Goal: Task Accomplishment & Management: Manage account settings

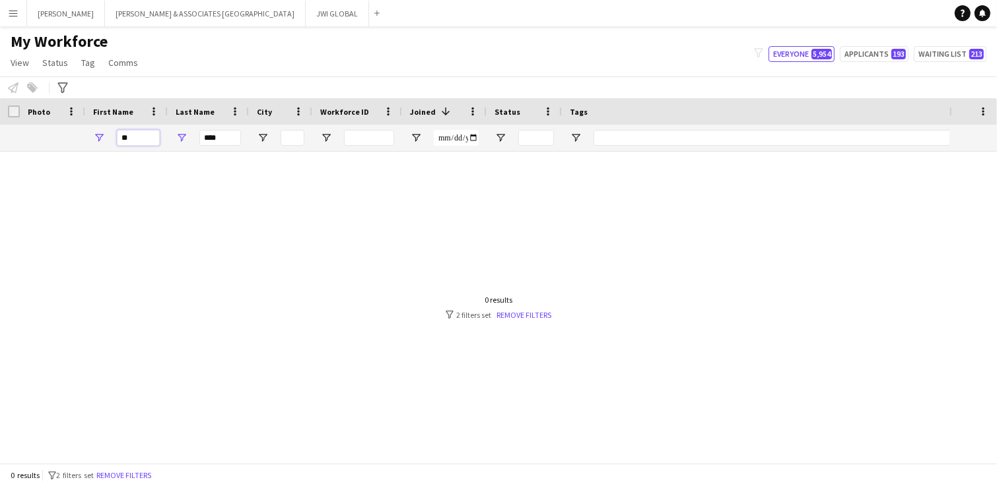
click at [143, 133] on input "**" at bounding box center [138, 138] width 43 height 16
type input "*****"
click at [207, 135] on input "****" at bounding box center [220, 138] width 42 height 16
click at [207, 134] on input "****" at bounding box center [220, 138] width 42 height 16
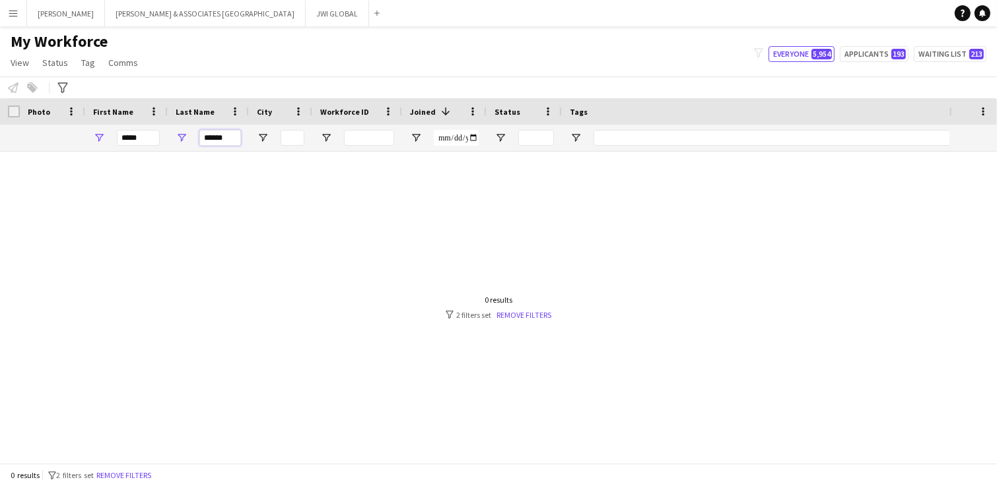
type input "******"
click at [15, 3] on button "Menu" at bounding box center [13, 13] width 26 height 26
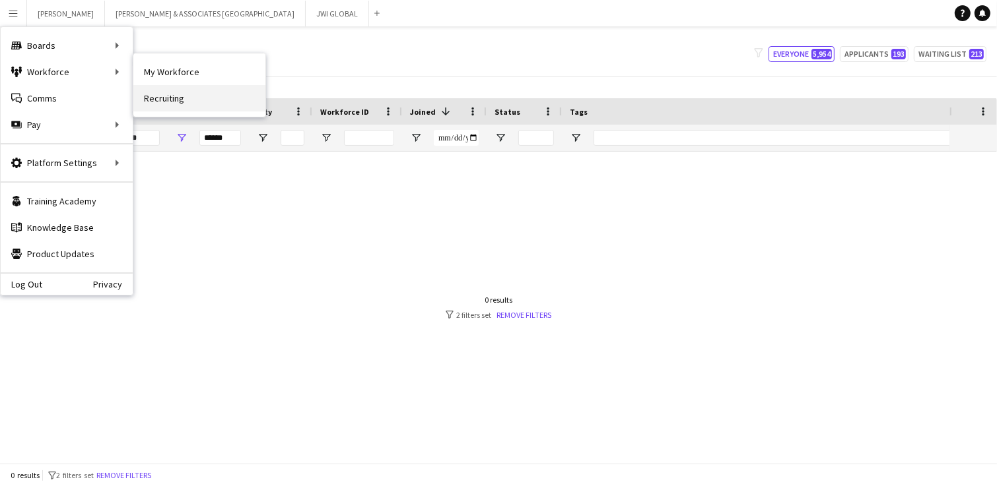
click at [158, 100] on link "Recruiting" at bounding box center [199, 98] width 132 height 26
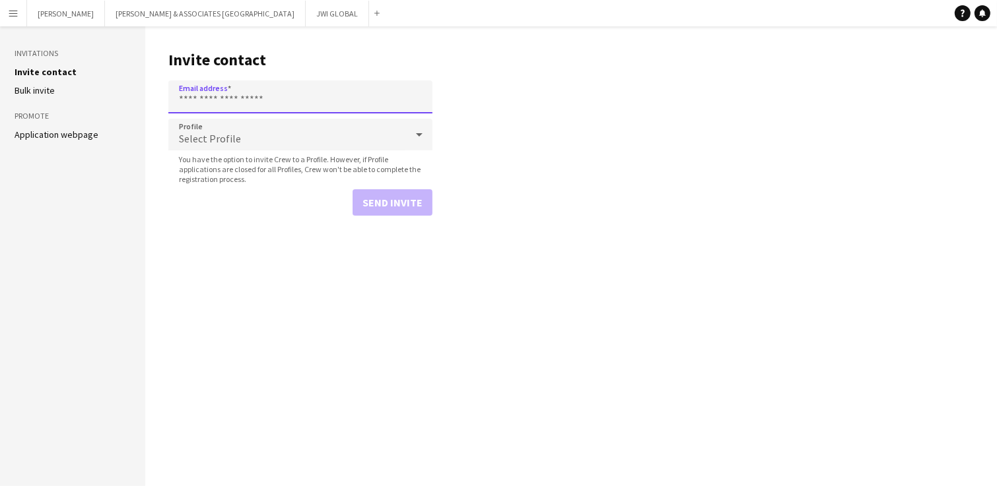
click at [216, 93] on input "Email address" at bounding box center [300, 97] width 264 height 33
paste input "**********"
type input "**********"
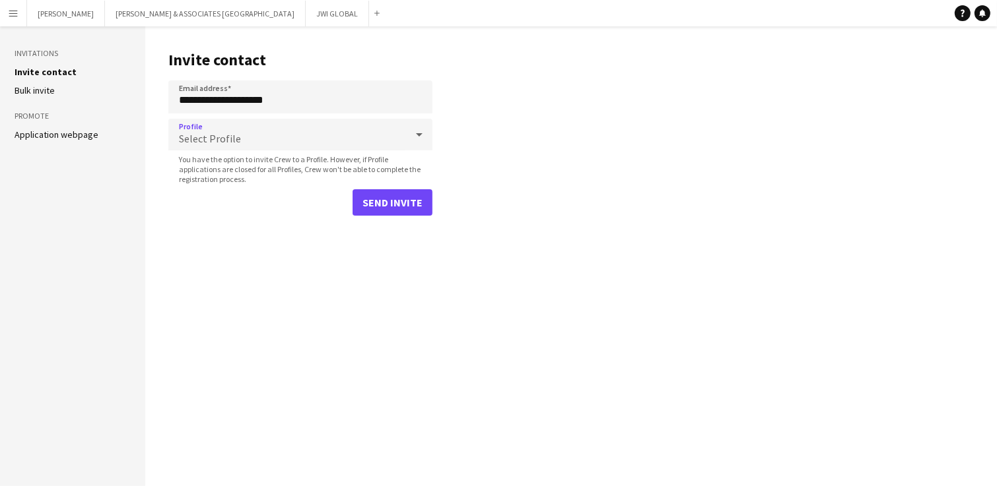
click at [223, 127] on div "Select Profile" at bounding box center [287, 135] width 238 height 32
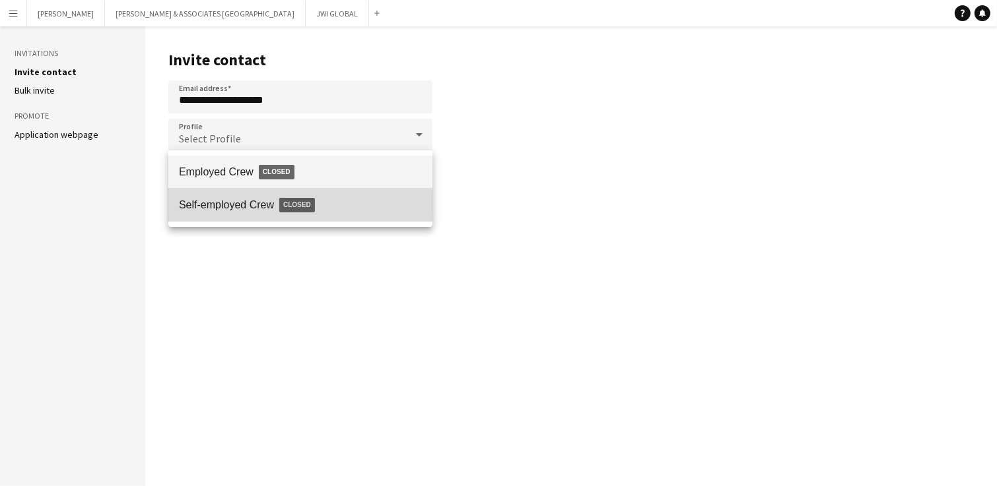
click at [244, 195] on span "Self-employed Crew Closed" at bounding box center [300, 205] width 243 height 30
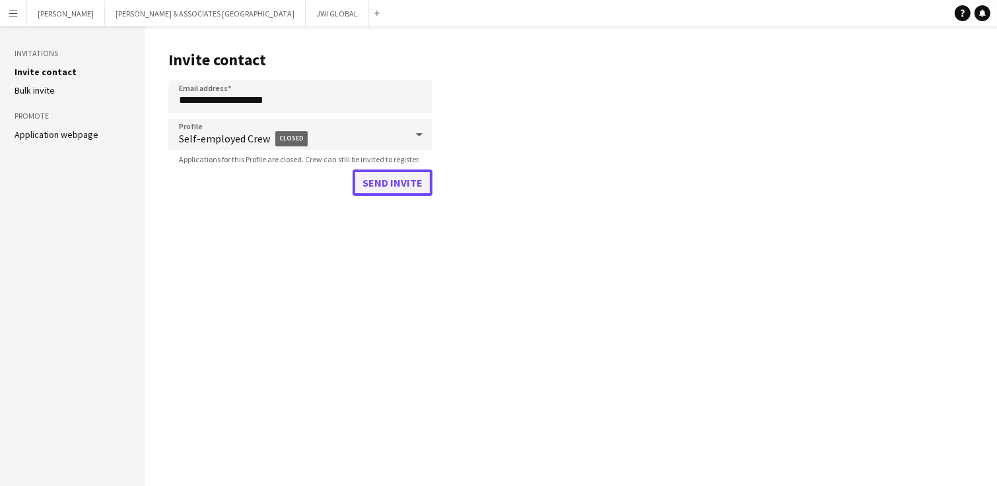
click at [366, 180] on button "Send invite" at bounding box center [392, 183] width 80 height 26
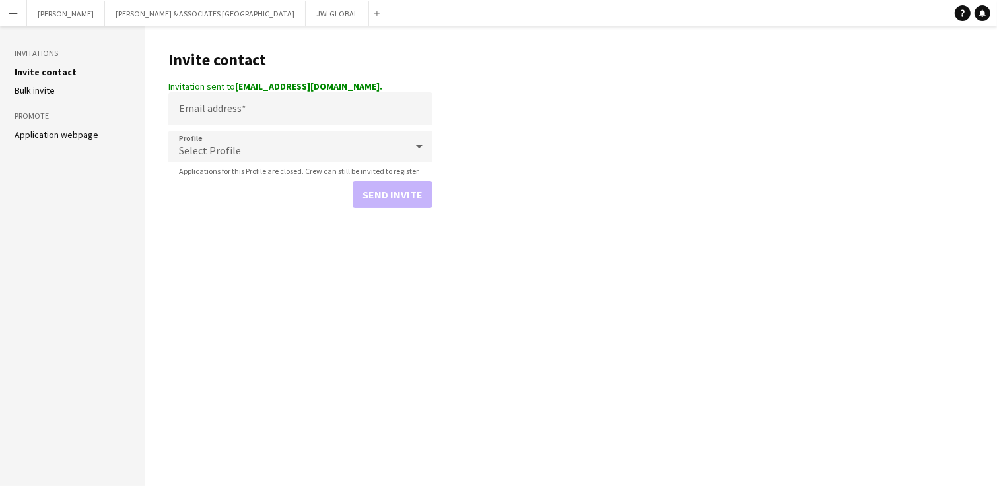
click at [15, 15] on app-icon "Menu" at bounding box center [13, 13] width 11 height 11
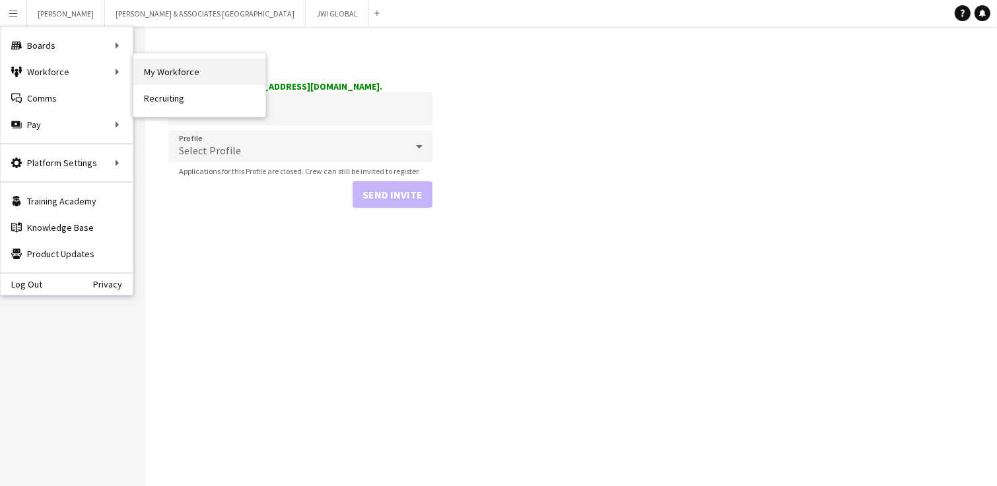
click at [167, 66] on link "My Workforce" at bounding box center [199, 72] width 132 height 26
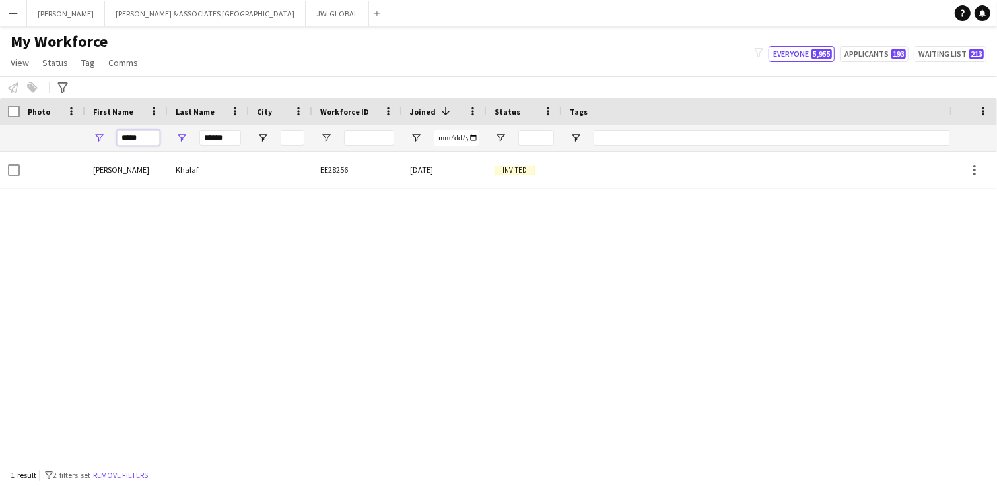
click at [137, 135] on input "*****" at bounding box center [138, 138] width 43 height 16
type input "*"
type input "******"
type input "*"
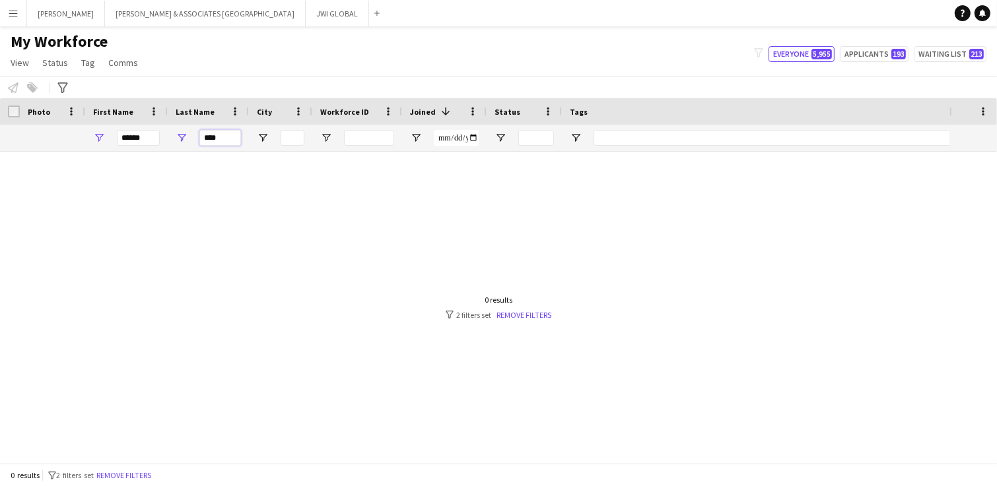
type input "****"
click at [145, 138] on input "******" at bounding box center [138, 138] width 43 height 16
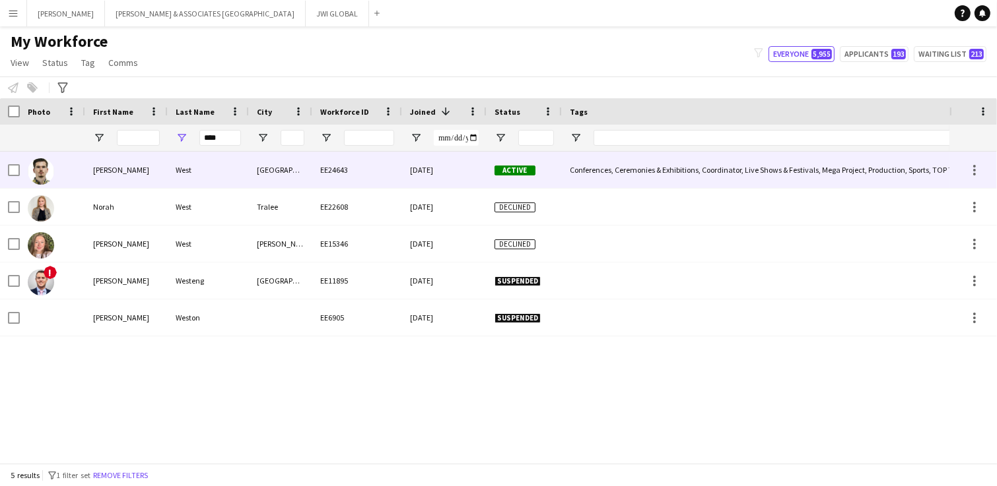
click at [203, 180] on div "West" at bounding box center [208, 170] width 81 height 36
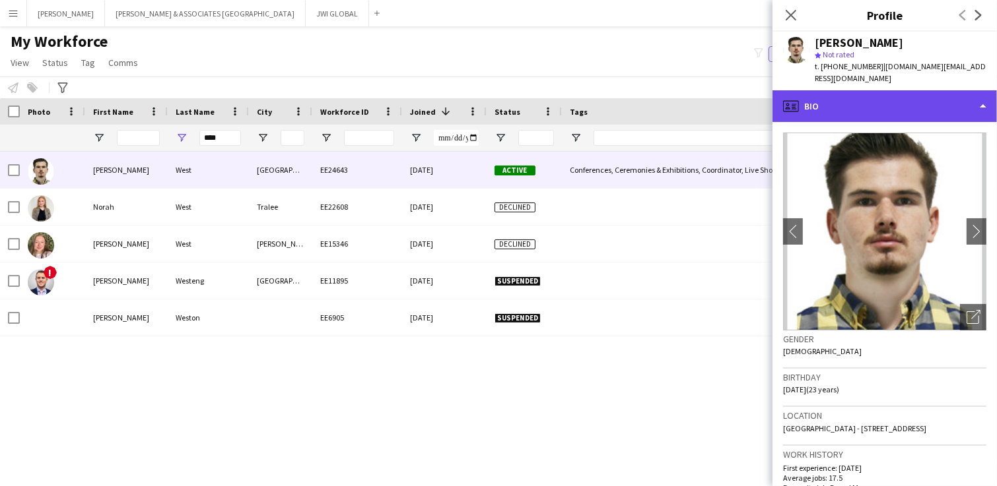
click at [857, 90] on div "profile Bio" at bounding box center [884, 106] width 224 height 32
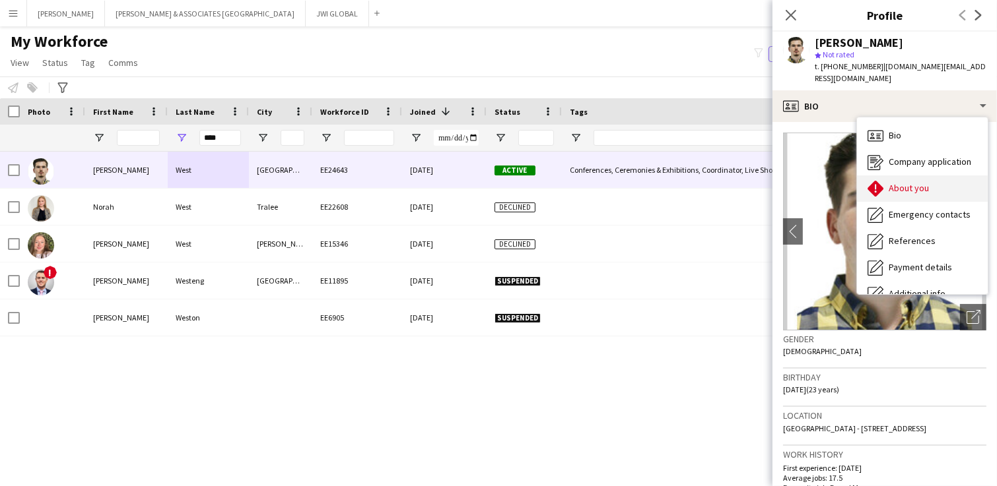
click at [889, 182] on span "About you" at bounding box center [908, 188] width 40 height 12
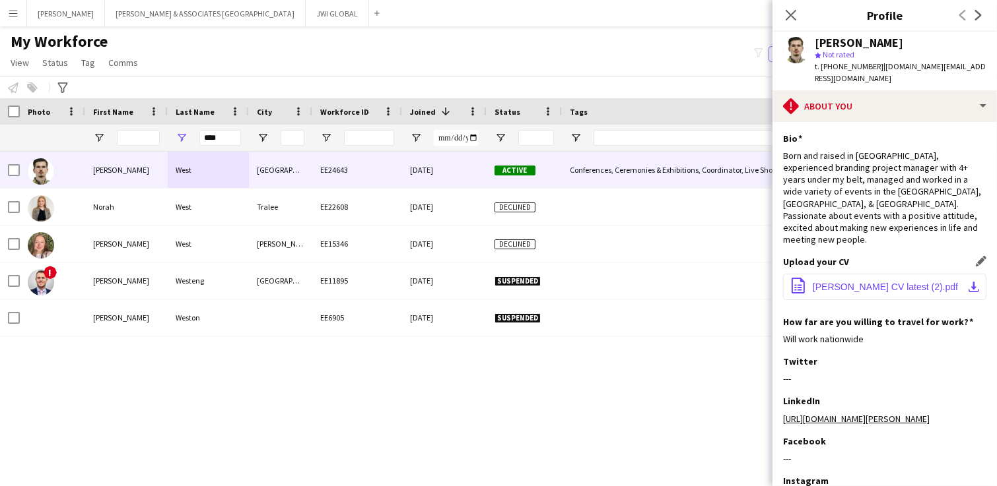
click at [881, 274] on button "office-file-sheet Cameron West CV latest (2).pdf download-bottom" at bounding box center [884, 287] width 203 height 26
click at [606, 136] on input "Tags Filter Input" at bounding box center [847, 138] width 509 height 16
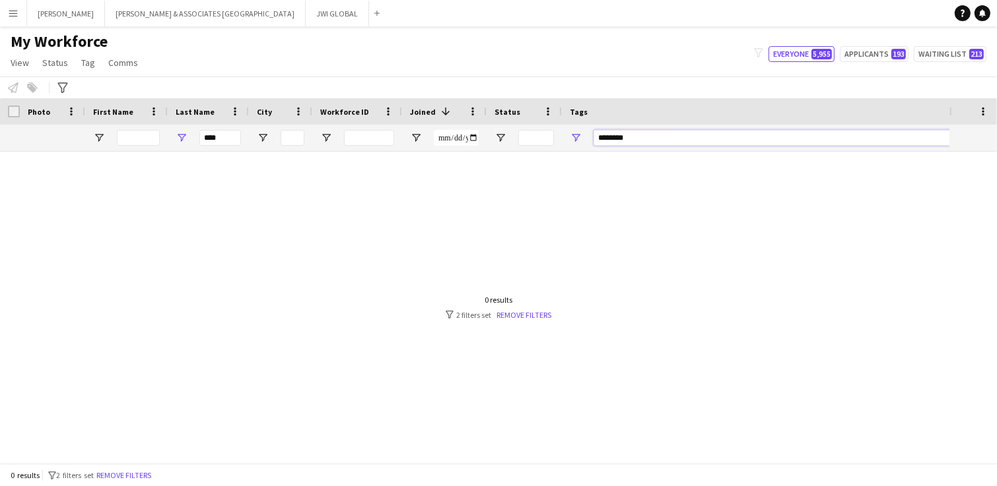
type input "********"
click at [213, 134] on input "****" at bounding box center [220, 138] width 42 height 16
click at [213, 133] on input "****" at bounding box center [220, 138] width 42 height 16
click at [616, 137] on input "********" at bounding box center [847, 138] width 509 height 16
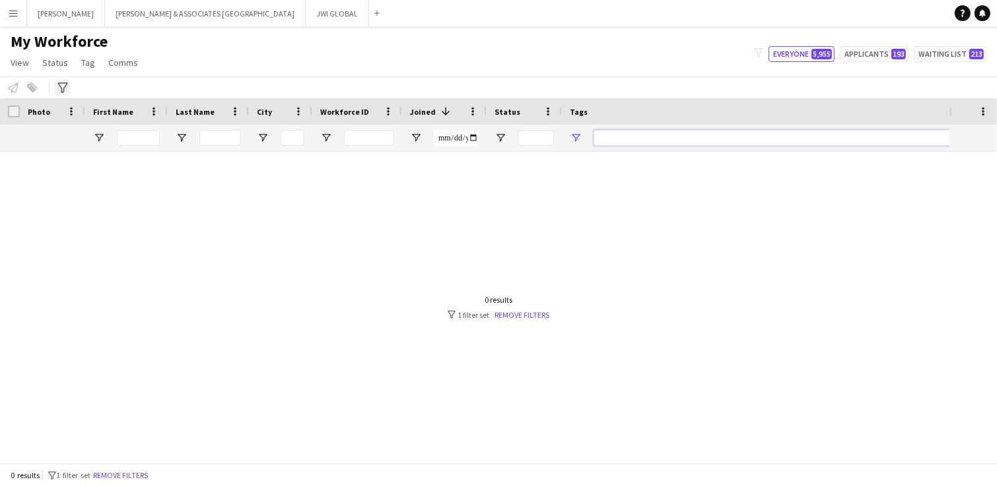
click at [61, 86] on icon "Advanced filters" at bounding box center [62, 88] width 11 height 11
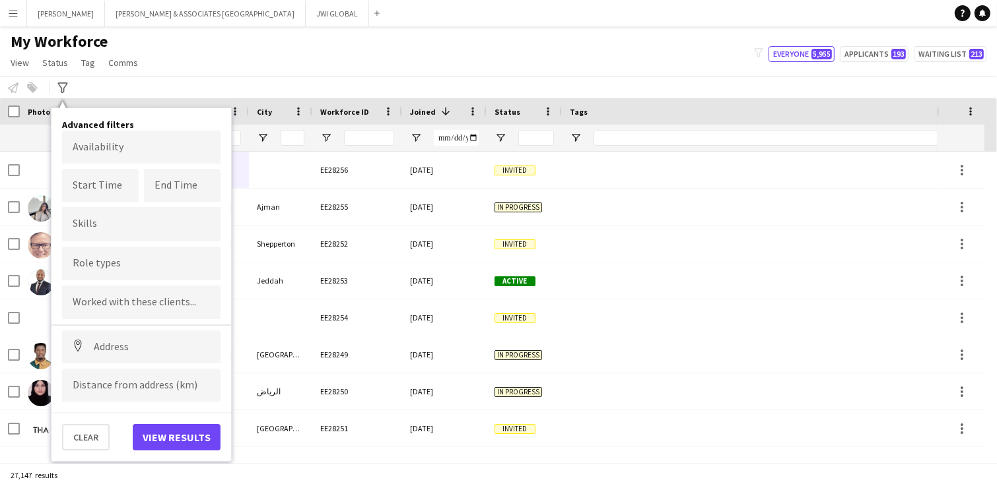
click at [120, 304] on input "Type to search clients..." at bounding box center [141, 303] width 137 height 12
type input "*"
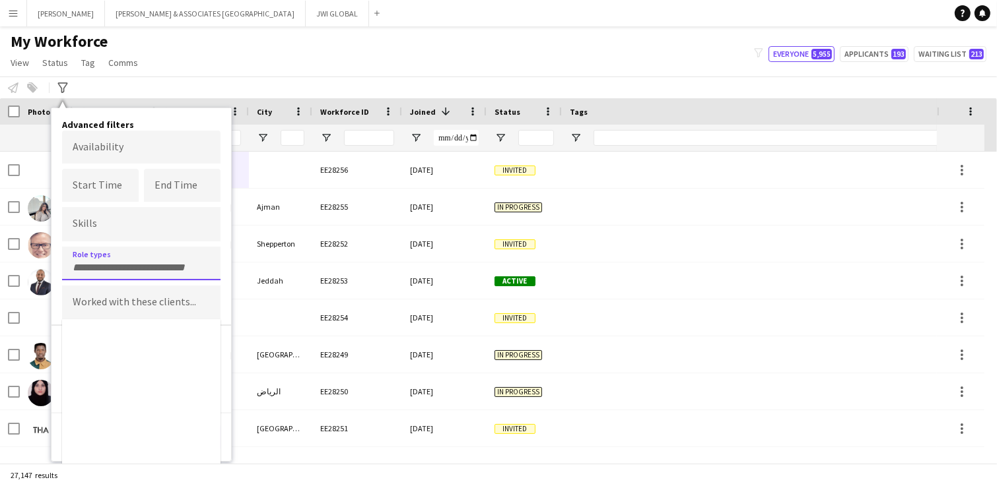
click at [172, 250] on form "Availability Start Time End Time Skills Role types Worked with these clients...…" at bounding box center [141, 266] width 158 height 271
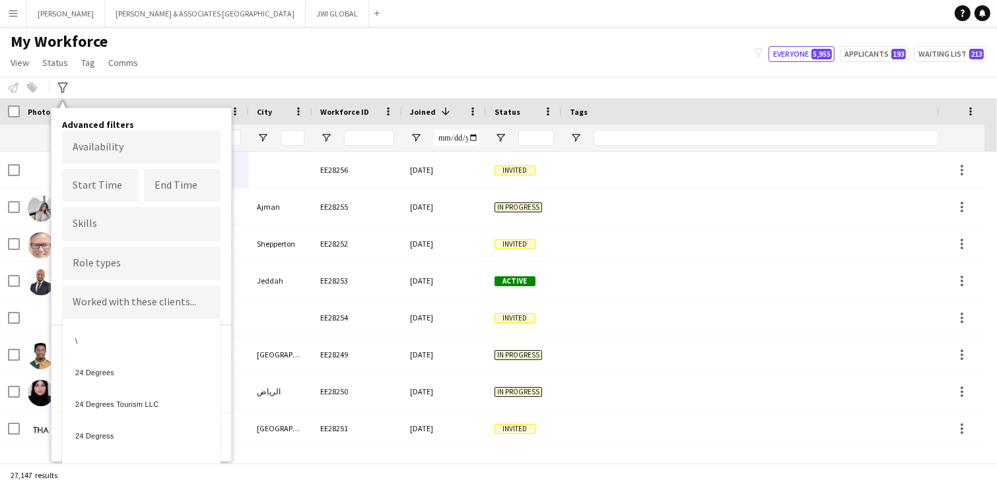
click at [135, 265] on div at bounding box center [498, 243] width 997 height 486
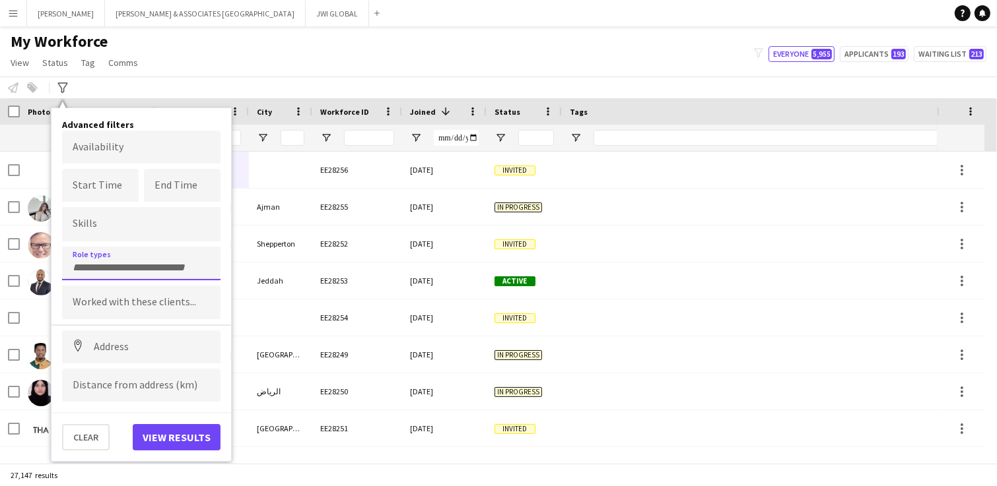
click at [135, 265] on input "Type to search role types..." at bounding box center [141, 268] width 137 height 12
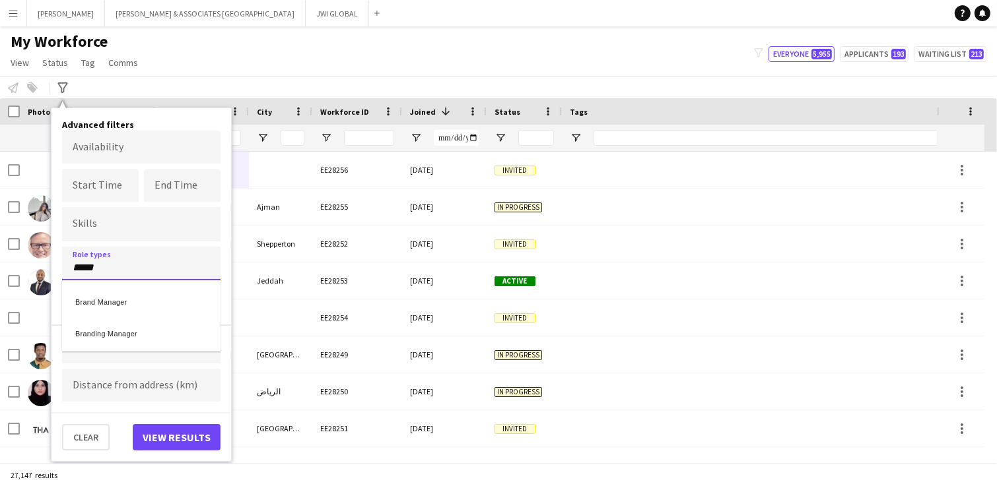
type input "*****"
click at [127, 333] on div "Branding Manager" at bounding box center [141, 332] width 158 height 32
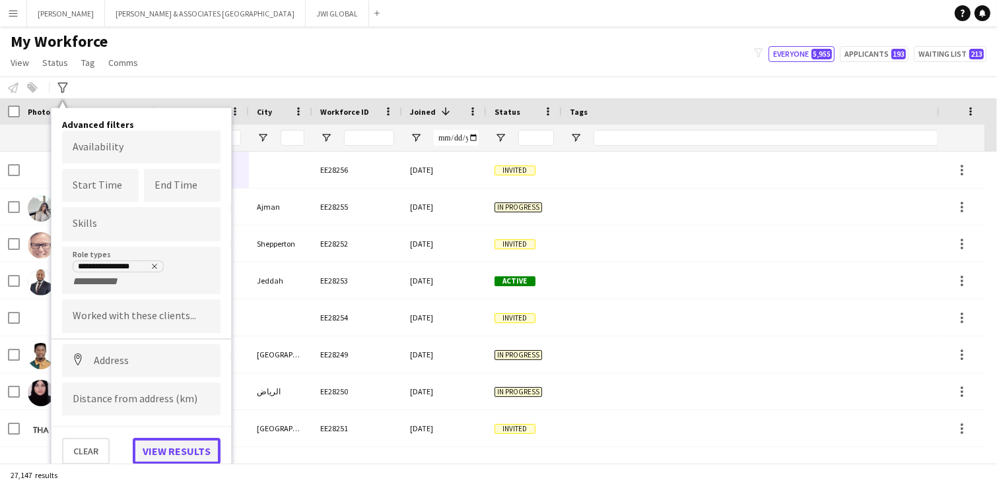
click at [167, 448] on button "View results" at bounding box center [177, 451] width 88 height 26
type input "**********"
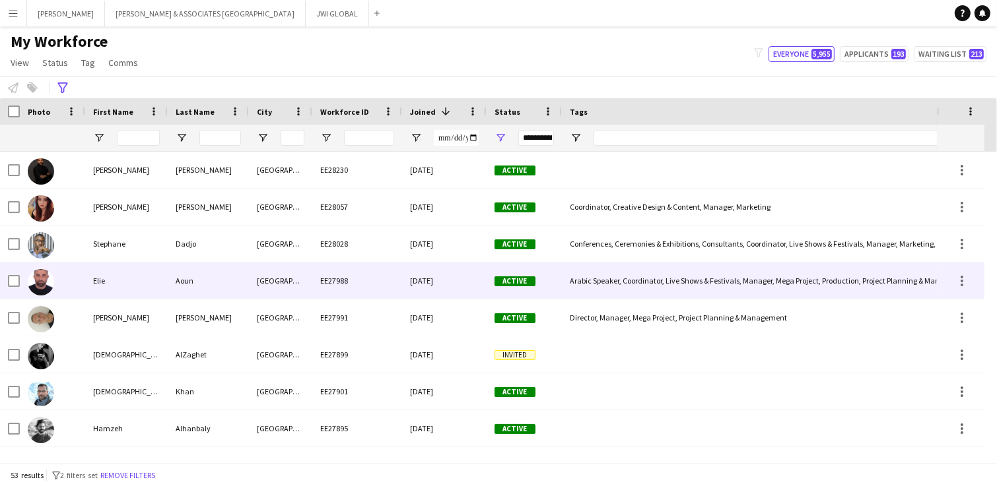
click at [199, 275] on div "Aoun" at bounding box center [208, 281] width 81 height 36
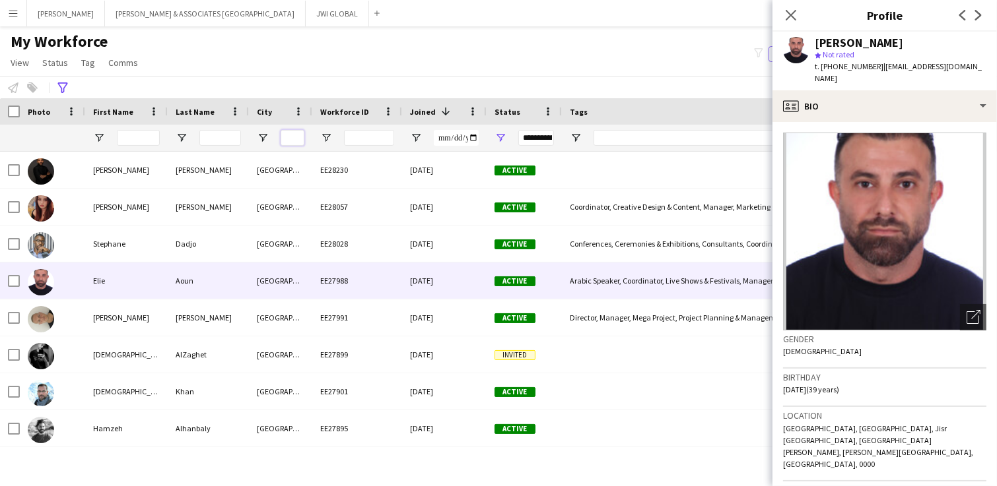
click at [296, 138] on input "City Filter Input" at bounding box center [293, 138] width 24 height 16
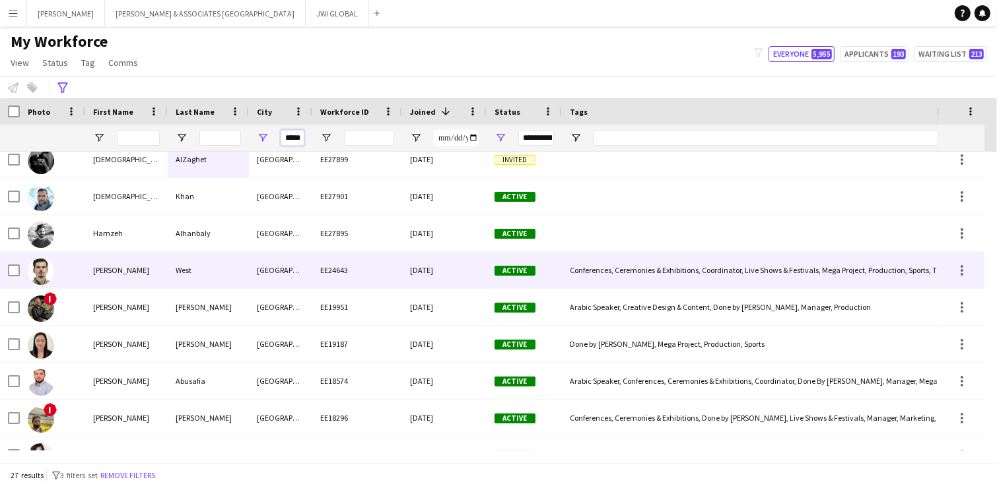
scroll to position [137, 0]
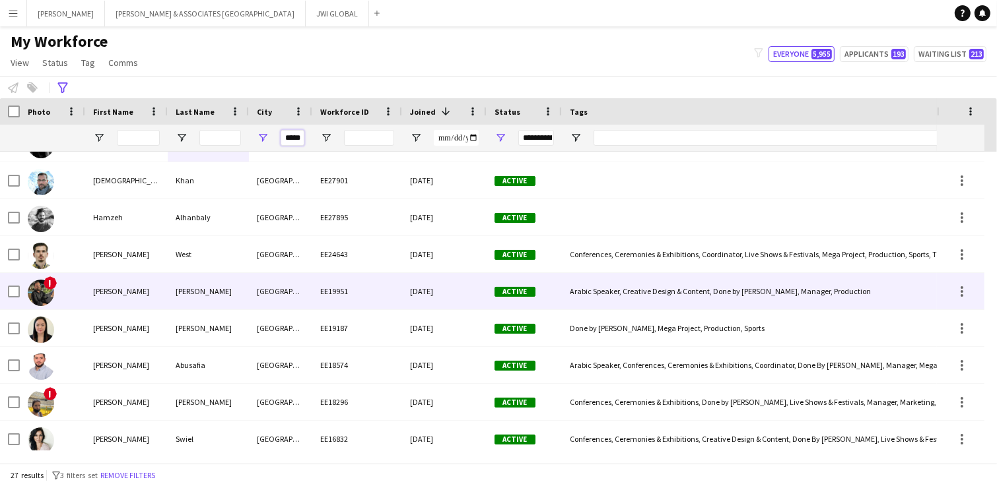
type input "*****"
click at [218, 284] on div "[PERSON_NAME]" at bounding box center [208, 291] width 81 height 36
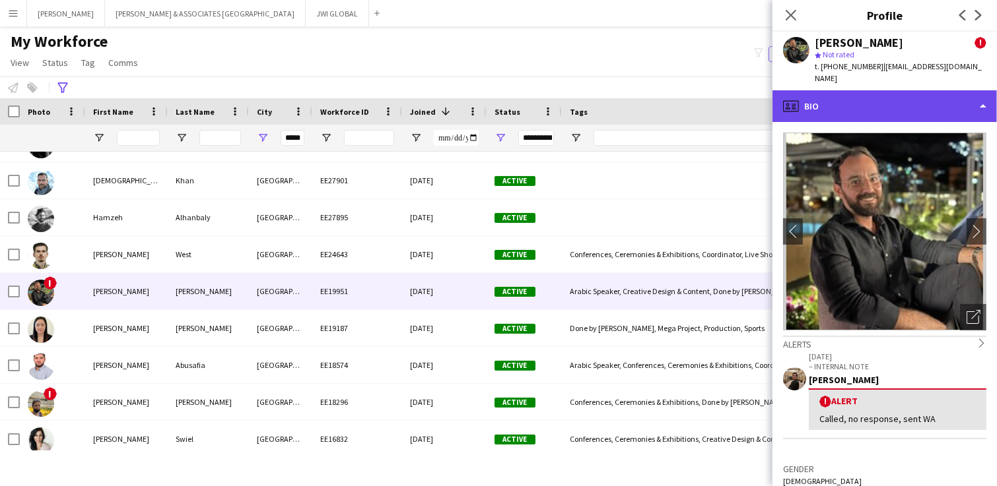
click at [907, 98] on div "profile Bio" at bounding box center [884, 106] width 224 height 32
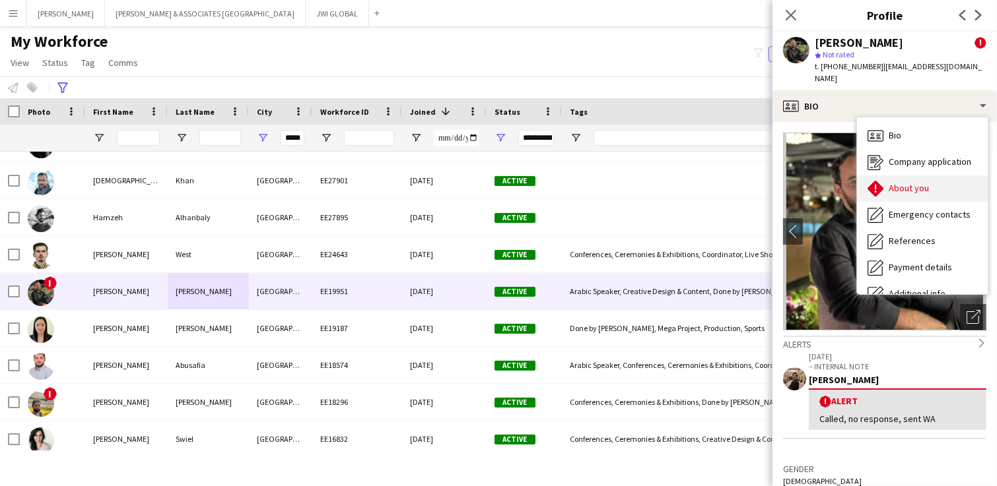
click at [903, 191] on span "About you" at bounding box center [908, 188] width 40 height 12
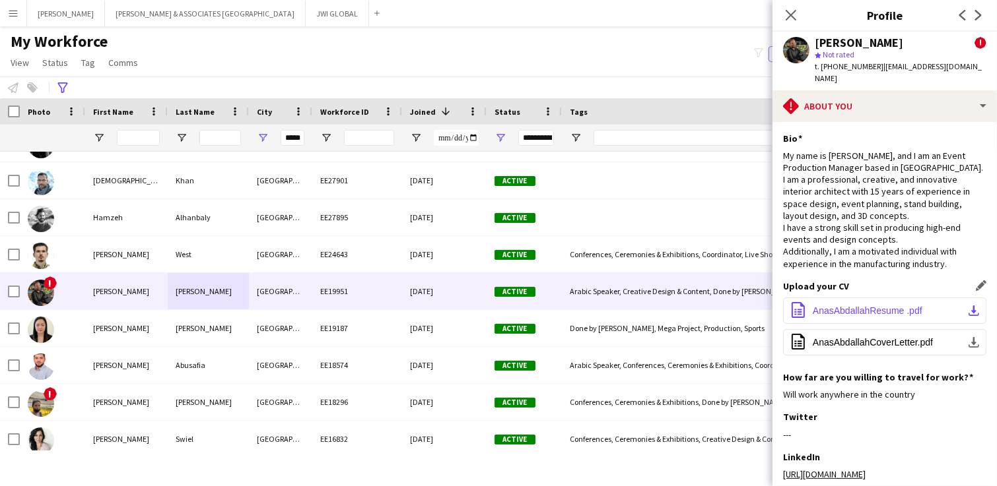
click at [968, 307] on app-icon "download-bottom" at bounding box center [973, 311] width 11 height 11
click at [964, 335] on button "office-file-sheet AnasAbdallahCoverLetter.pdf download-bottom" at bounding box center [884, 342] width 203 height 26
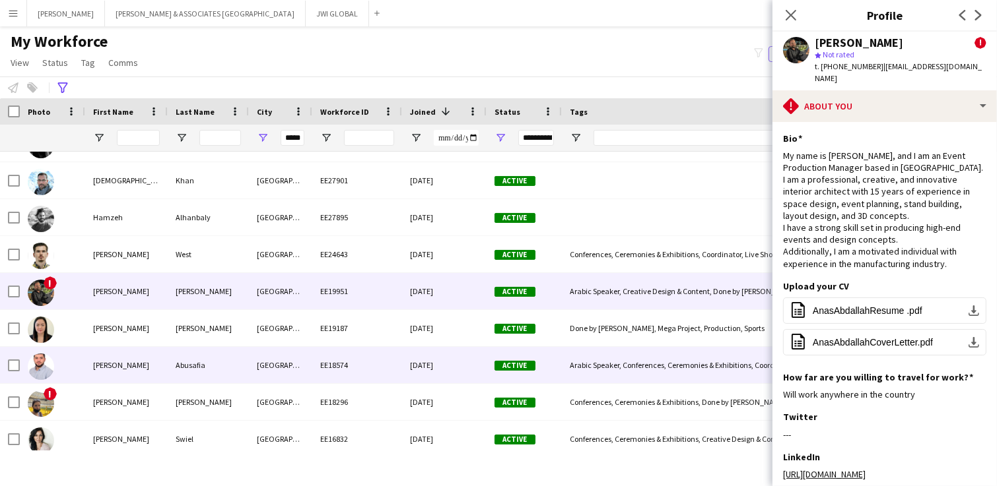
click at [193, 364] on div "Abusafia" at bounding box center [208, 365] width 81 height 36
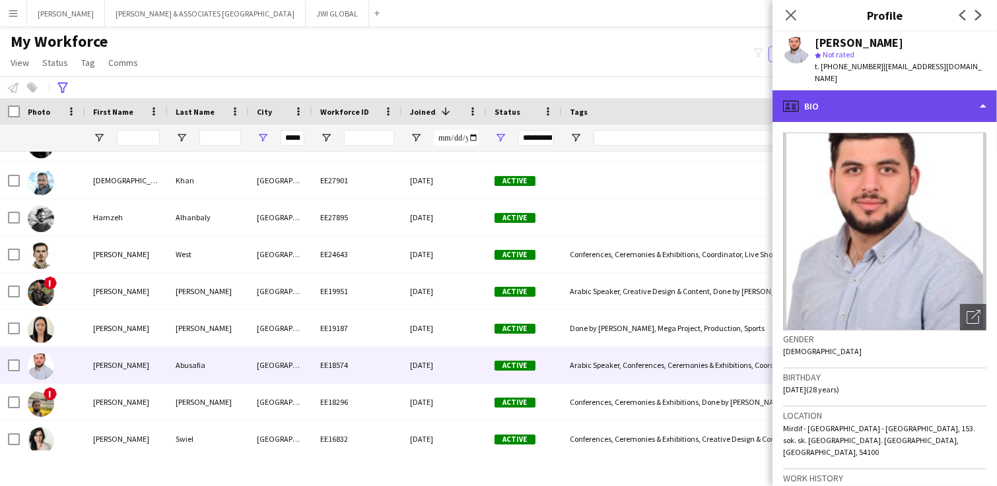
click at [900, 90] on div "profile Bio" at bounding box center [884, 106] width 224 height 32
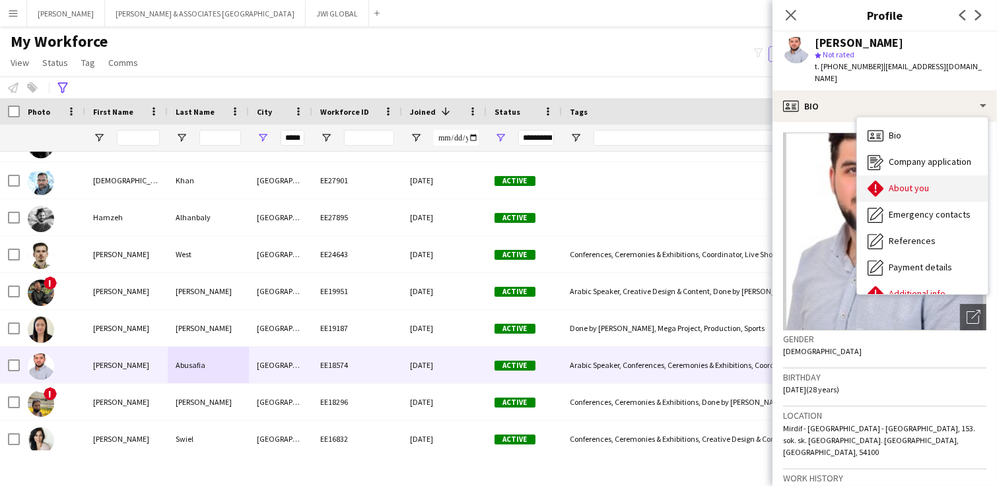
click at [904, 183] on div "About you About you" at bounding box center [922, 189] width 131 height 26
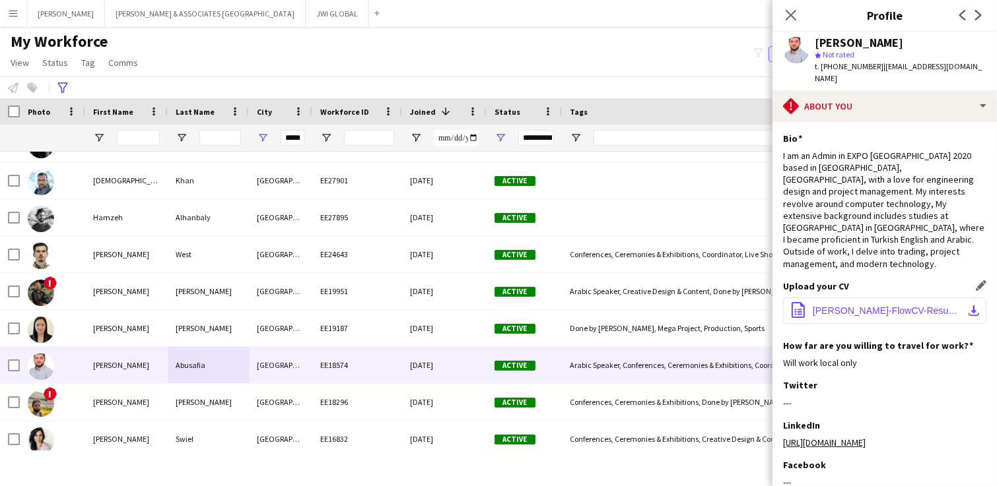
click at [968, 306] on app-icon "download-bottom" at bounding box center [973, 311] width 11 height 11
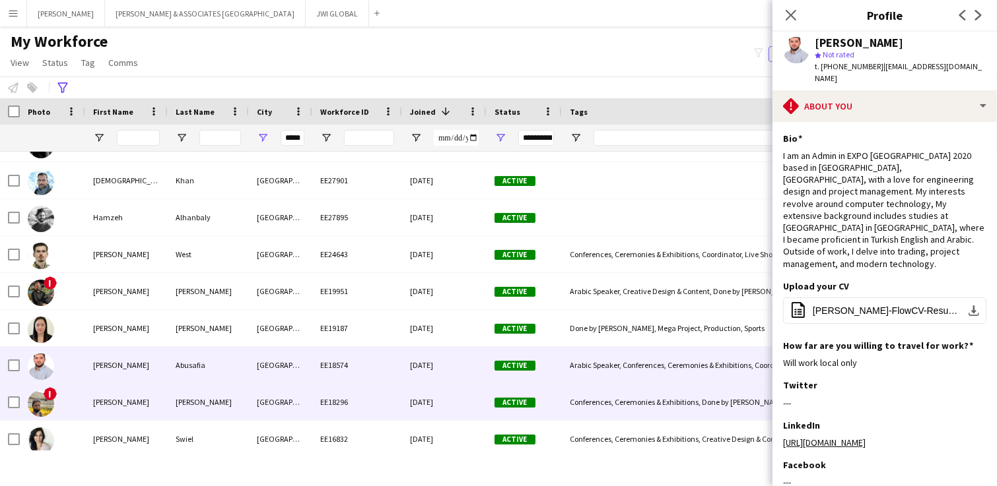
click at [220, 404] on div "[PERSON_NAME]" at bounding box center [208, 402] width 81 height 36
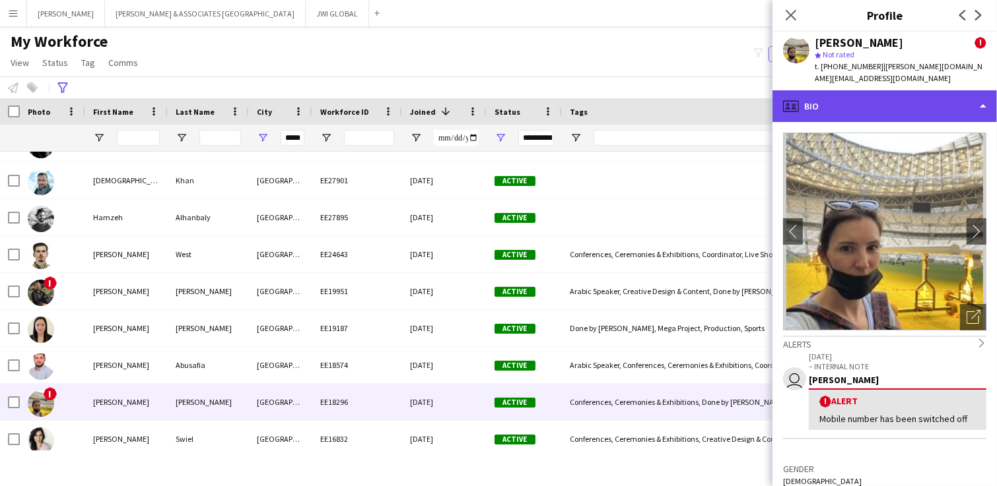
click at [892, 90] on div "profile Bio" at bounding box center [884, 106] width 224 height 32
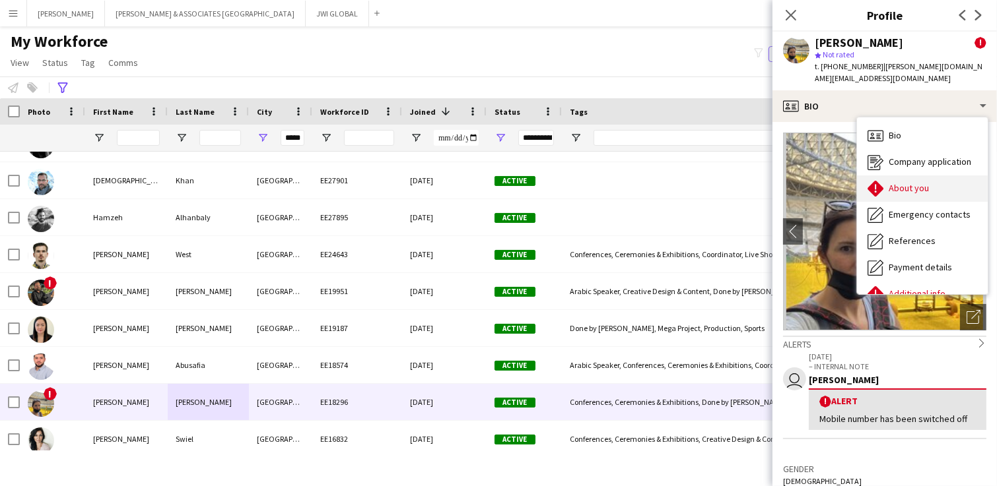
click at [904, 182] on span "About you" at bounding box center [908, 188] width 40 height 12
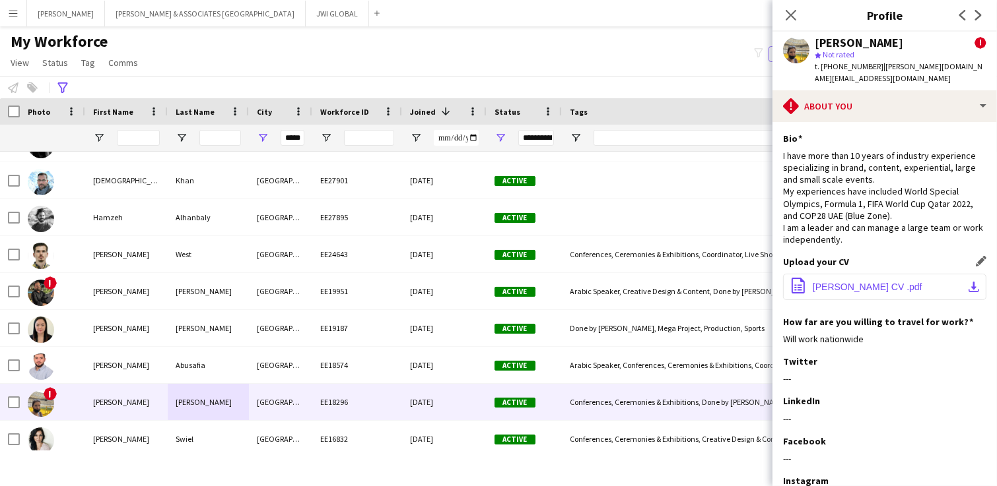
click at [968, 282] on app-icon "download-bottom" at bounding box center [973, 287] width 11 height 11
click at [22, 11] on button "Menu" at bounding box center [13, 13] width 26 height 26
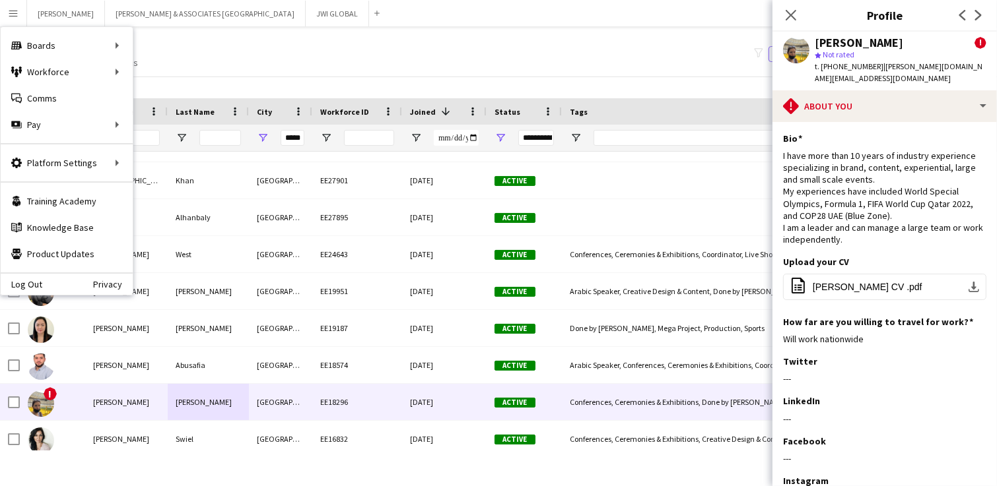
click at [246, 71] on div "My Workforce View Views Default view Julie New view Update view Delete view Edi…" at bounding box center [498, 54] width 997 height 45
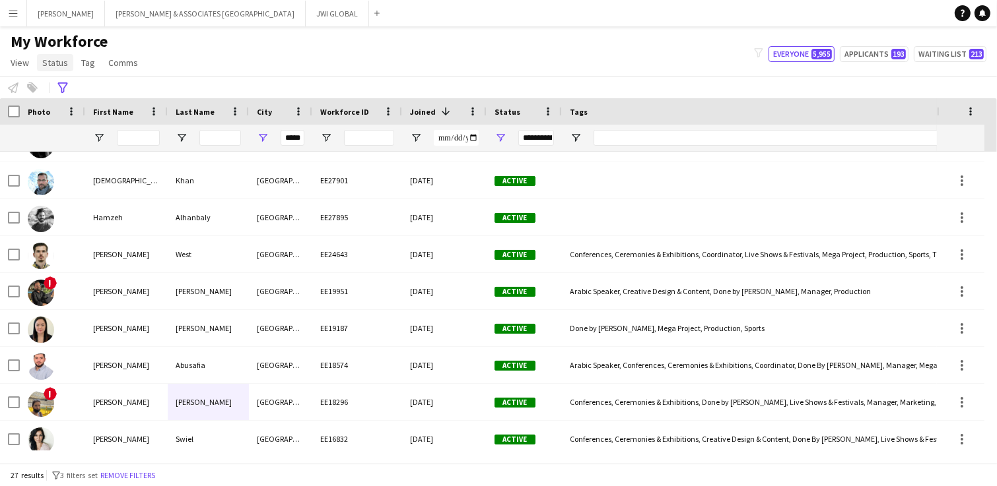
click at [61, 59] on span "Status" at bounding box center [55, 63] width 26 height 12
click at [327, 55] on div "My Workforce View Views Default view Julie New view Update view Delete view Edi…" at bounding box center [498, 54] width 997 height 45
click at [63, 86] on icon "Advanced filters" at bounding box center [62, 88] width 11 height 11
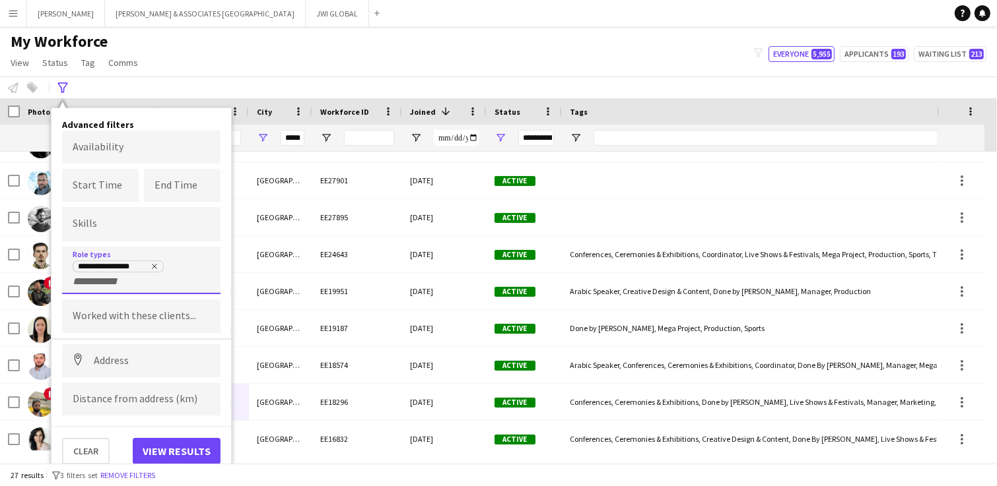
click at [157, 263] on icon "Remove tag" at bounding box center [154, 267] width 8 height 8
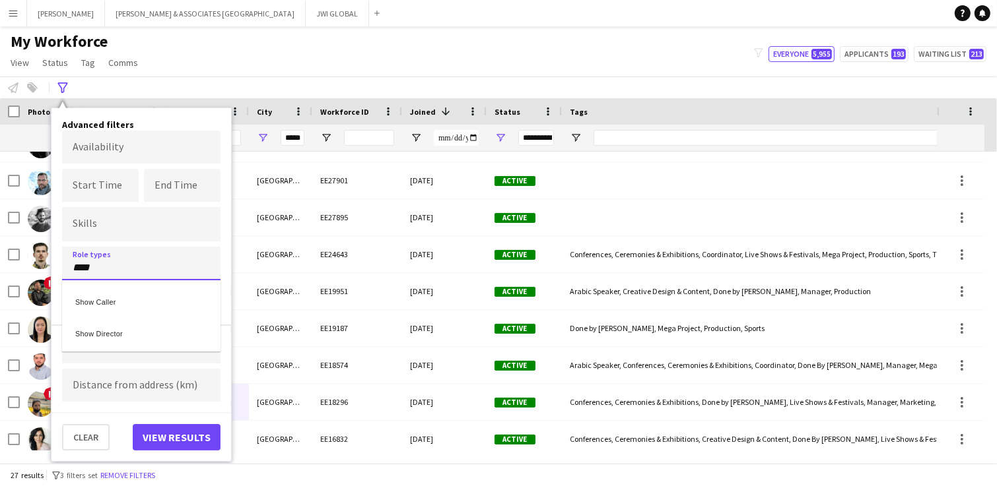
type input "****"
click at [128, 300] on div "Show Caller" at bounding box center [141, 300] width 158 height 32
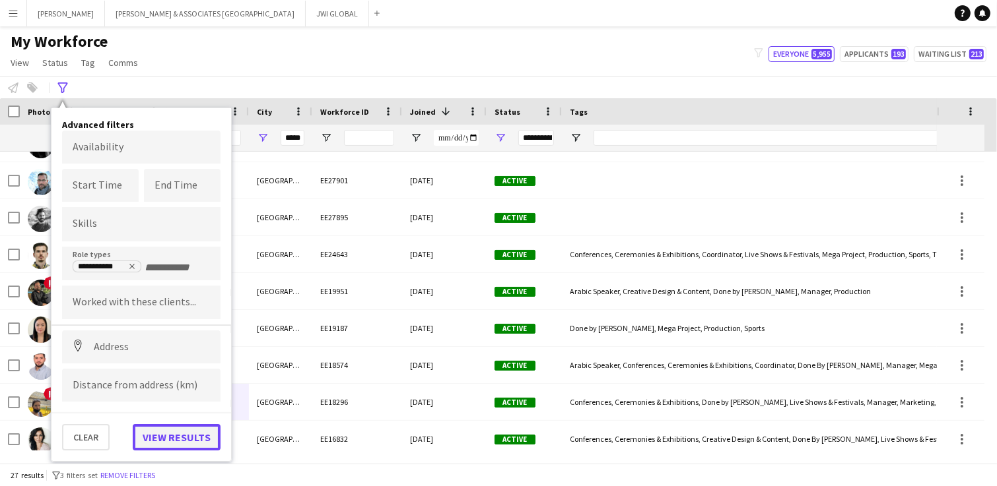
click at [172, 434] on button "View results" at bounding box center [177, 437] width 88 height 26
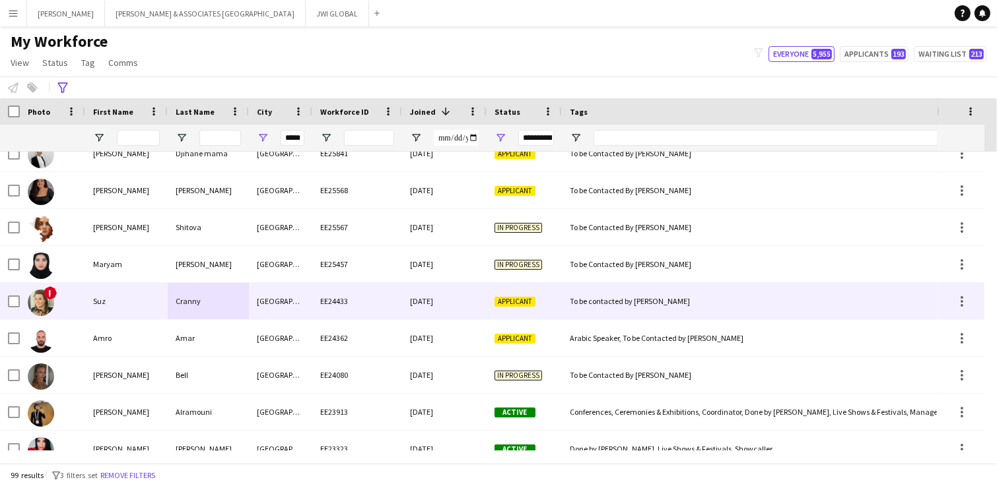
scroll to position [275, 0]
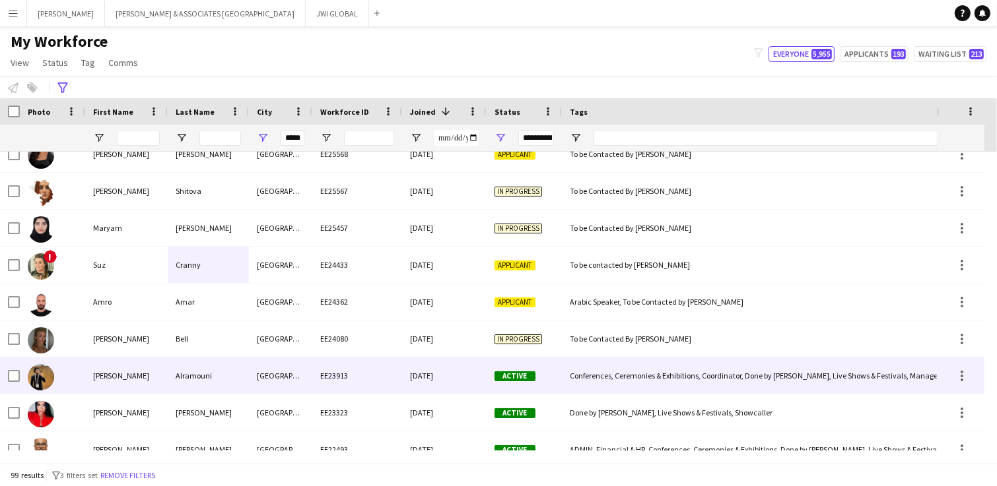
click at [164, 387] on div "Mohamad" at bounding box center [126, 376] width 83 height 36
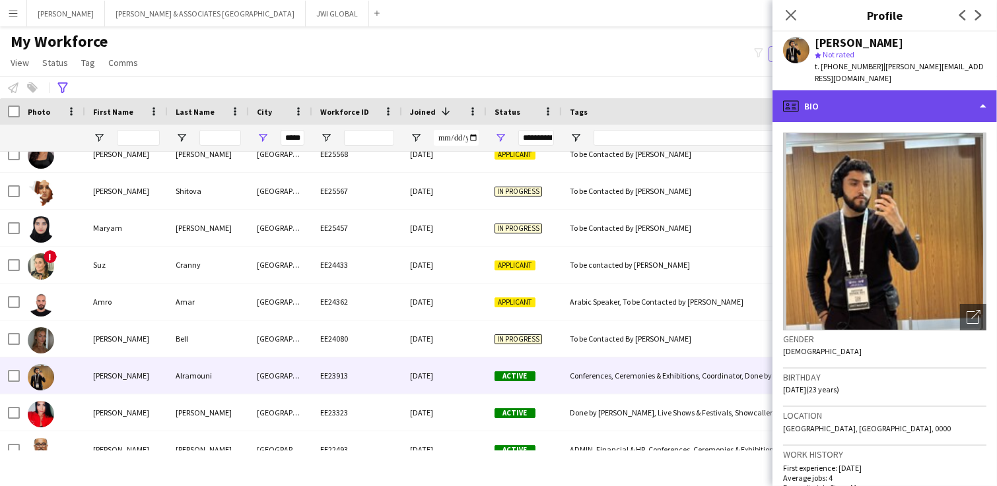
click at [885, 97] on div "profile Bio" at bounding box center [884, 106] width 224 height 32
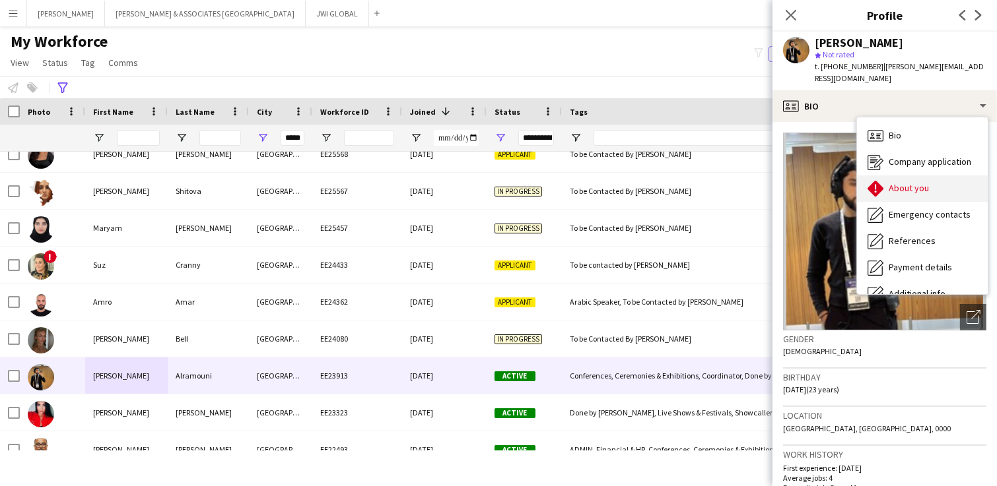
click at [884, 180] on div "About you About you" at bounding box center [922, 189] width 131 height 26
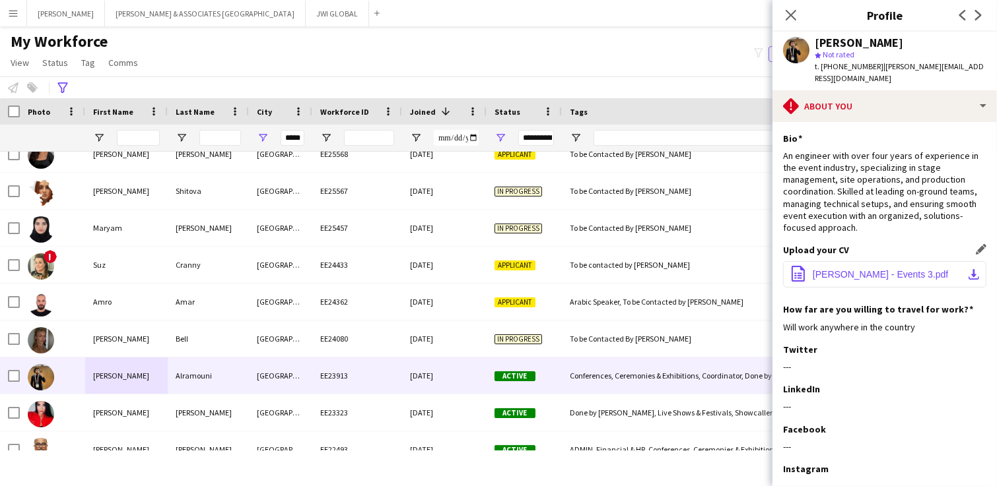
click at [834, 273] on span "MOHAMMAD ALRAMOUNI - Events 3.pdf" at bounding box center [880, 274] width 135 height 11
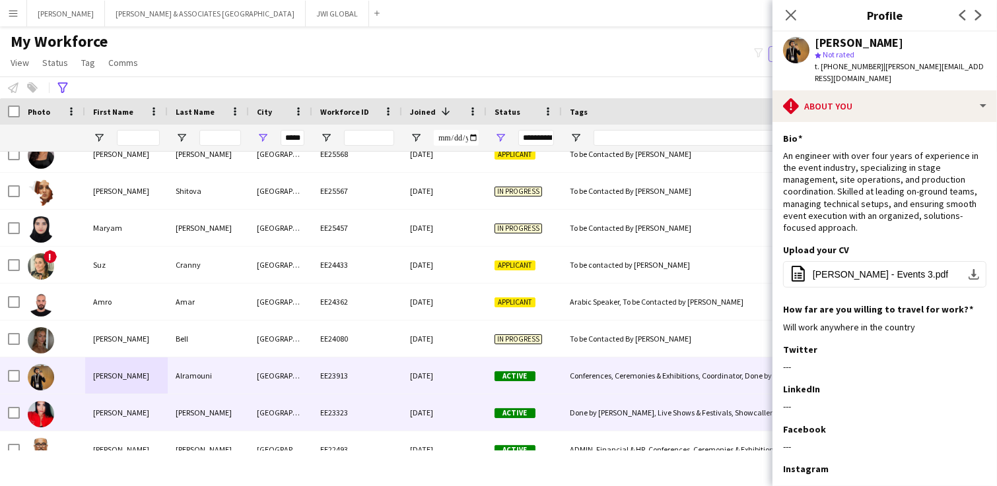
click at [90, 417] on div "Angelina" at bounding box center [126, 413] width 83 height 36
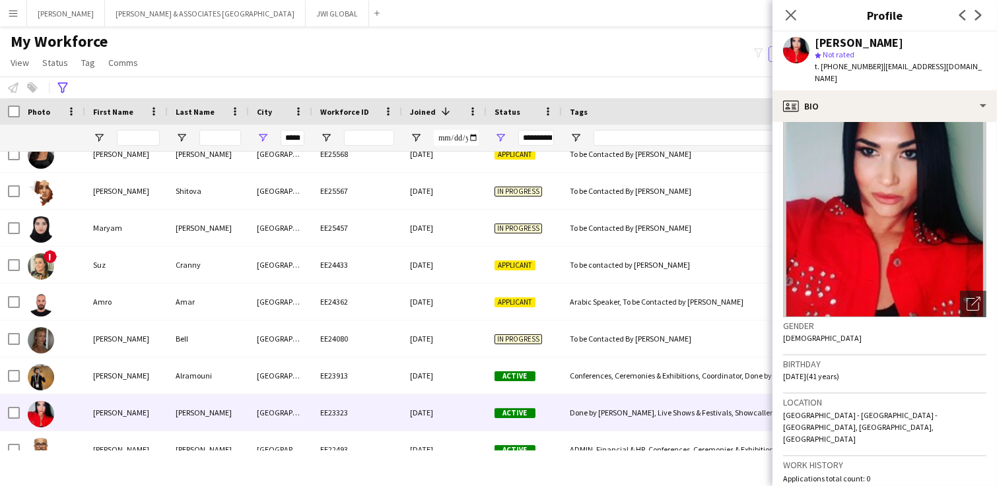
scroll to position [0, 0]
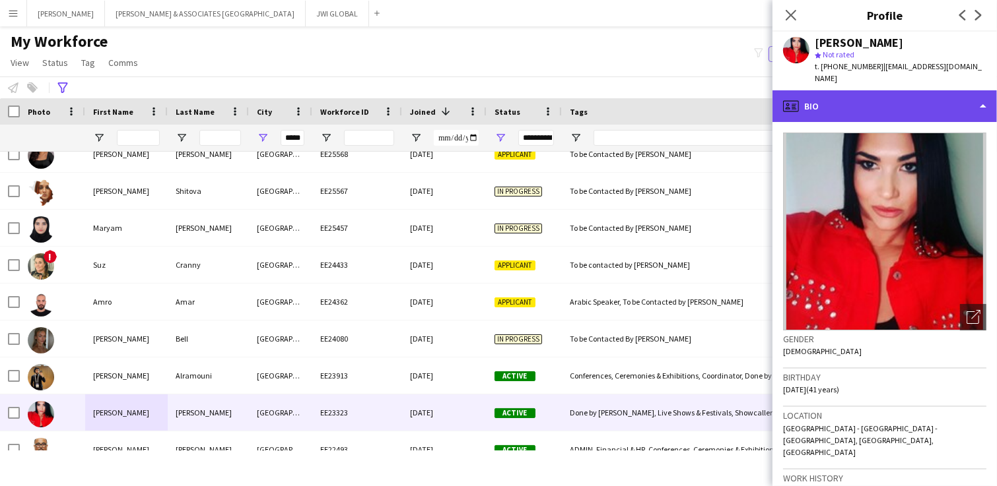
drag, startPoint x: 859, startPoint y: 86, endPoint x: 866, endPoint y: 103, distance: 18.4
click at [861, 90] on div "profile Bio" at bounding box center [884, 106] width 224 height 32
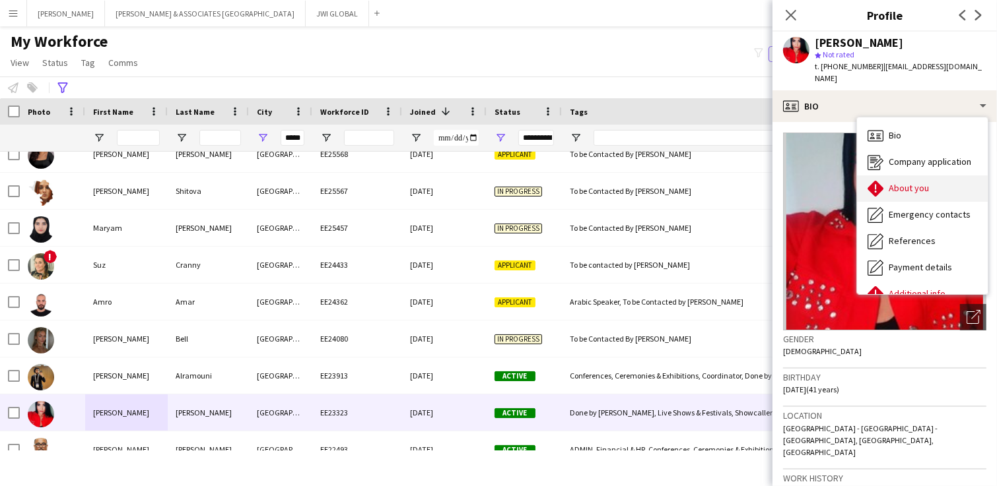
click at [883, 181] on icon "About you" at bounding box center [875, 189] width 16 height 16
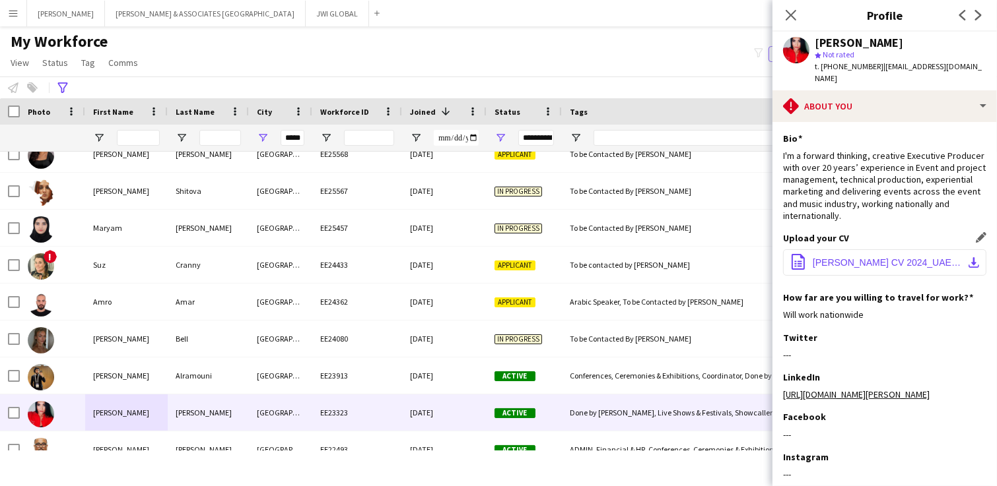
click at [881, 257] on span "Angelina Ciccotti CV 2024_UAE.pdf" at bounding box center [887, 262] width 149 height 11
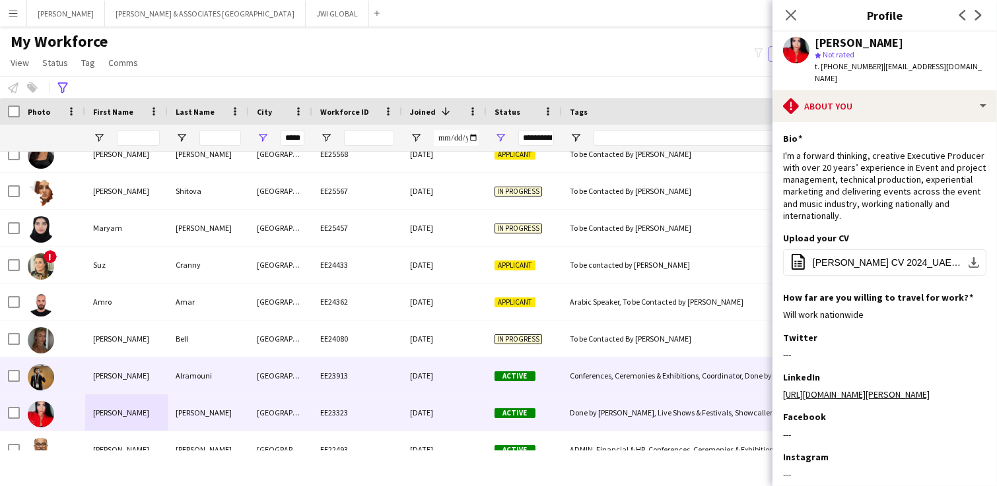
scroll to position [413, 0]
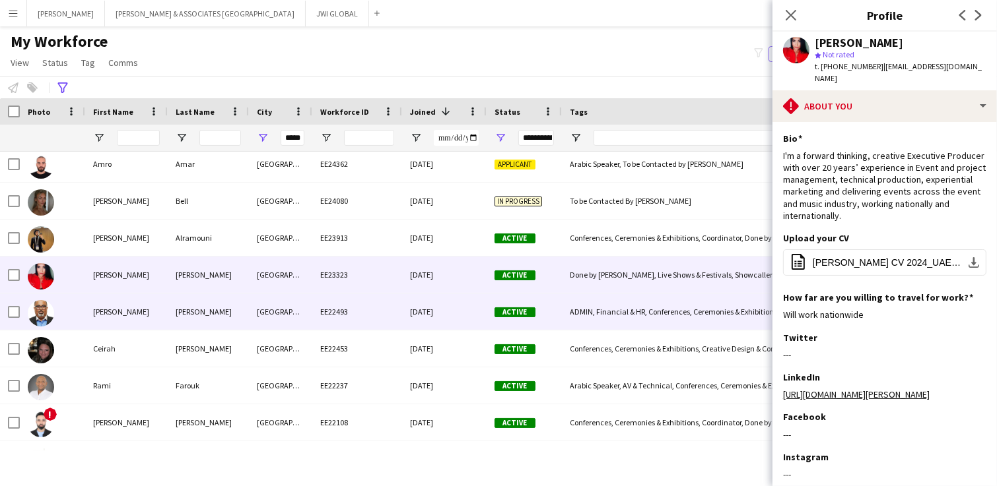
click at [139, 314] on div "Kevin" at bounding box center [126, 312] width 83 height 36
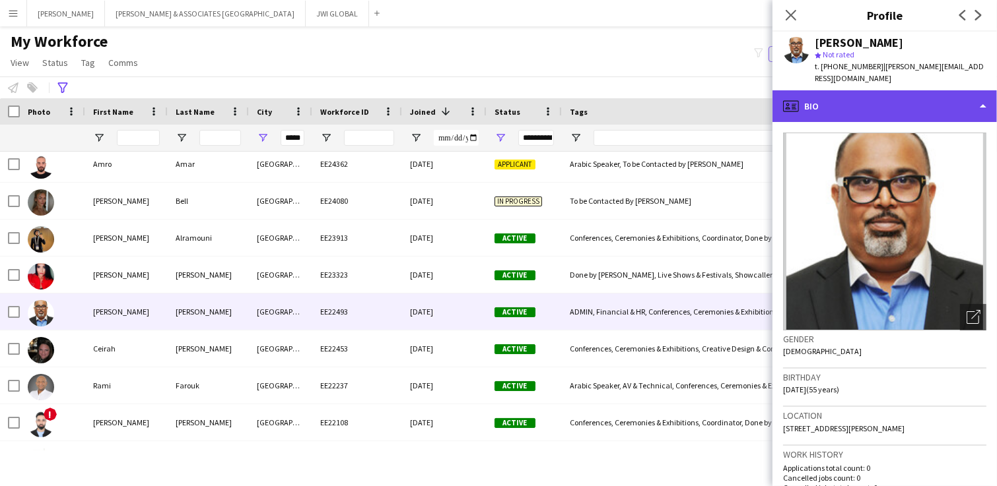
click at [903, 91] on div "profile Bio" at bounding box center [884, 106] width 224 height 32
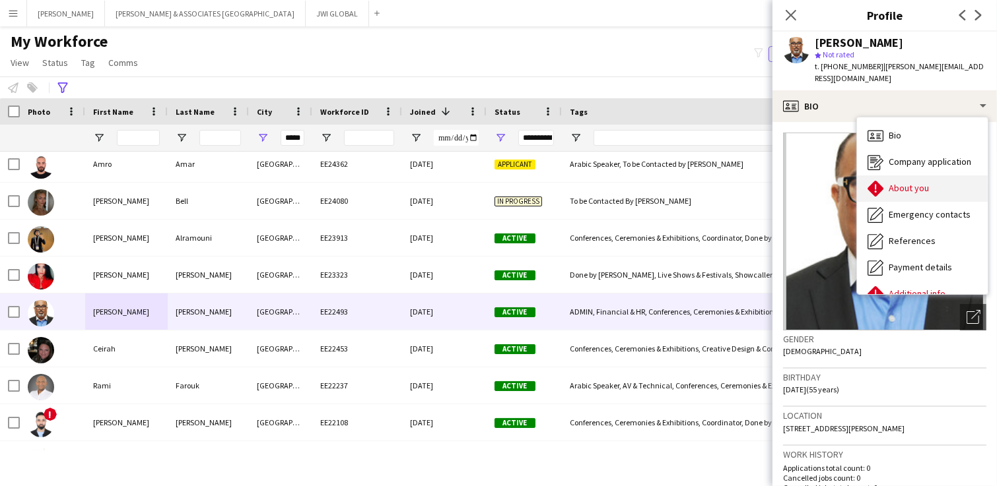
click at [904, 182] on span "About you" at bounding box center [908, 188] width 40 height 12
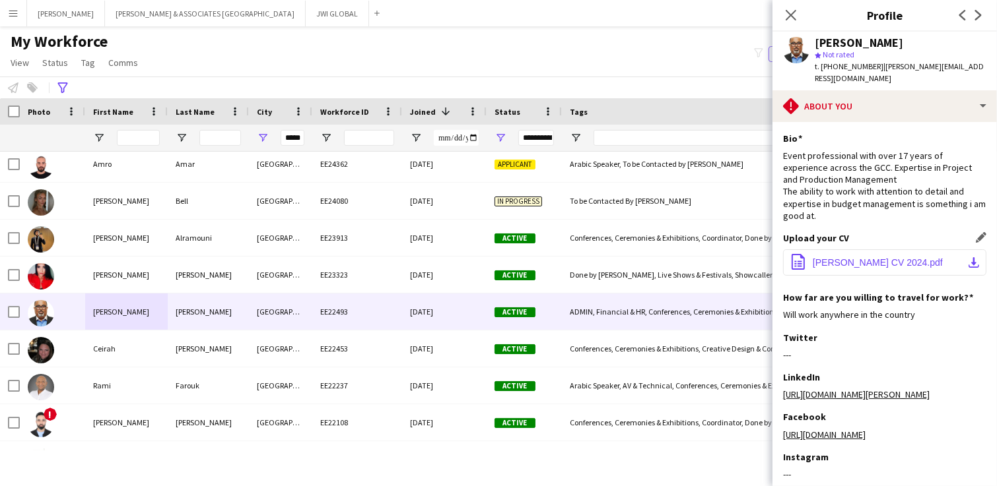
click at [879, 256] on button "office-file-sheet KEVINS CV 2024.pdf download-bottom" at bounding box center [884, 263] width 203 height 26
click at [633, 146] on div at bounding box center [847, 138] width 509 height 26
click at [638, 136] on input "Tags Filter Input" at bounding box center [847, 138] width 509 height 16
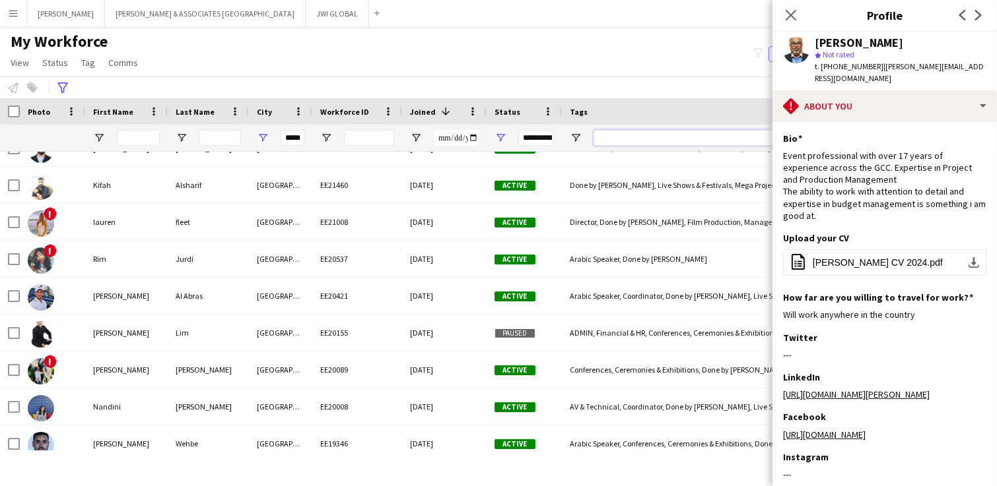
scroll to position [825, 0]
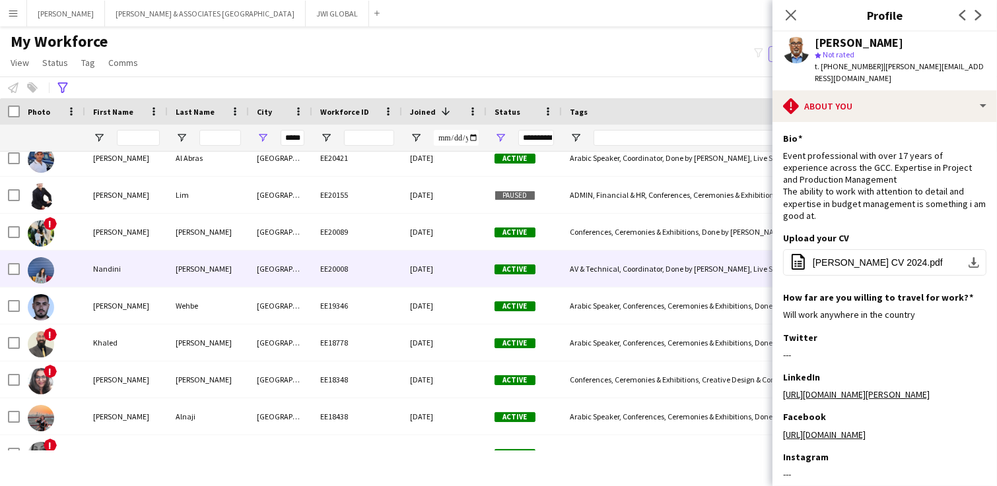
click at [187, 275] on div "Mukherjee" at bounding box center [208, 269] width 81 height 36
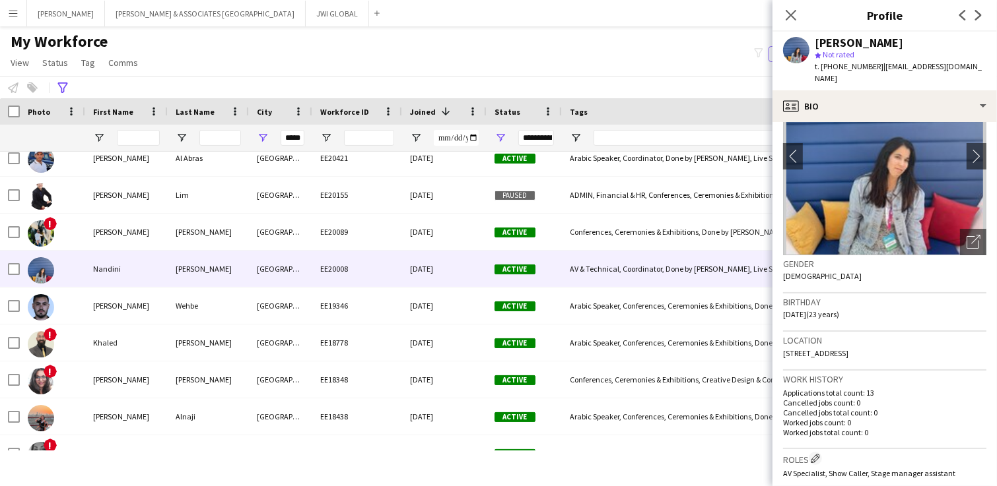
scroll to position [0, 0]
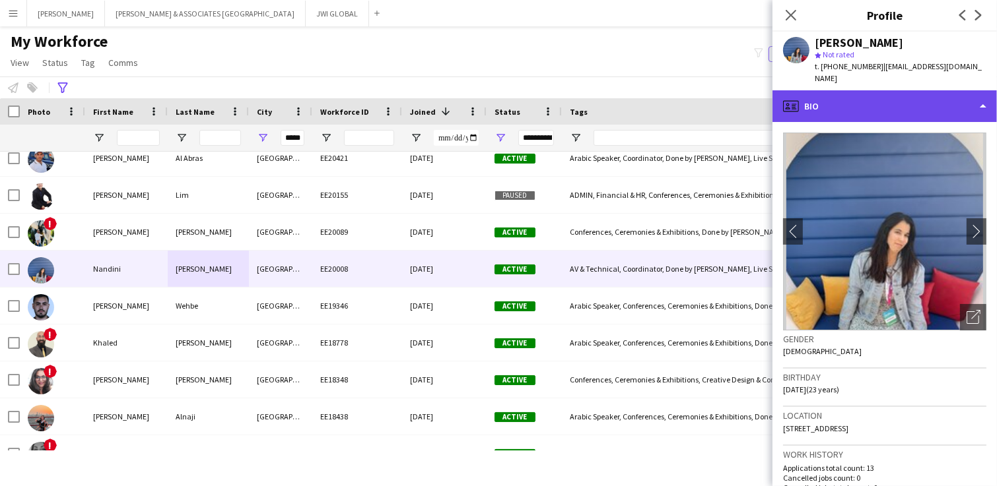
click at [942, 98] on div "profile Bio" at bounding box center [884, 106] width 224 height 32
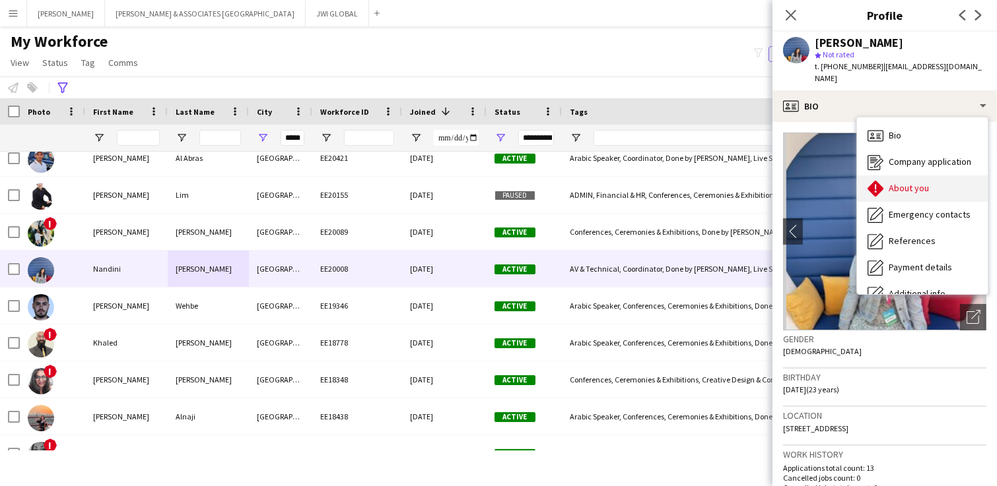
click at [927, 183] on div "About you About you" at bounding box center [922, 189] width 131 height 26
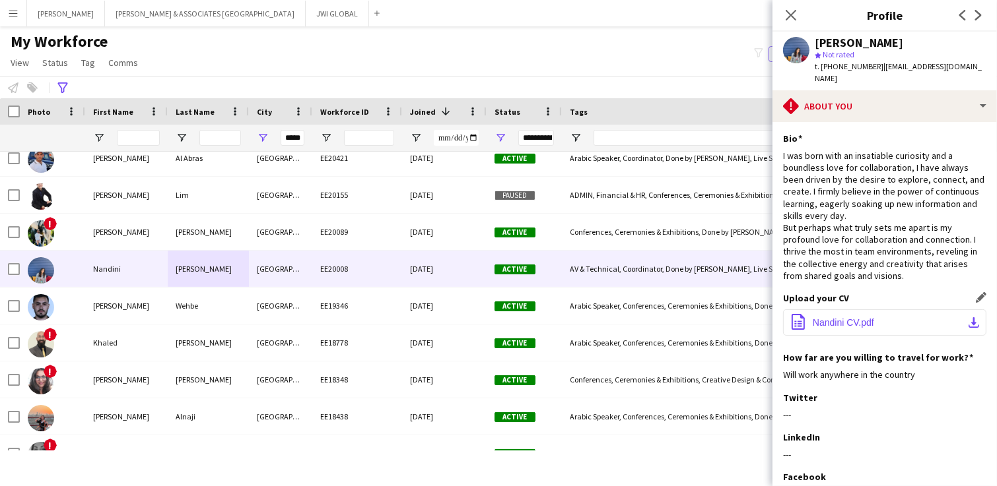
click at [879, 317] on button "office-file-sheet Nandini CV.pdf download-bottom" at bounding box center [884, 323] width 203 height 26
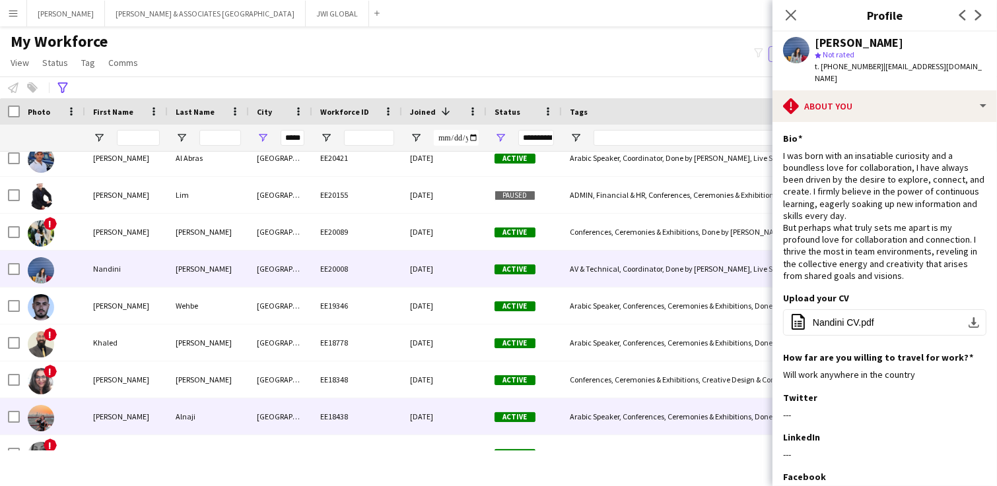
click at [159, 428] on div "Dana" at bounding box center [126, 417] width 83 height 36
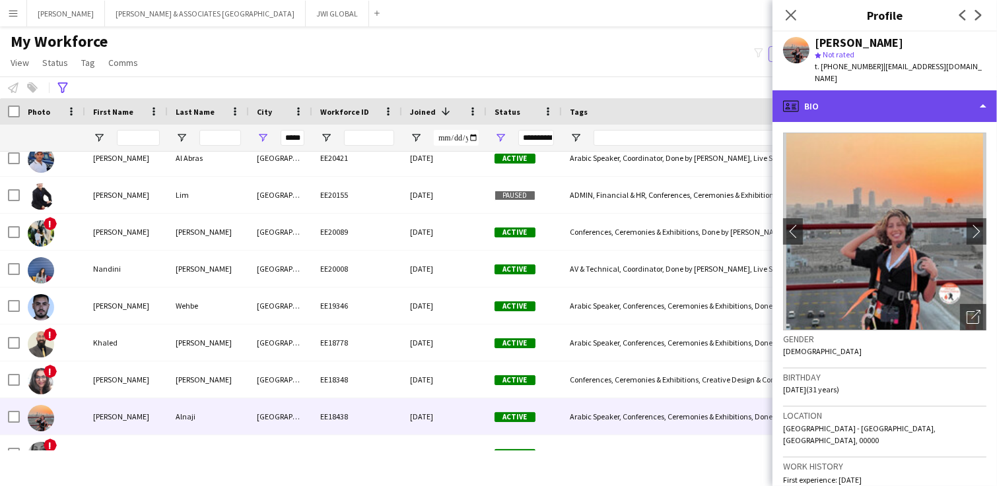
click at [937, 93] on div "profile Bio" at bounding box center [884, 106] width 224 height 32
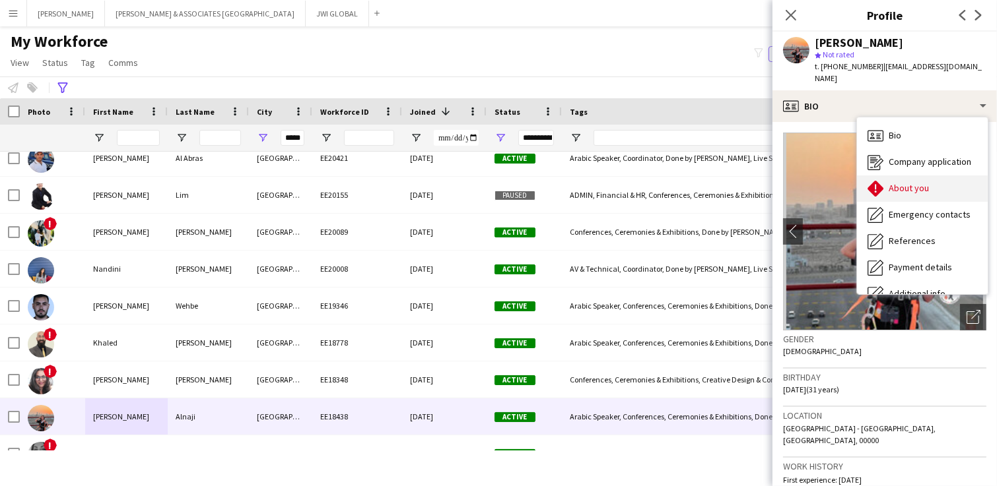
click at [943, 176] on div "About you About you" at bounding box center [922, 189] width 131 height 26
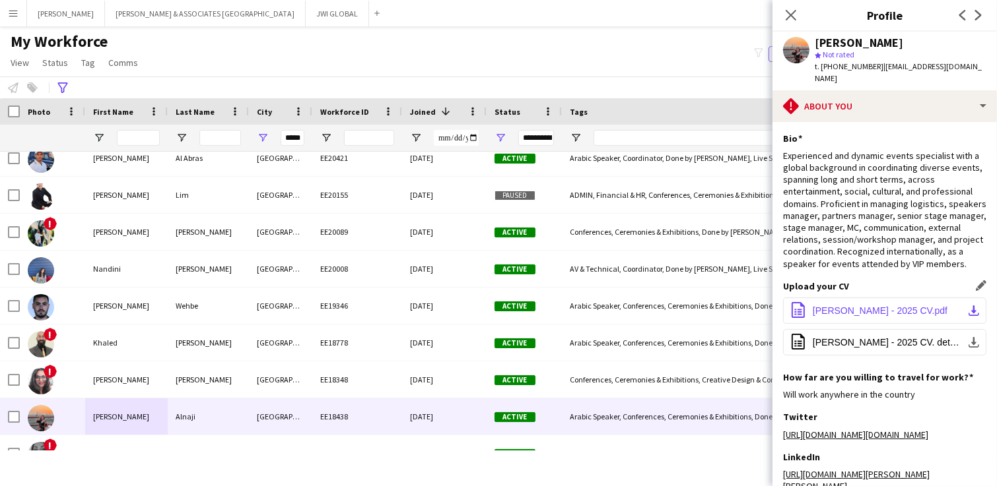
click at [892, 317] on button "office-file-sheet DANA AlNaji - 2025 CV.pdf download-bottom" at bounding box center [884, 311] width 203 height 26
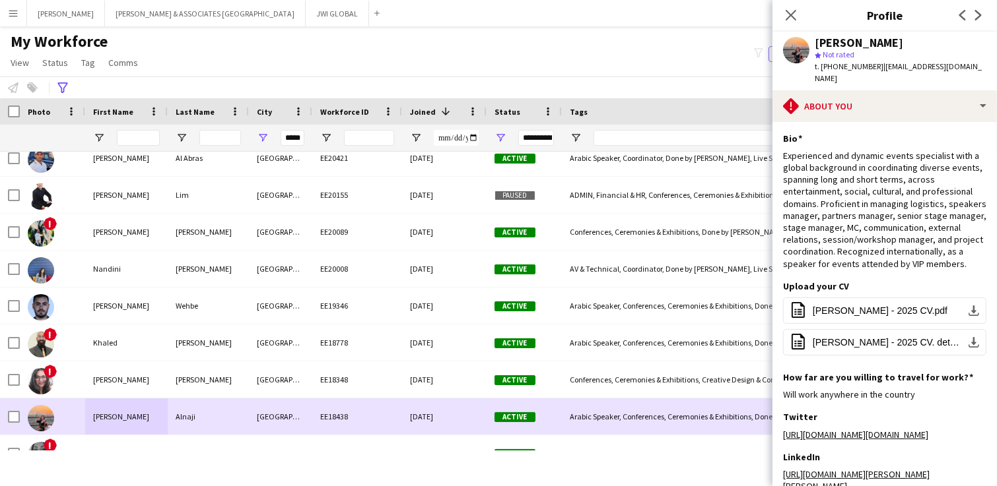
scroll to position [962, 0]
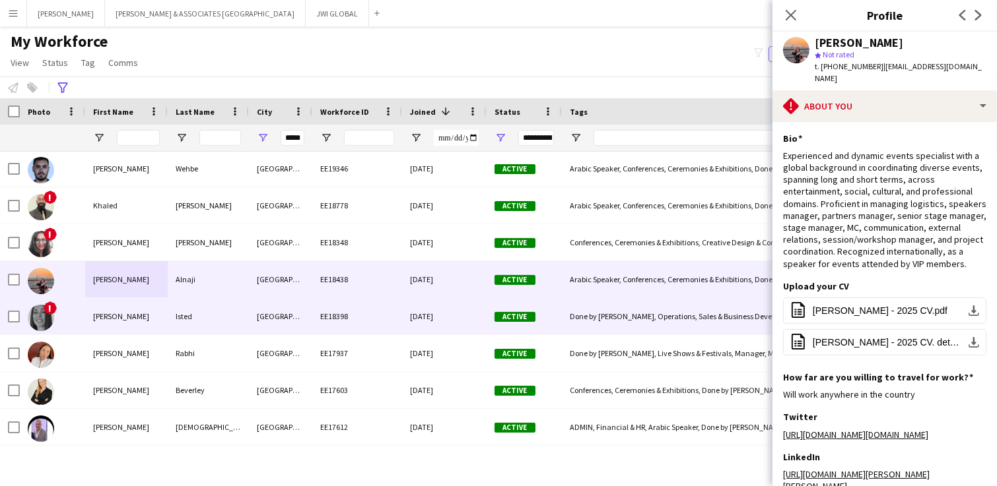
click at [223, 316] on div "Isted" at bounding box center [208, 316] width 81 height 36
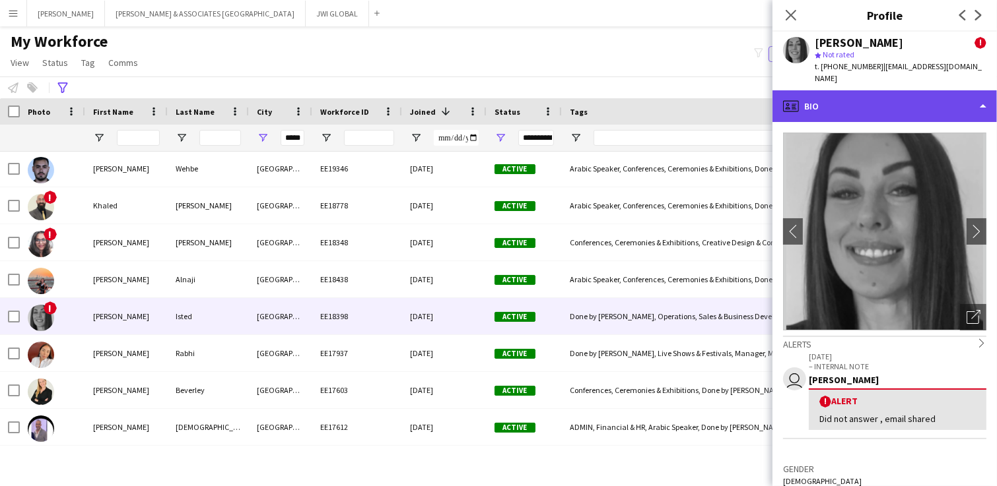
click at [848, 99] on div "profile Bio" at bounding box center [884, 106] width 224 height 32
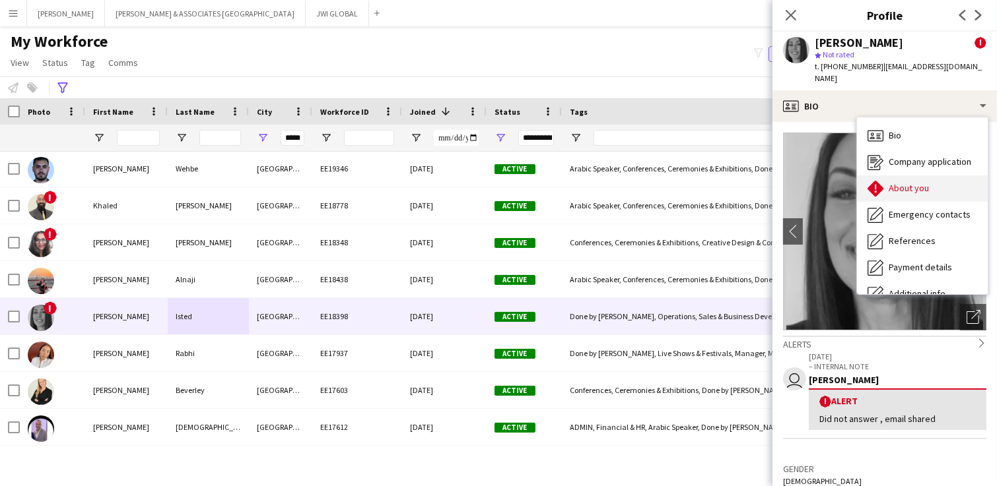
click at [894, 183] on div "About you About you" at bounding box center [922, 189] width 131 height 26
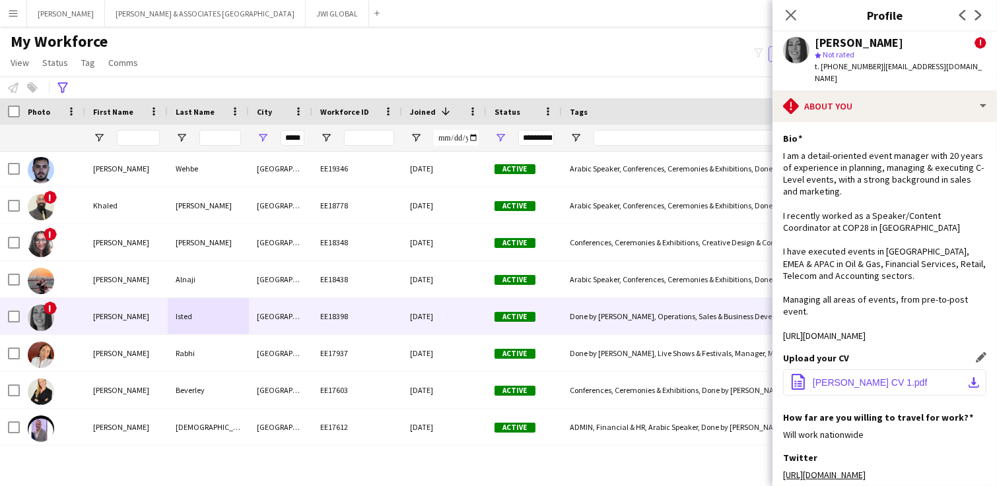
click at [876, 378] on span "TASHJA ISTED CV 1.pdf" at bounding box center [870, 383] width 115 height 11
click at [126, 145] on input "First Name Filter Input" at bounding box center [138, 138] width 43 height 16
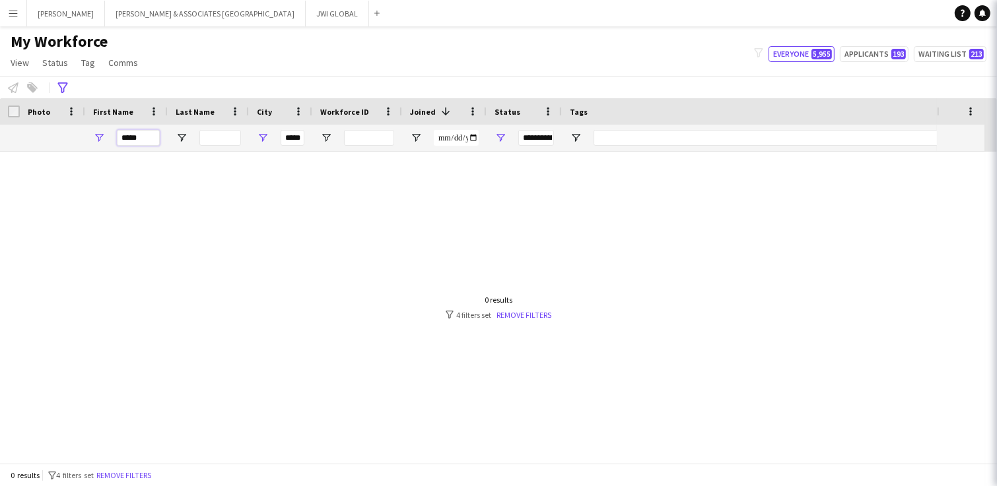
scroll to position [0, 0]
type input "*****"
click at [67, 83] on icon "Advanced filters" at bounding box center [62, 88] width 11 height 11
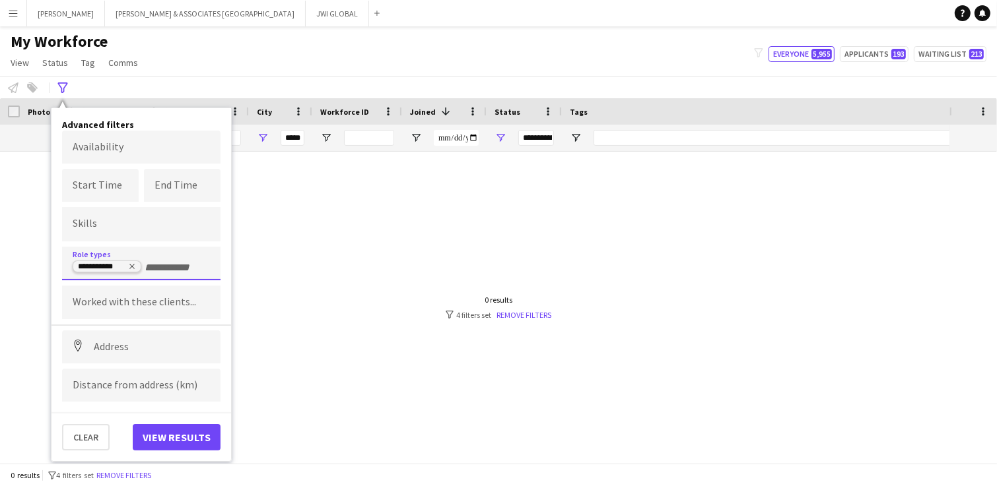
click at [135, 263] on icon "Remove tag" at bounding box center [132, 267] width 8 height 8
click at [182, 432] on button "View results" at bounding box center [177, 437] width 88 height 26
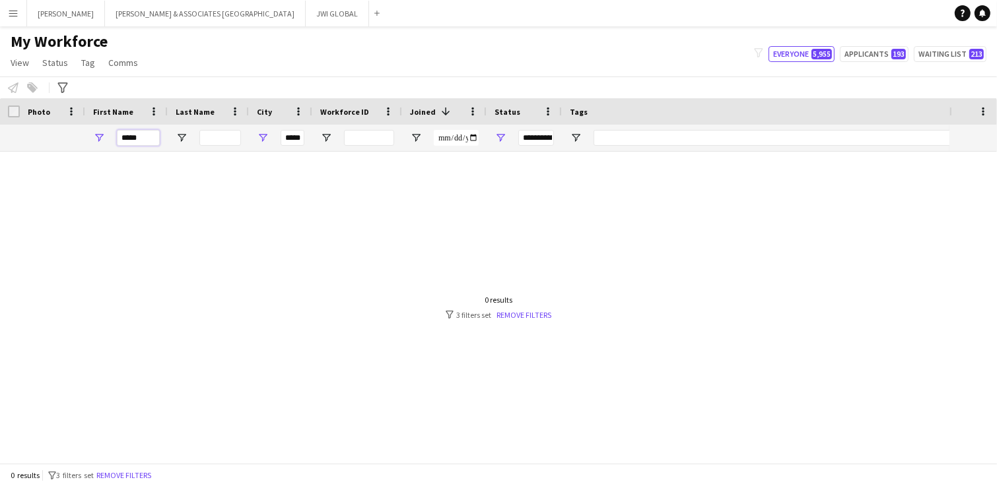
click at [152, 131] on input "*****" at bounding box center [138, 138] width 43 height 16
click at [152, 130] on input "*****" at bounding box center [138, 138] width 43 height 16
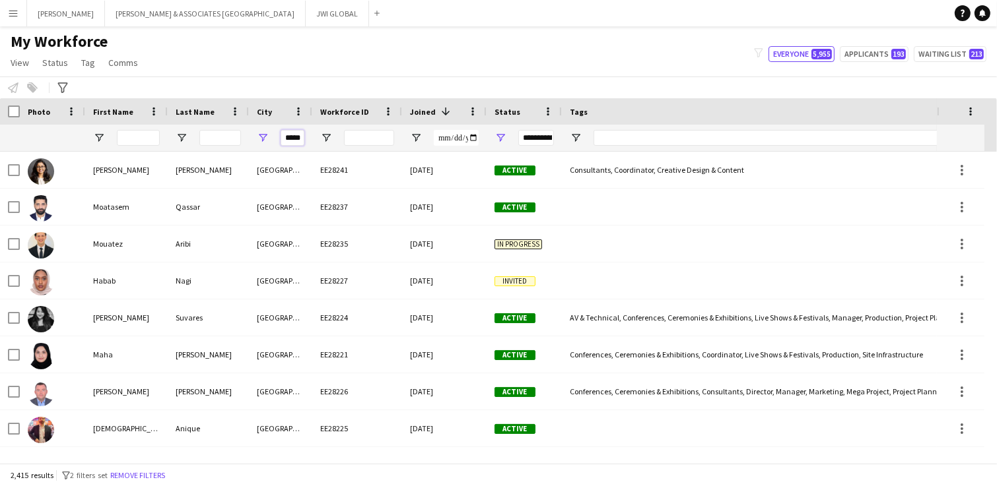
click at [291, 135] on input "*****" at bounding box center [293, 138] width 24 height 16
click at [291, 133] on input "*****" at bounding box center [293, 138] width 24 height 16
click at [291, 132] on input "*****" at bounding box center [293, 138] width 24 height 16
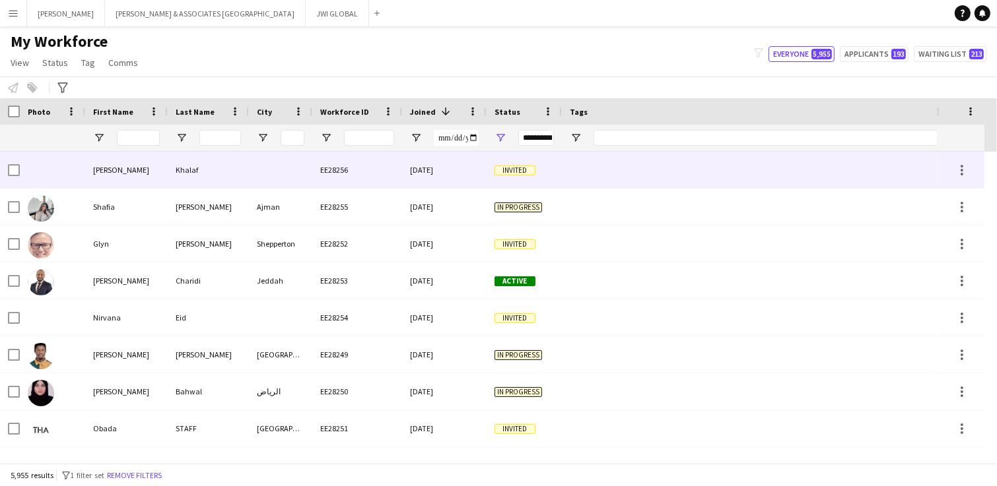
click at [157, 161] on div "[PERSON_NAME]" at bounding box center [126, 170] width 83 height 36
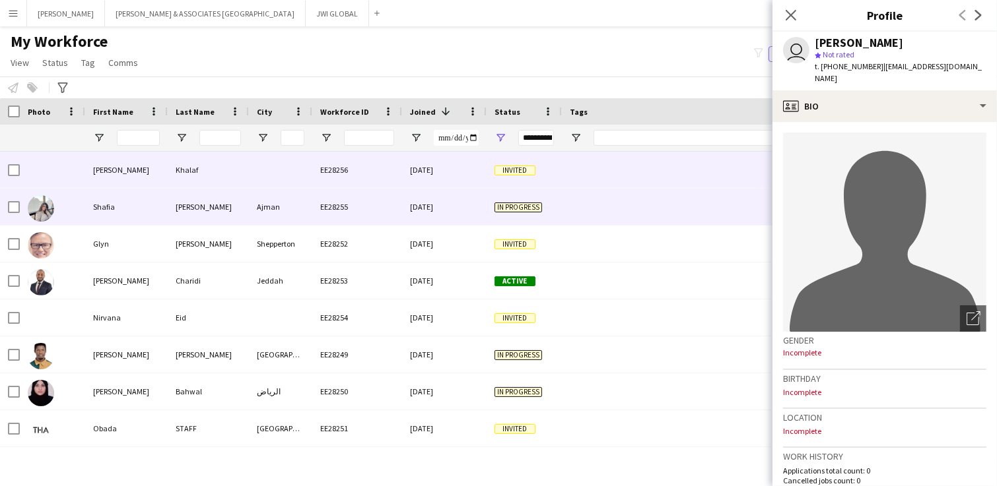
click at [114, 207] on div "Shafia" at bounding box center [126, 207] width 83 height 36
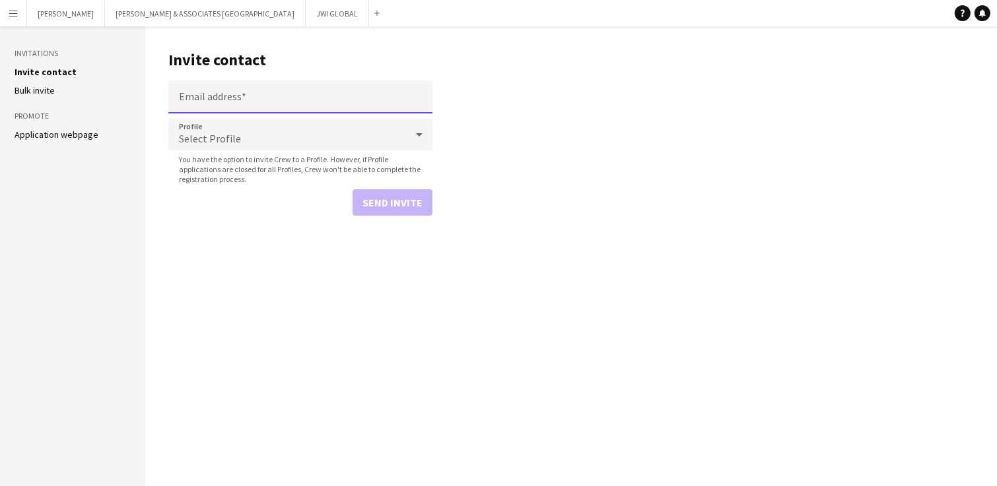
click at [197, 91] on input "Email address" at bounding box center [300, 97] width 264 height 33
paste input "**********"
type input "**********"
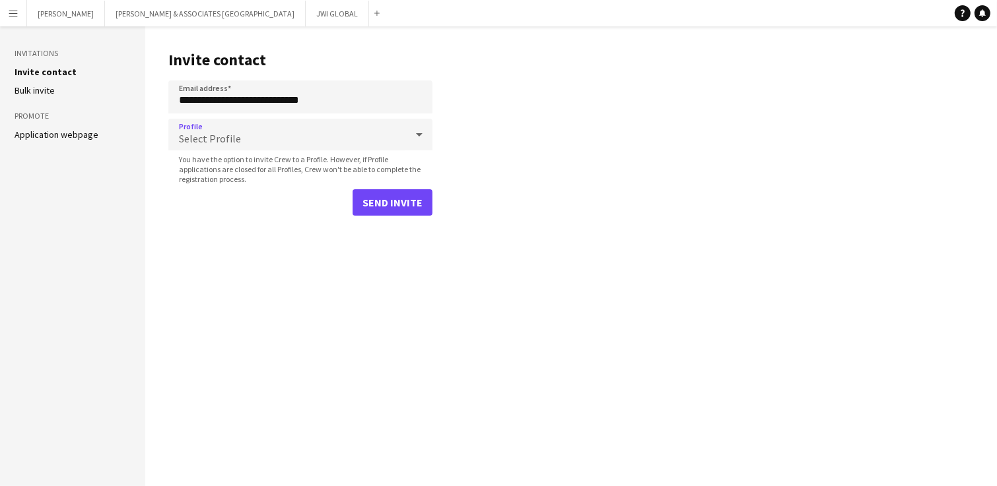
click at [253, 139] on div "Select Profile" at bounding box center [287, 135] width 238 height 32
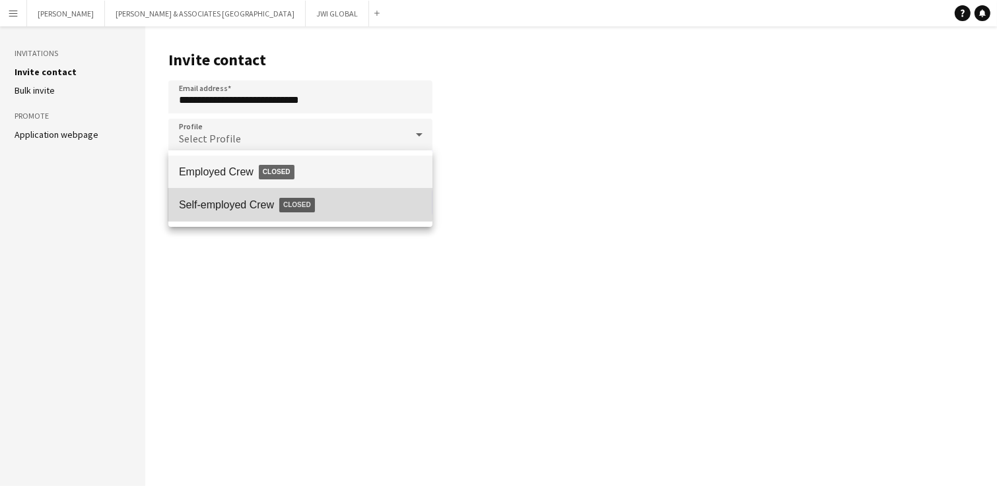
click at [271, 195] on span "Self-employed Crew Closed" at bounding box center [300, 205] width 243 height 30
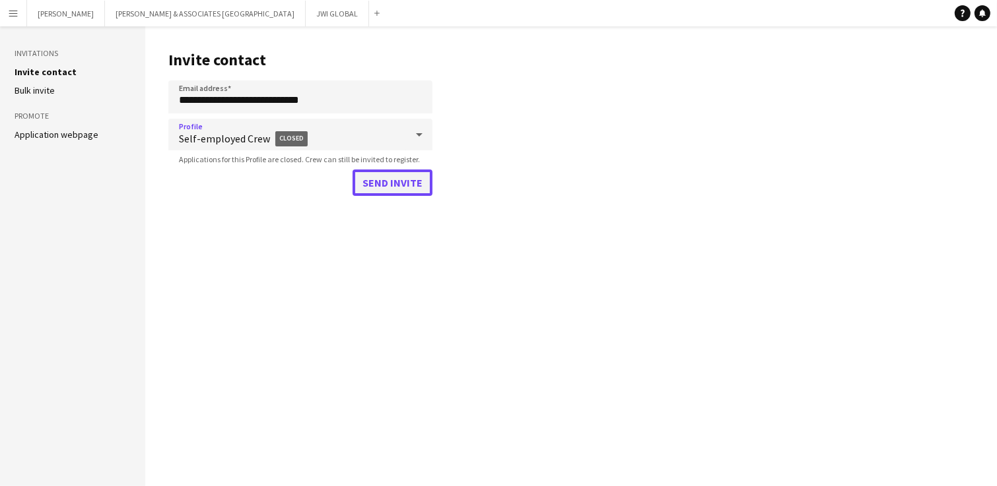
click at [395, 185] on button "Send invite" at bounding box center [392, 183] width 80 height 26
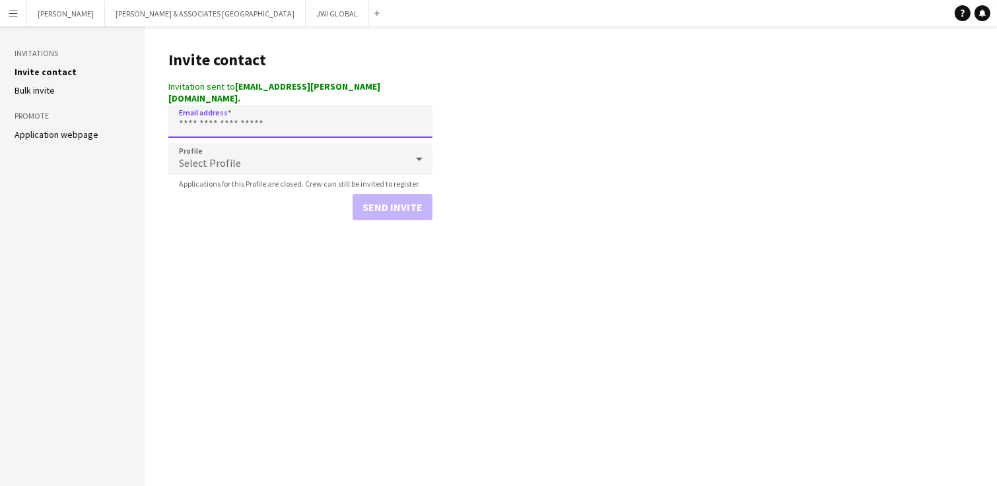
click at [208, 120] on input "Email address" at bounding box center [300, 121] width 264 height 33
paste input "**********"
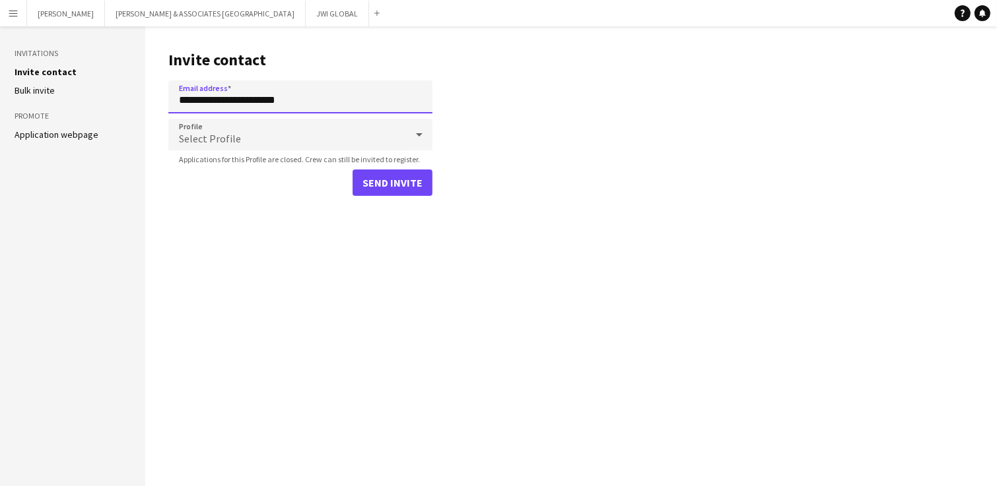
type input "**********"
click at [225, 137] on span "Select Profile" at bounding box center [210, 138] width 62 height 13
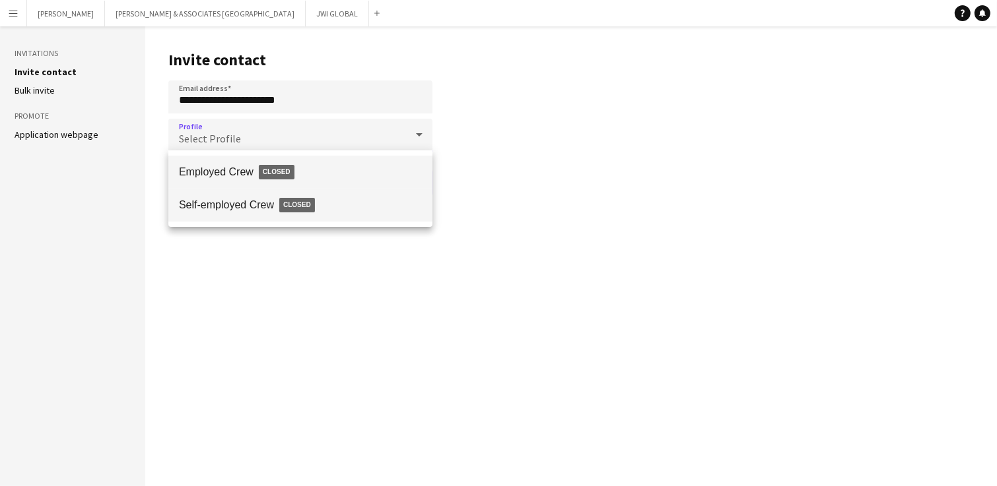
click at [267, 198] on span "Self-employed Crew Closed" at bounding box center [300, 205] width 243 height 30
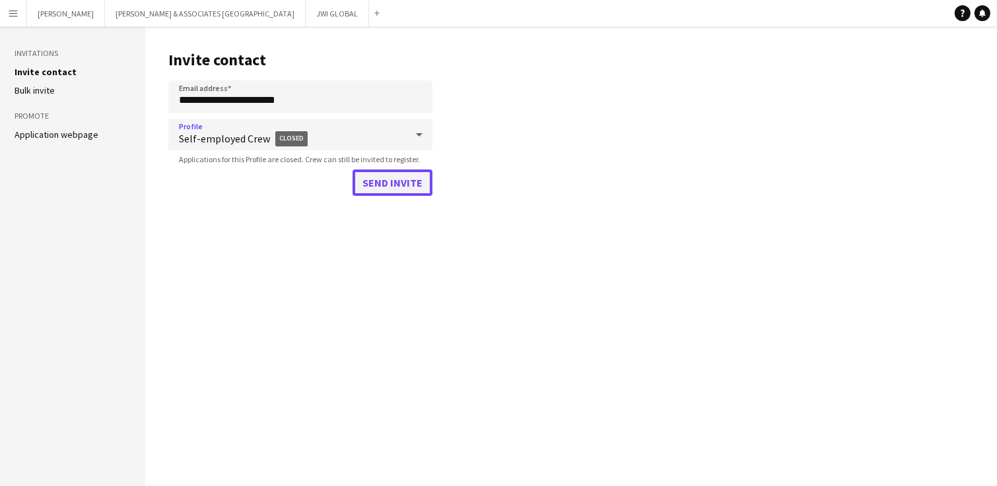
click at [420, 180] on button "Send invite" at bounding box center [392, 183] width 80 height 26
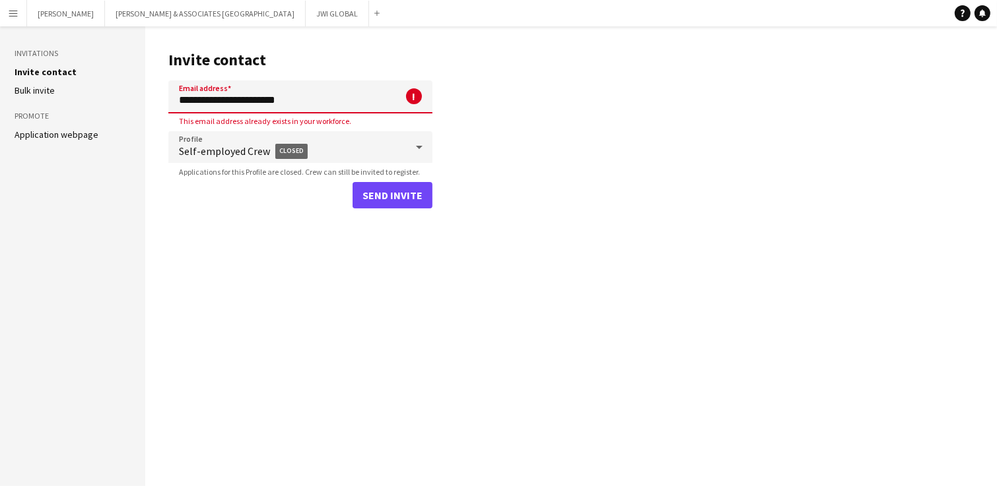
click at [318, 92] on input "**********" at bounding box center [300, 97] width 264 height 33
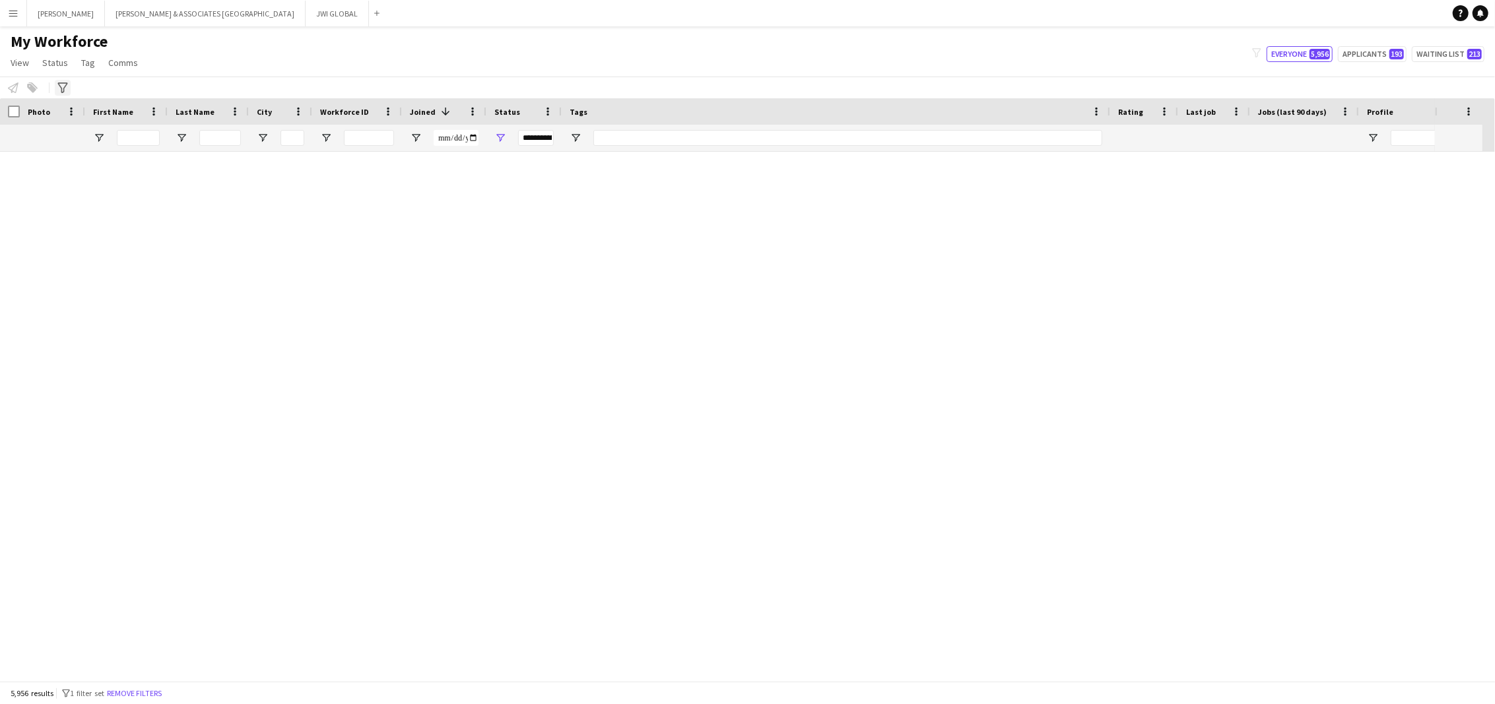
click at [61, 84] on icon "Advanced filters" at bounding box center [62, 88] width 11 height 11
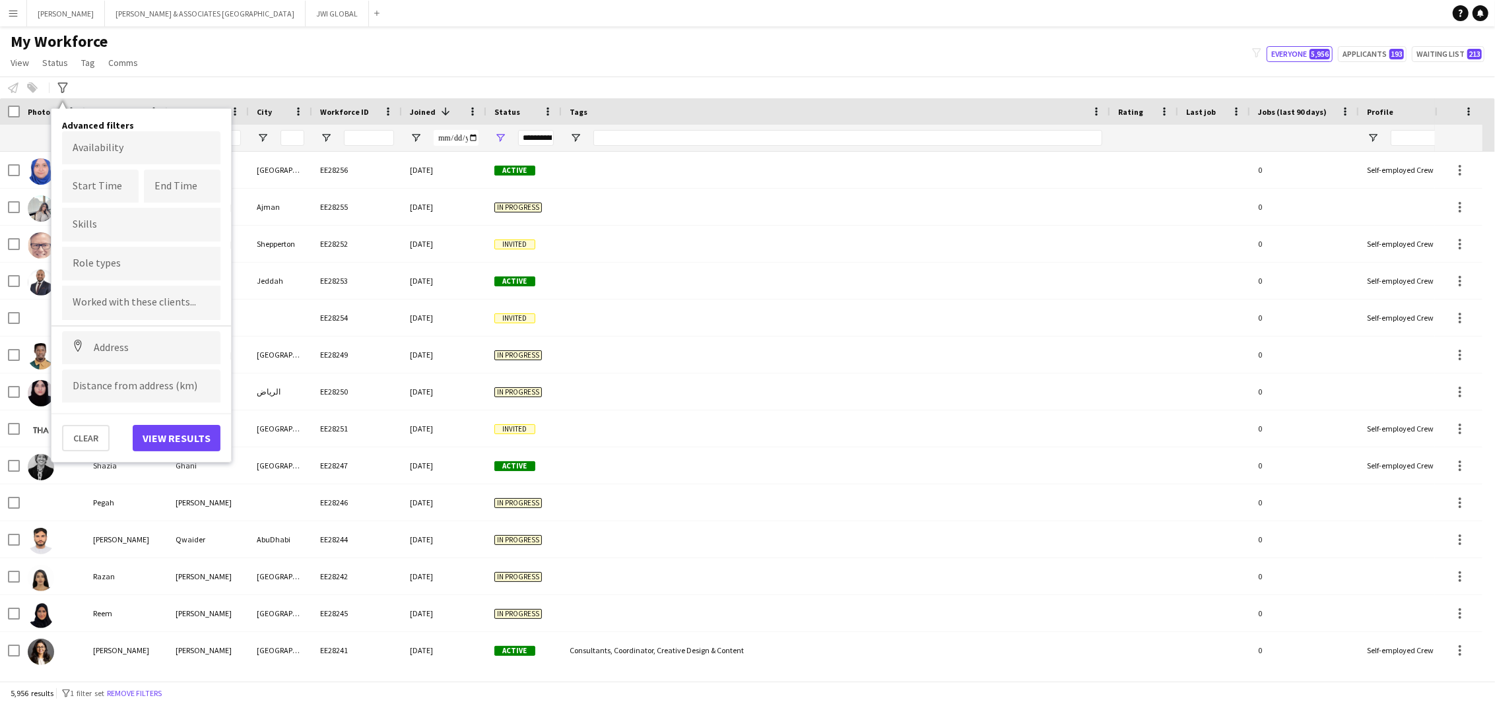
click at [148, 264] on input "Type to search role types..." at bounding box center [141, 264] width 137 height 12
type input "********"
click at [92, 298] on div "Branding Manager" at bounding box center [141, 300] width 158 height 32
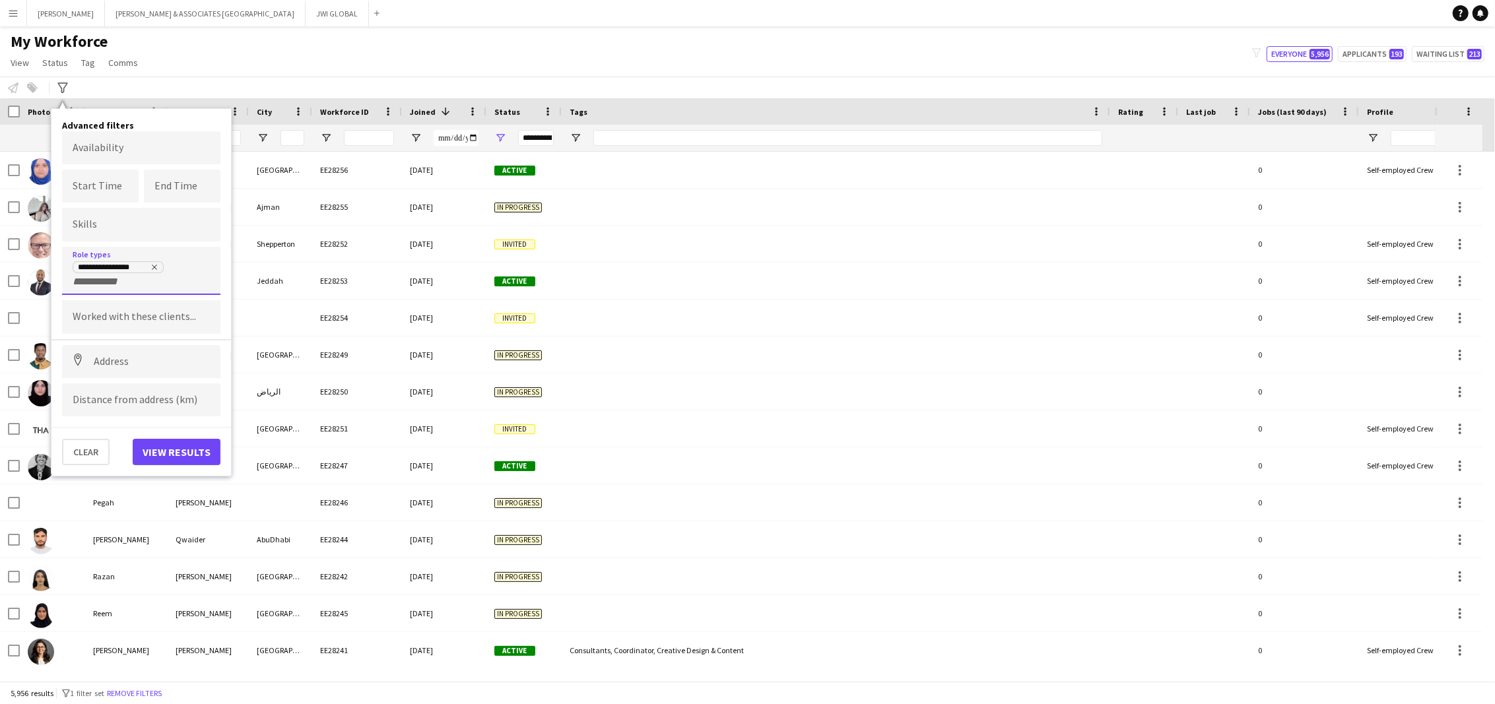
click at [105, 280] on input "+ Role type" at bounding box center [101, 282] width 56 height 12
type input "*"
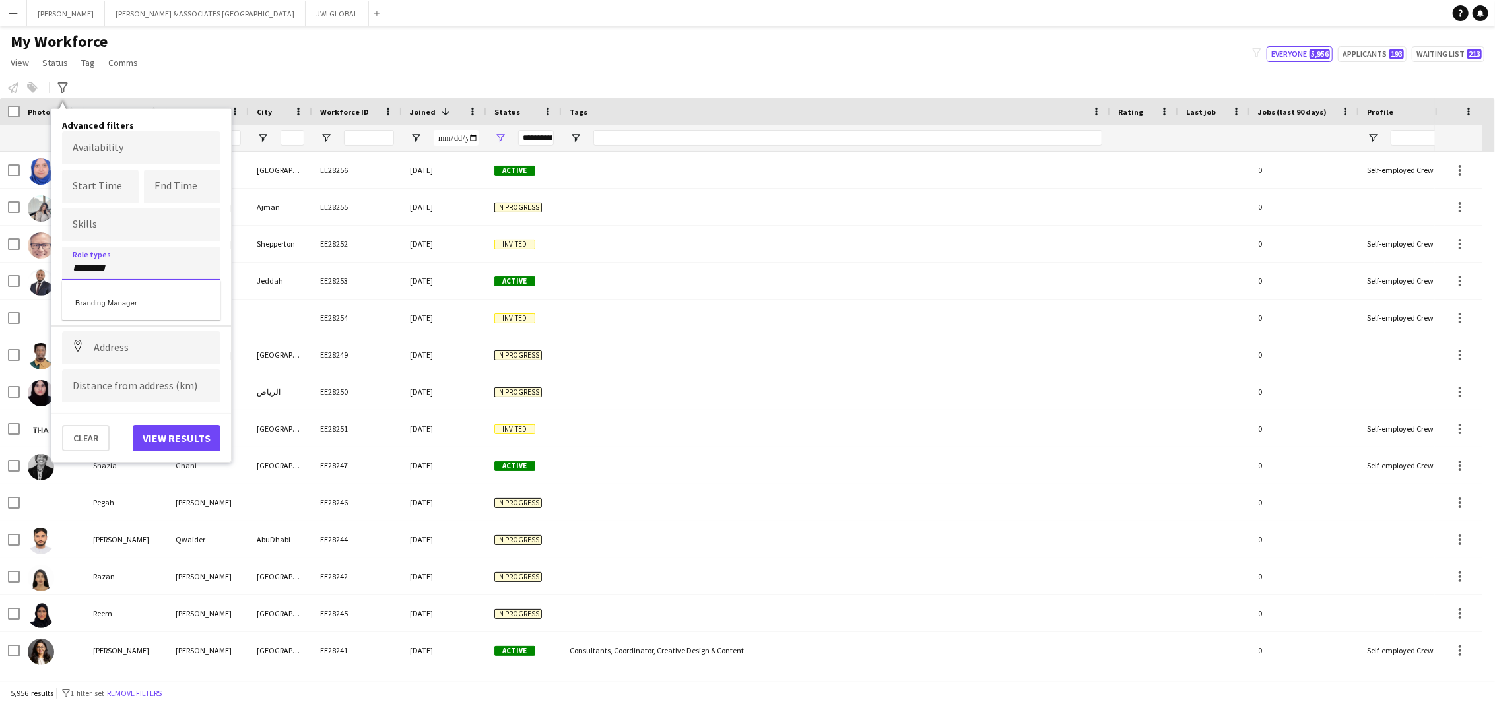
type input "********"
click at [154, 297] on div "Branding Manager" at bounding box center [141, 300] width 158 height 32
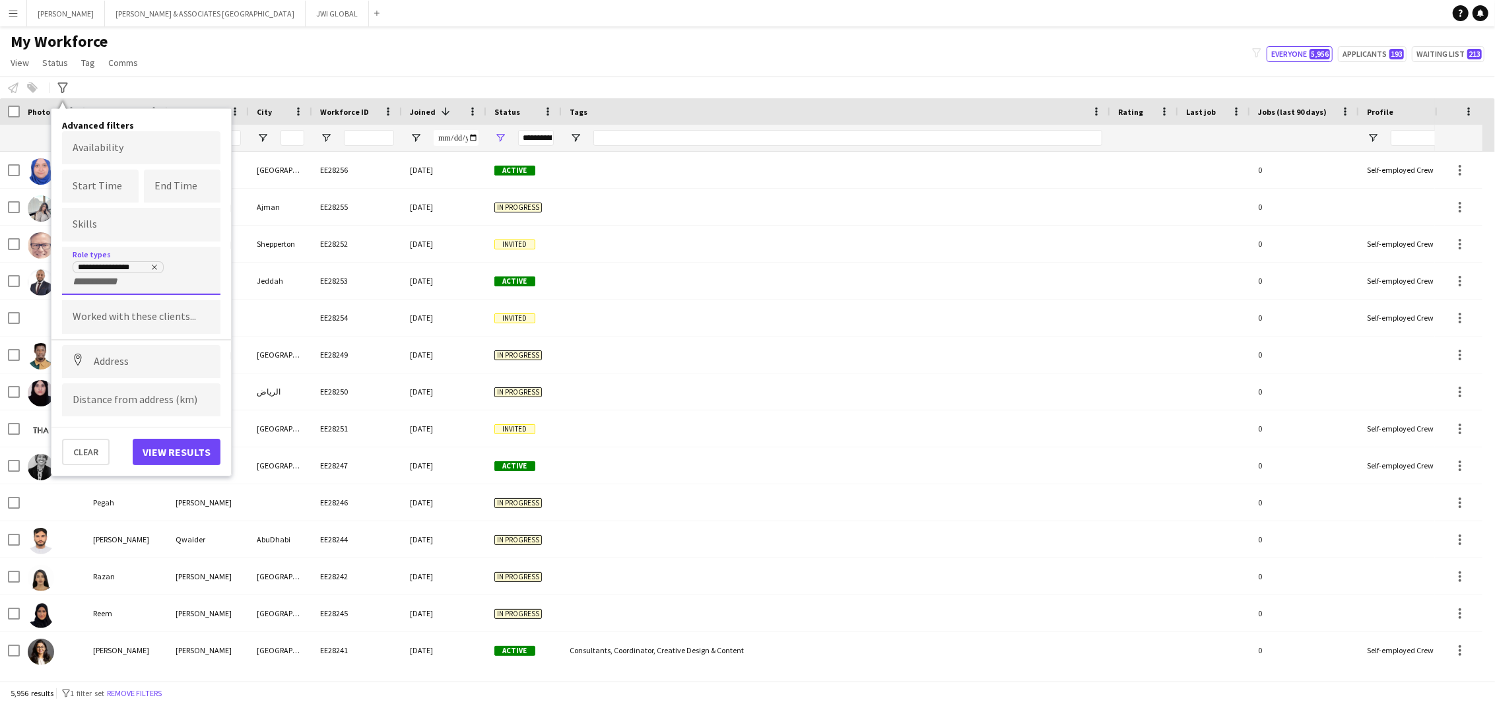
click at [167, 430] on div "Clear View results" at bounding box center [141, 446] width 180 height 38
click at [168, 442] on button "View results" at bounding box center [177, 452] width 88 height 26
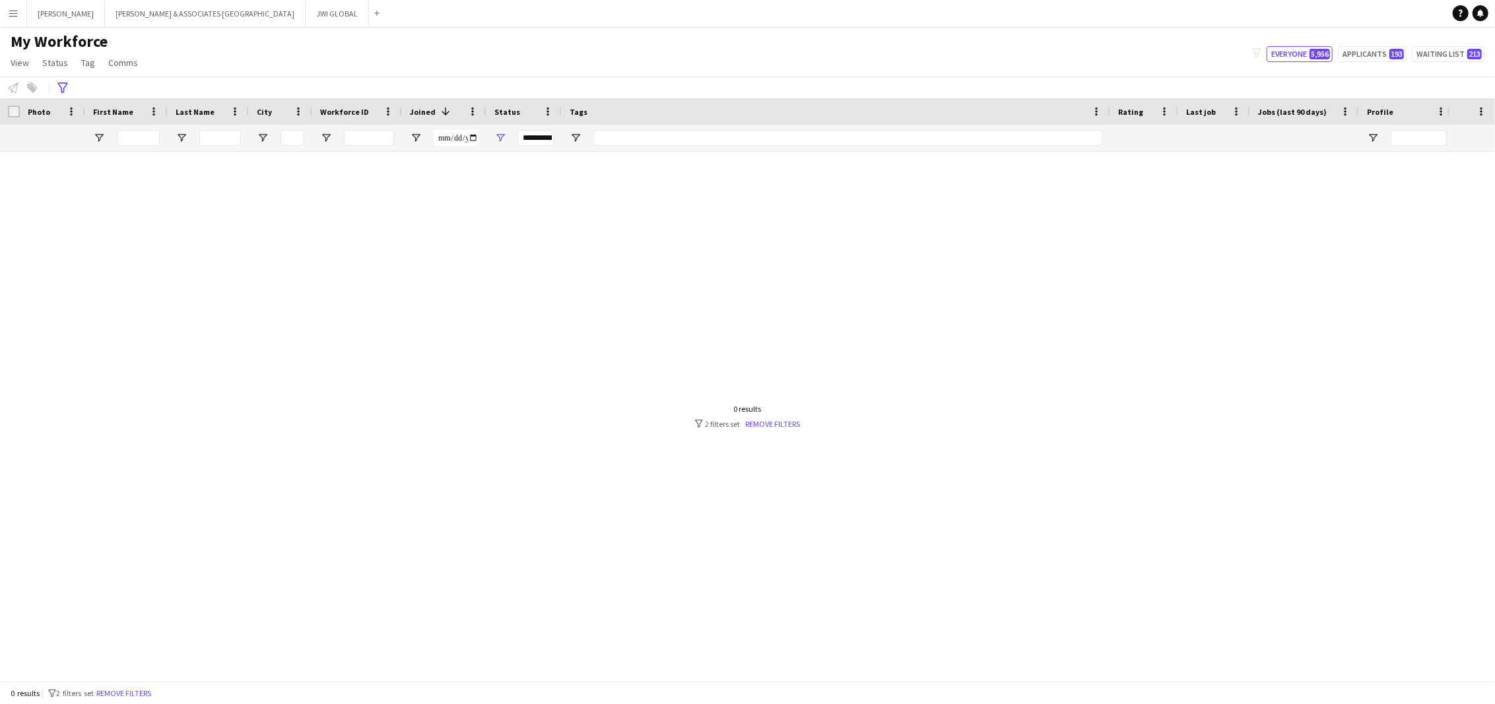
click at [316, 160] on div at bounding box center [724, 410] width 1448 height 517
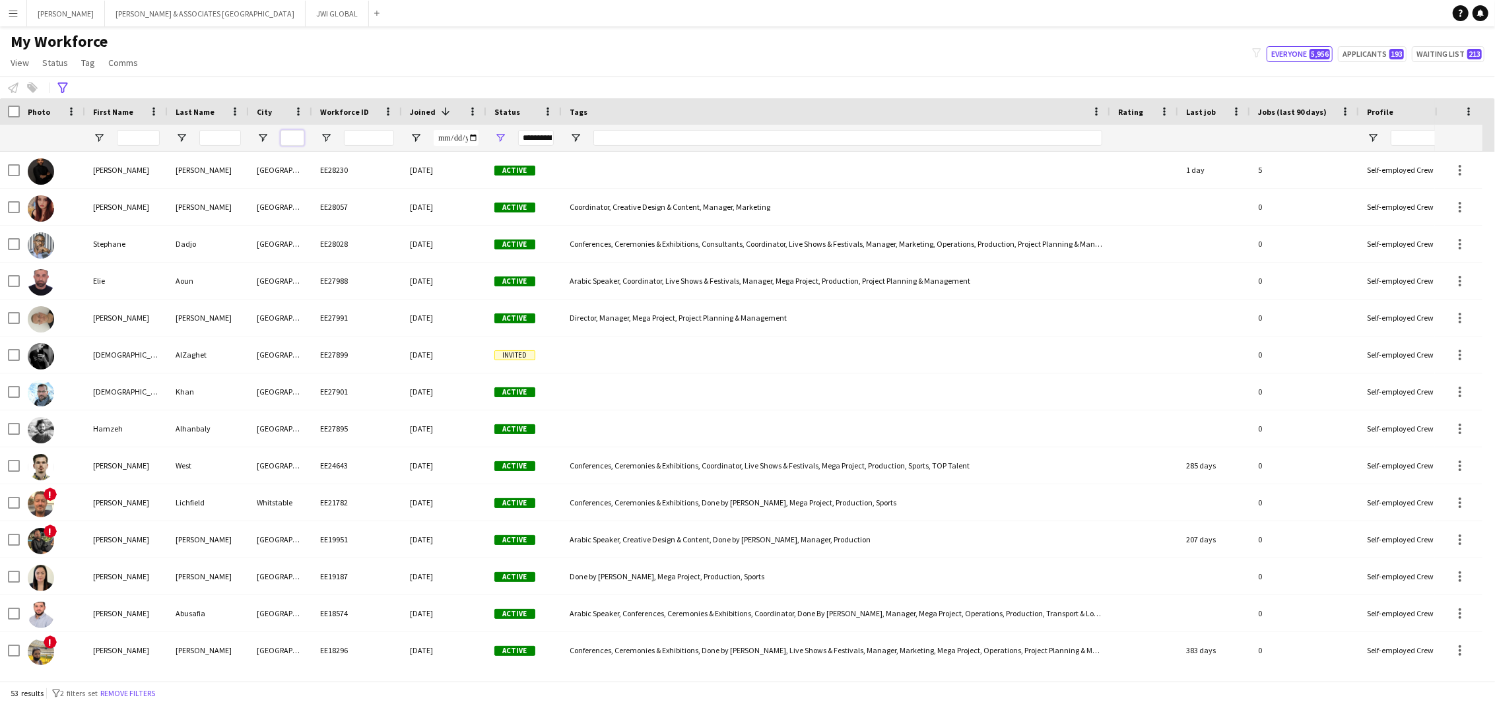
click at [291, 135] on input "City Filter Input" at bounding box center [293, 138] width 24 height 16
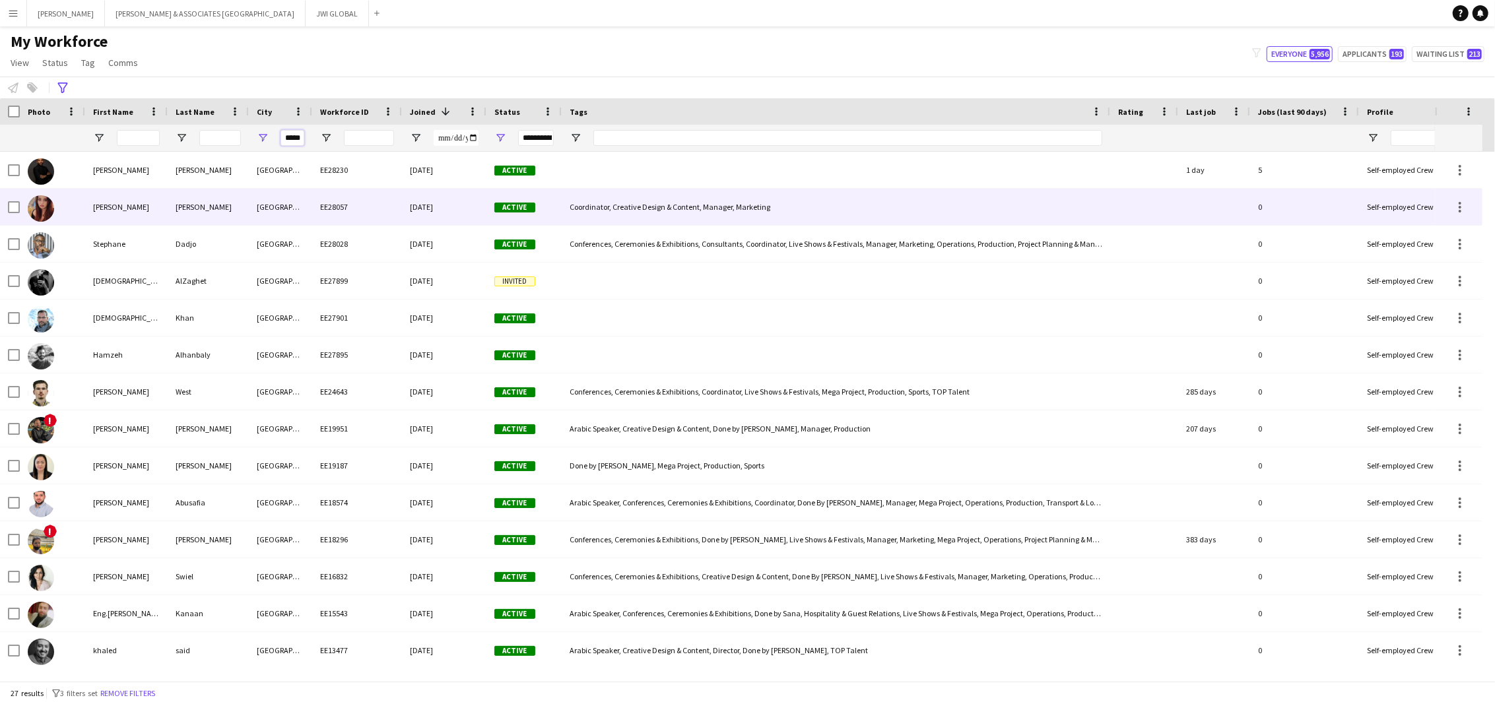
type input "*****"
click at [182, 201] on div "[PERSON_NAME]" at bounding box center [208, 207] width 81 height 36
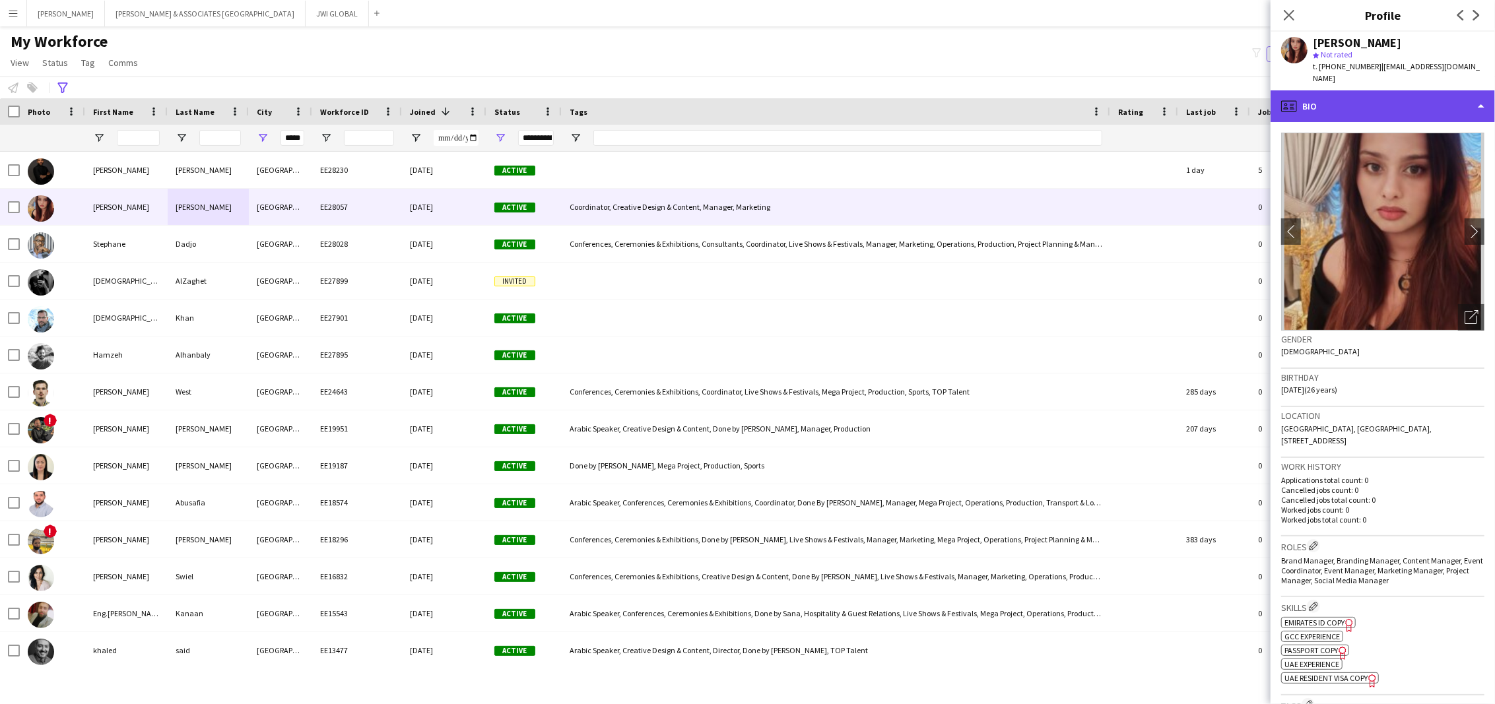
click at [1390, 90] on div "profile Bio" at bounding box center [1383, 106] width 224 height 32
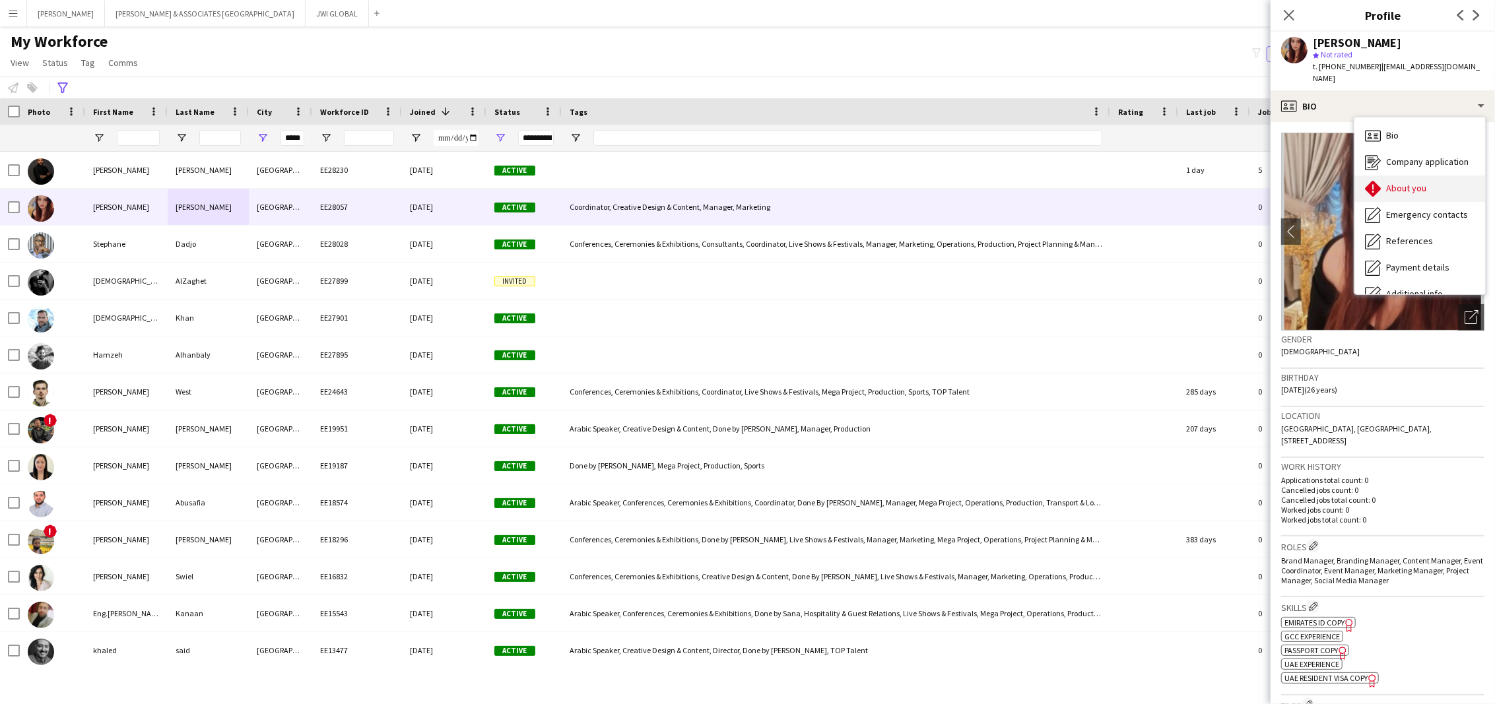
click at [1406, 184] on div "About you About you" at bounding box center [1419, 189] width 131 height 26
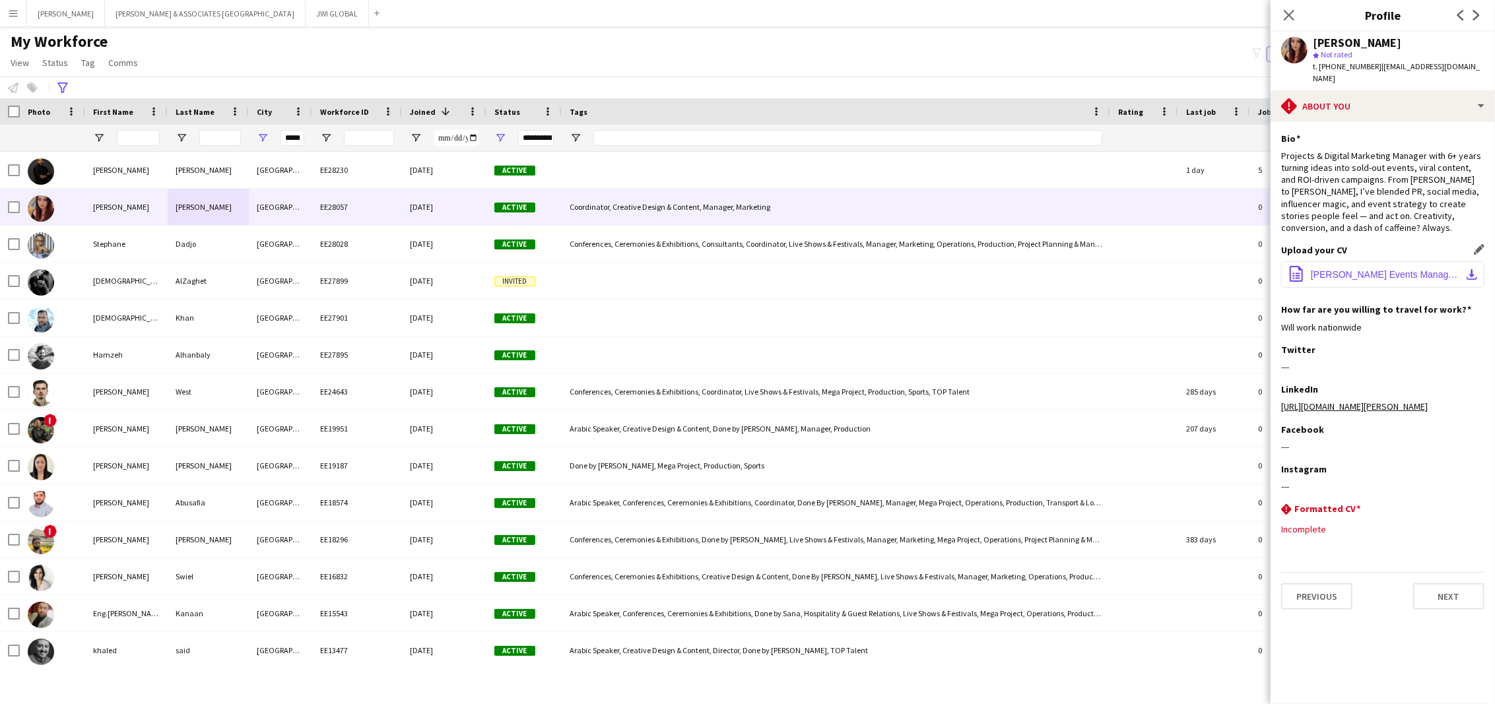
click at [1387, 269] on span "[PERSON_NAME] Events Manager (3).docx" at bounding box center [1385, 274] width 149 height 11
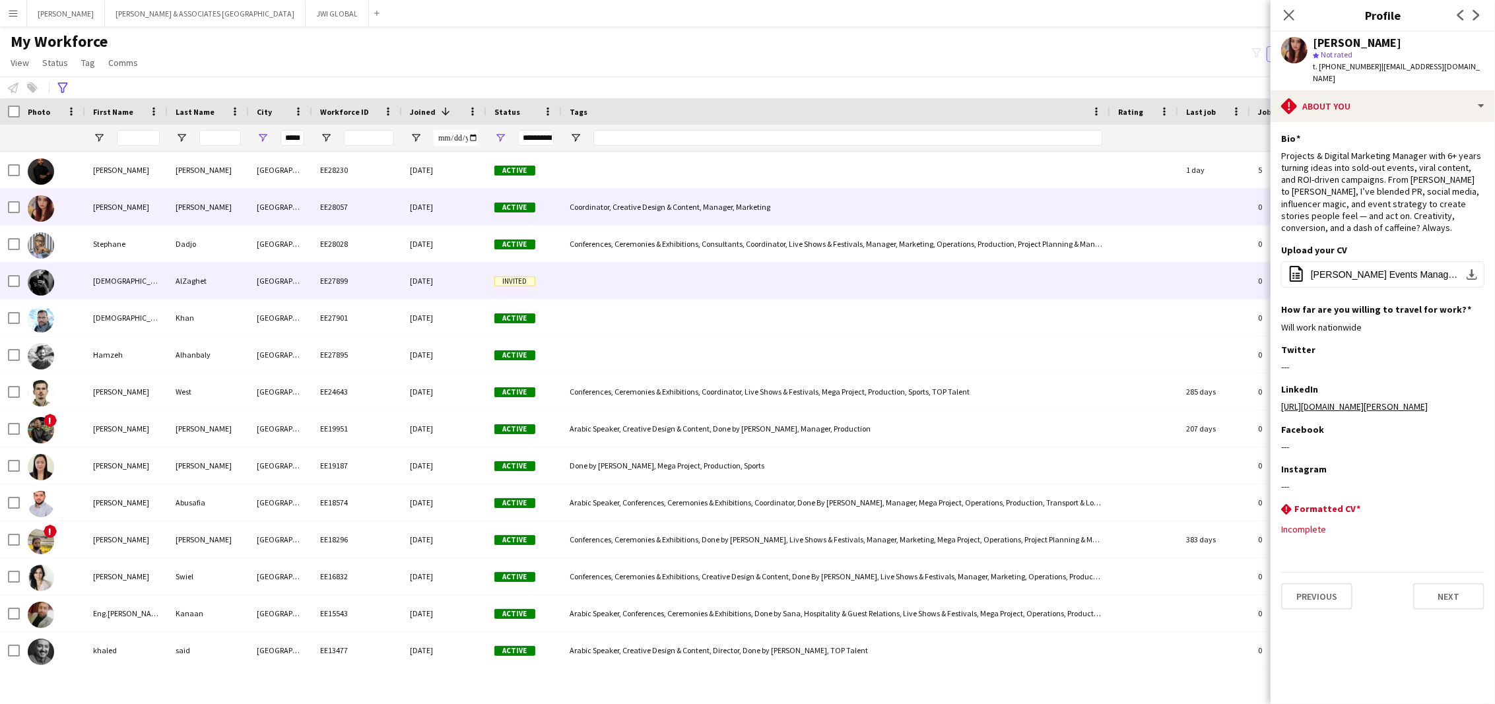
click at [184, 280] on div "AlZaghet" at bounding box center [208, 281] width 81 height 36
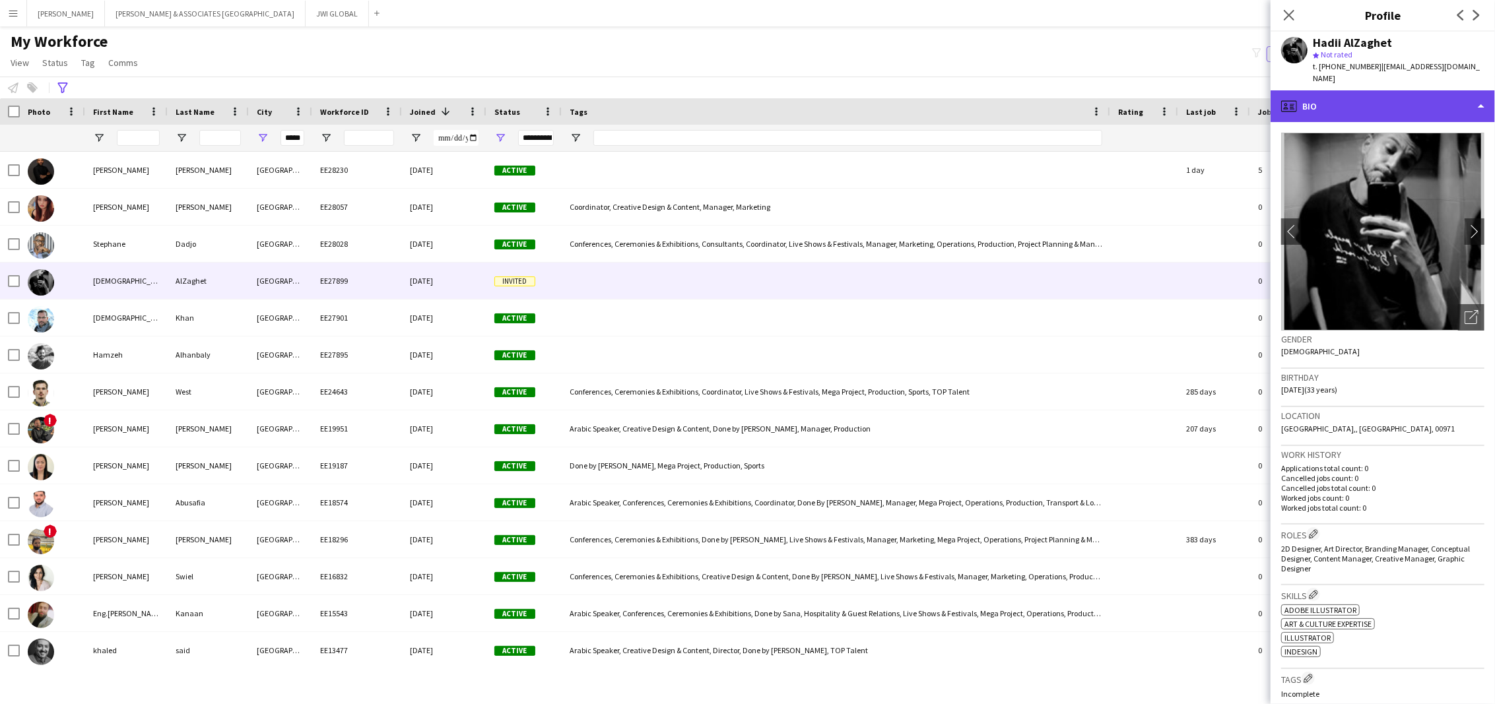
click at [1330, 90] on div "profile Bio" at bounding box center [1383, 106] width 224 height 32
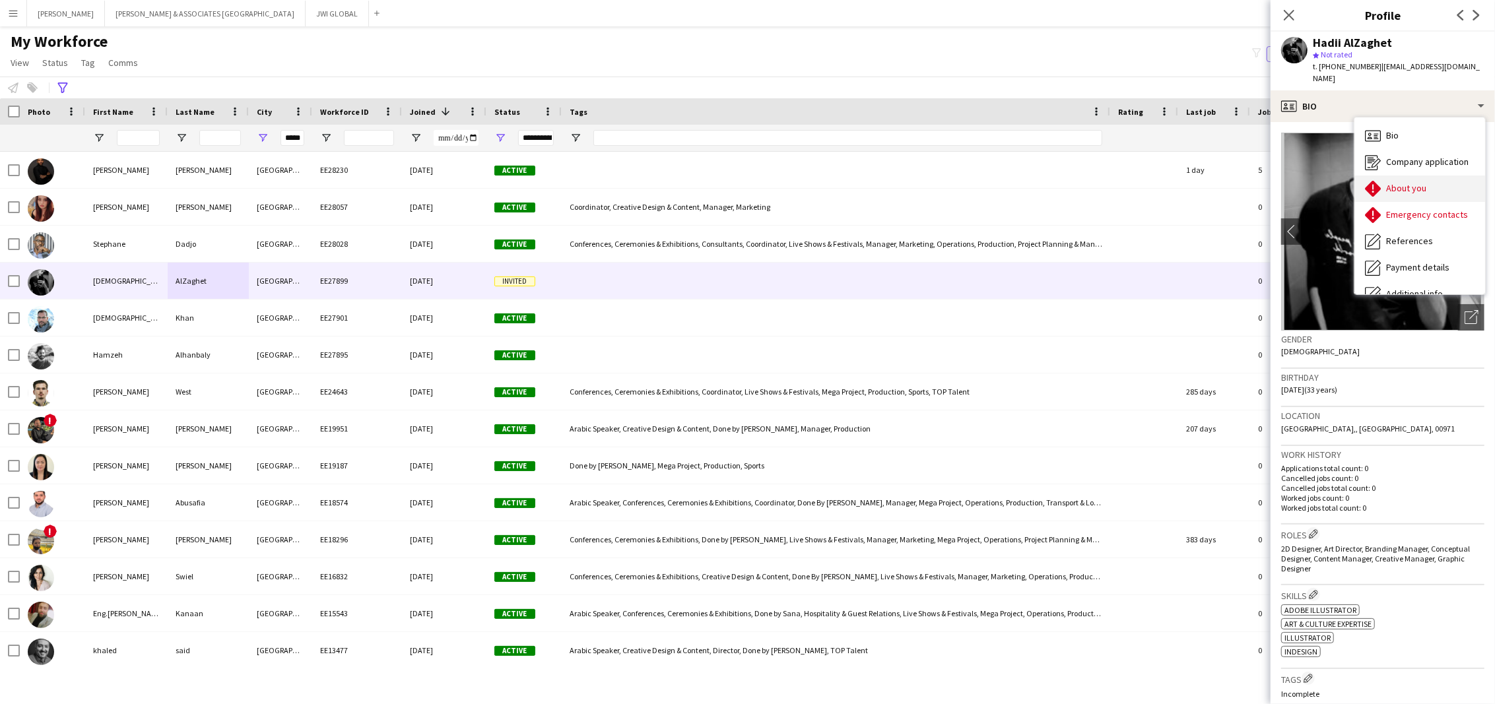
click at [1382, 176] on div "About you About you" at bounding box center [1419, 189] width 131 height 26
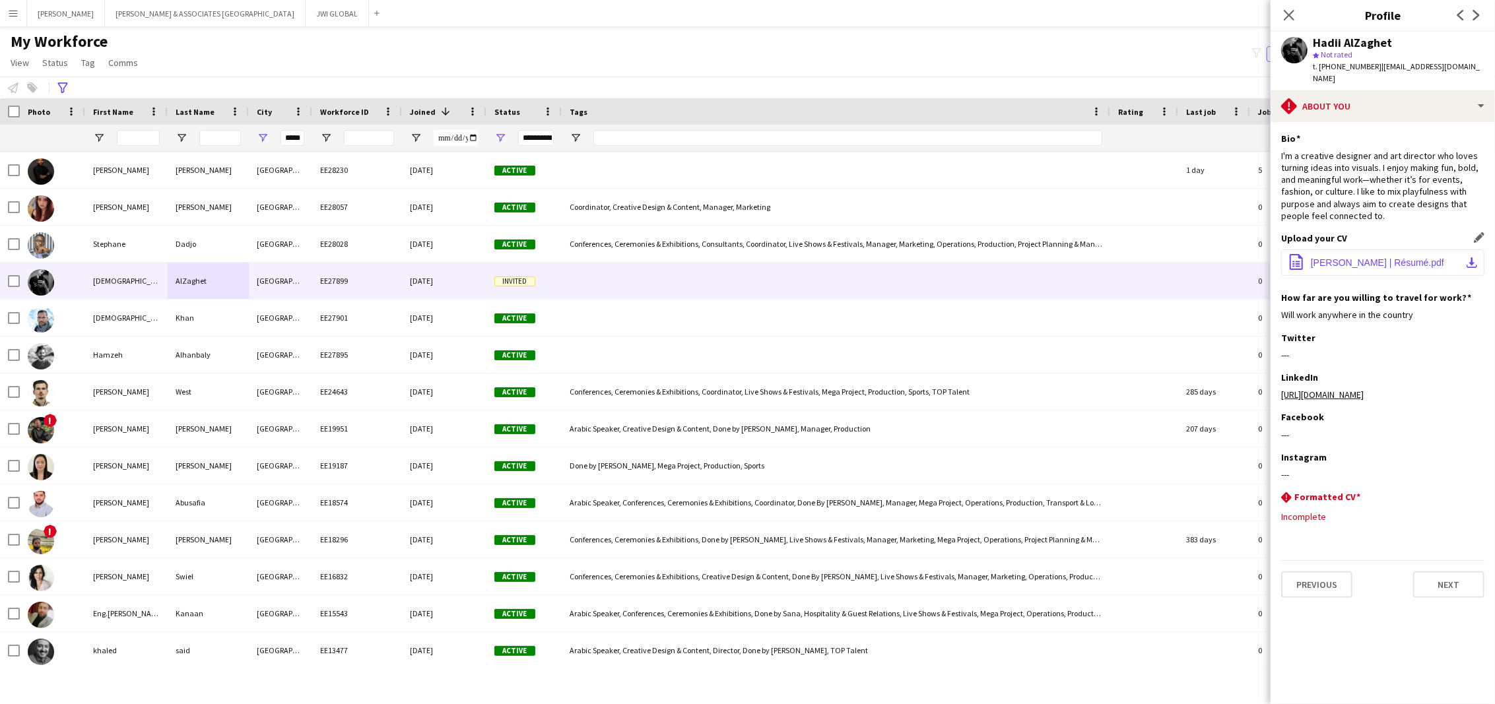
click at [1339, 257] on span "[PERSON_NAME] | Résumé.pdf" at bounding box center [1377, 262] width 133 height 11
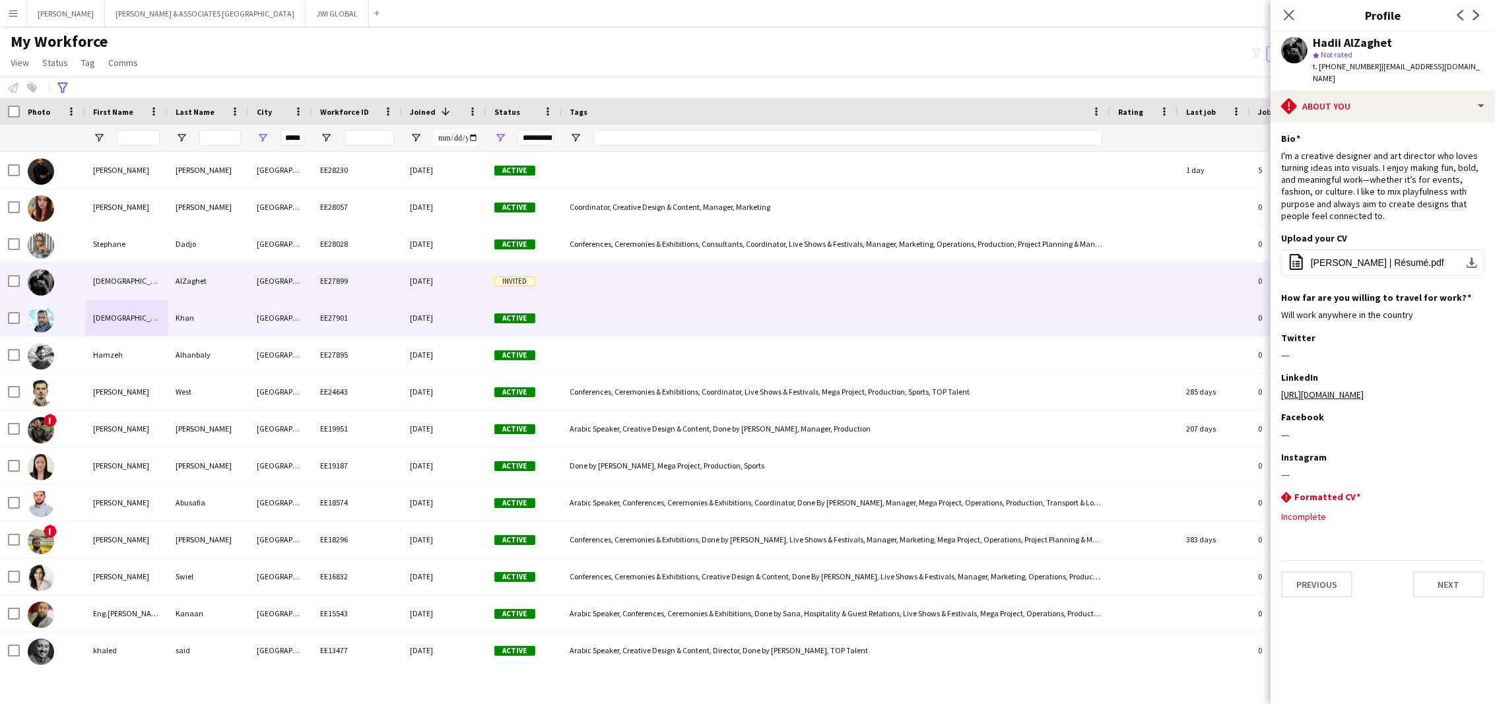
click at [139, 323] on div "[DEMOGRAPHIC_DATA][PERSON_NAME]" at bounding box center [126, 318] width 83 height 36
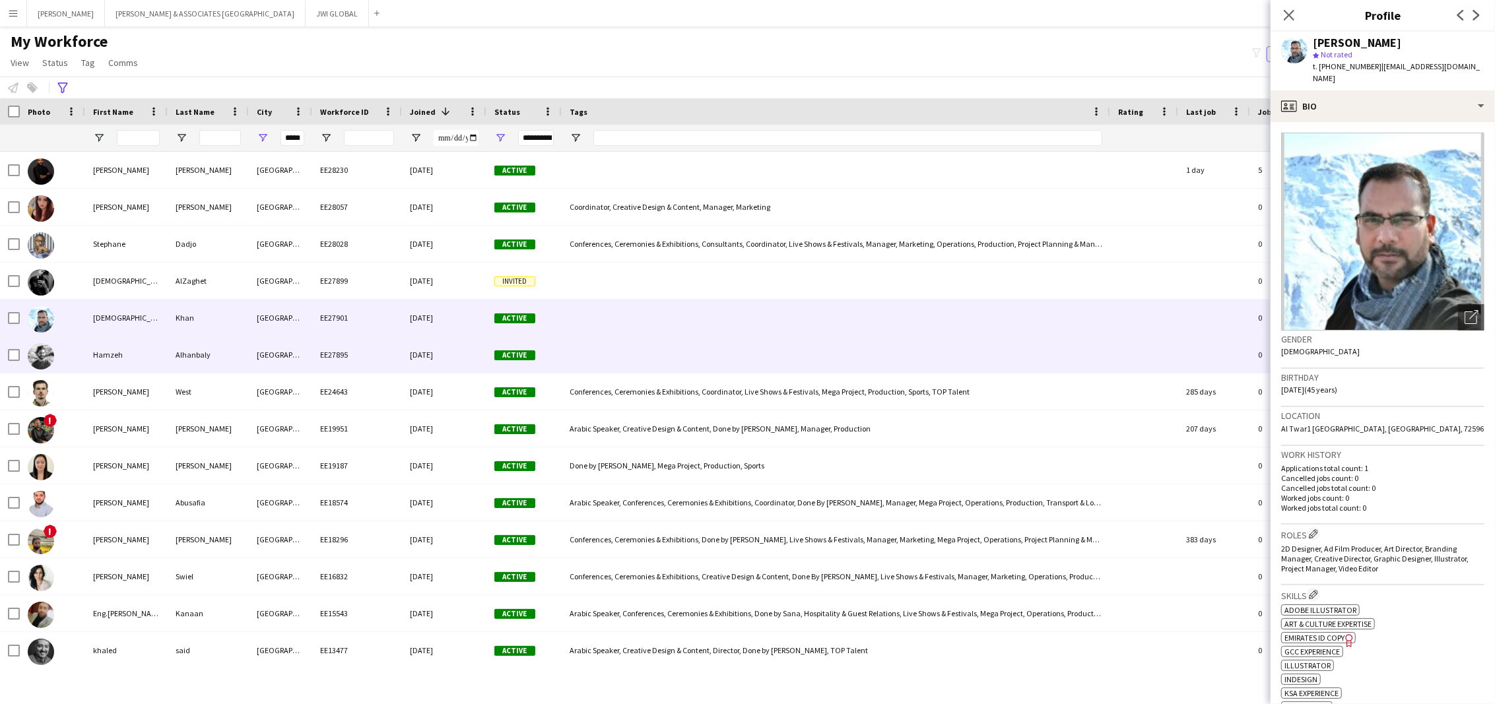
click at [149, 360] on div "Hamzeh" at bounding box center [126, 355] width 83 height 36
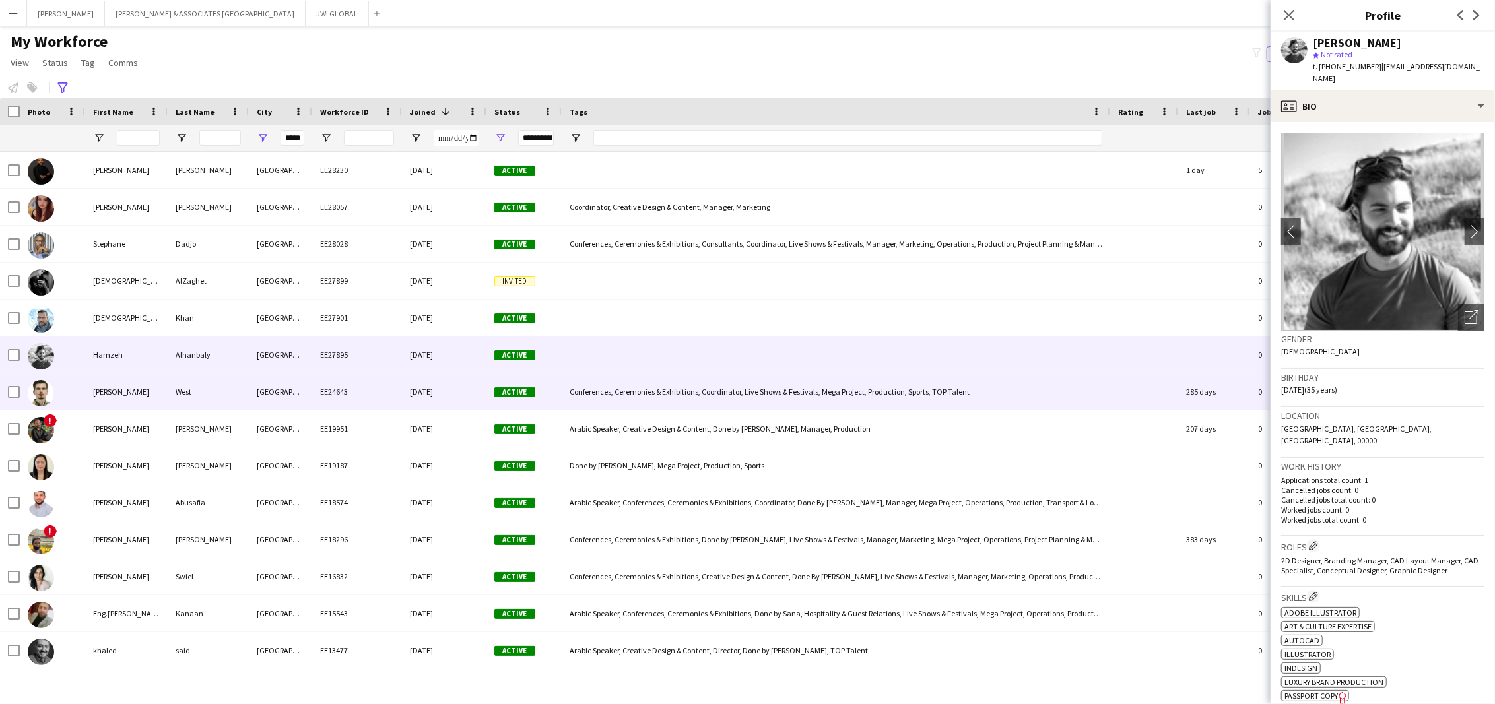
click at [158, 397] on div "[PERSON_NAME]" at bounding box center [126, 392] width 83 height 36
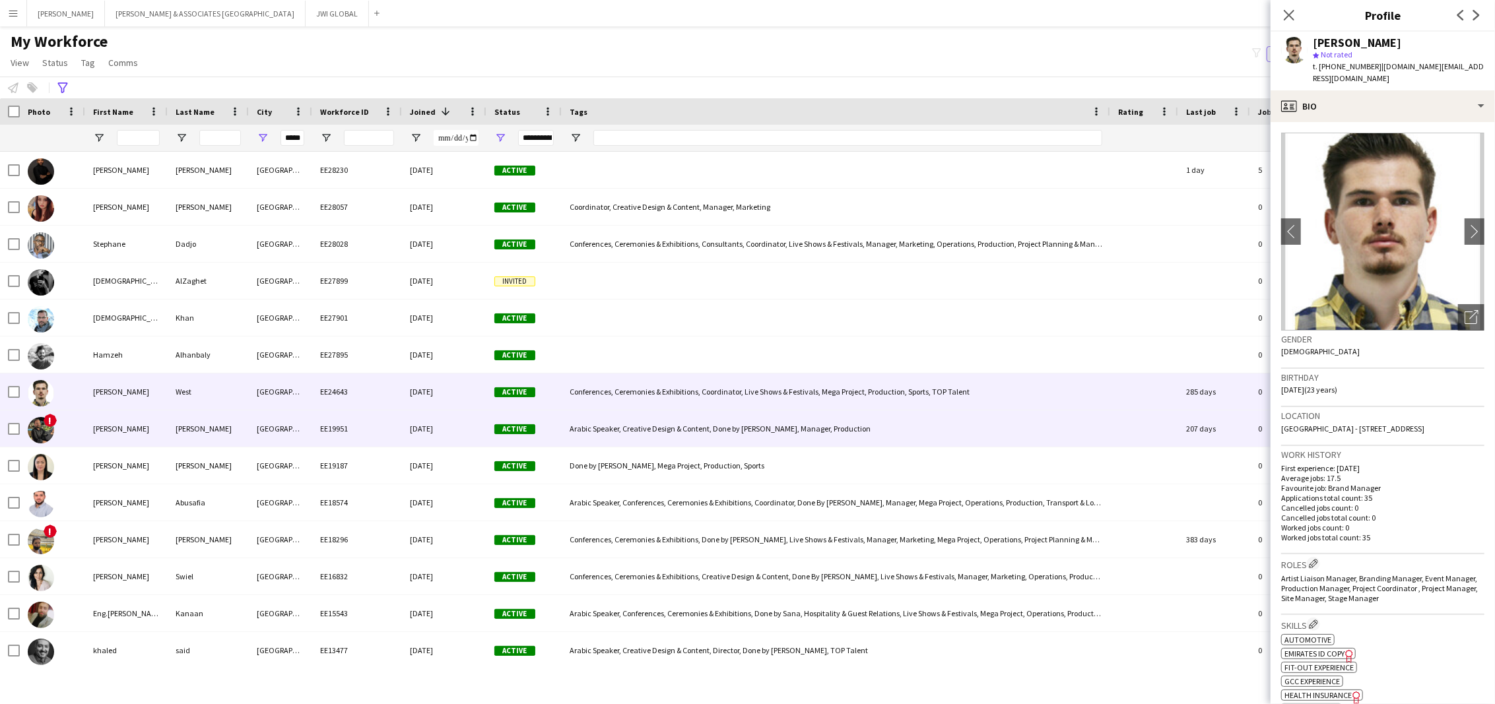
click at [154, 423] on div "[PERSON_NAME]" at bounding box center [126, 429] width 83 height 36
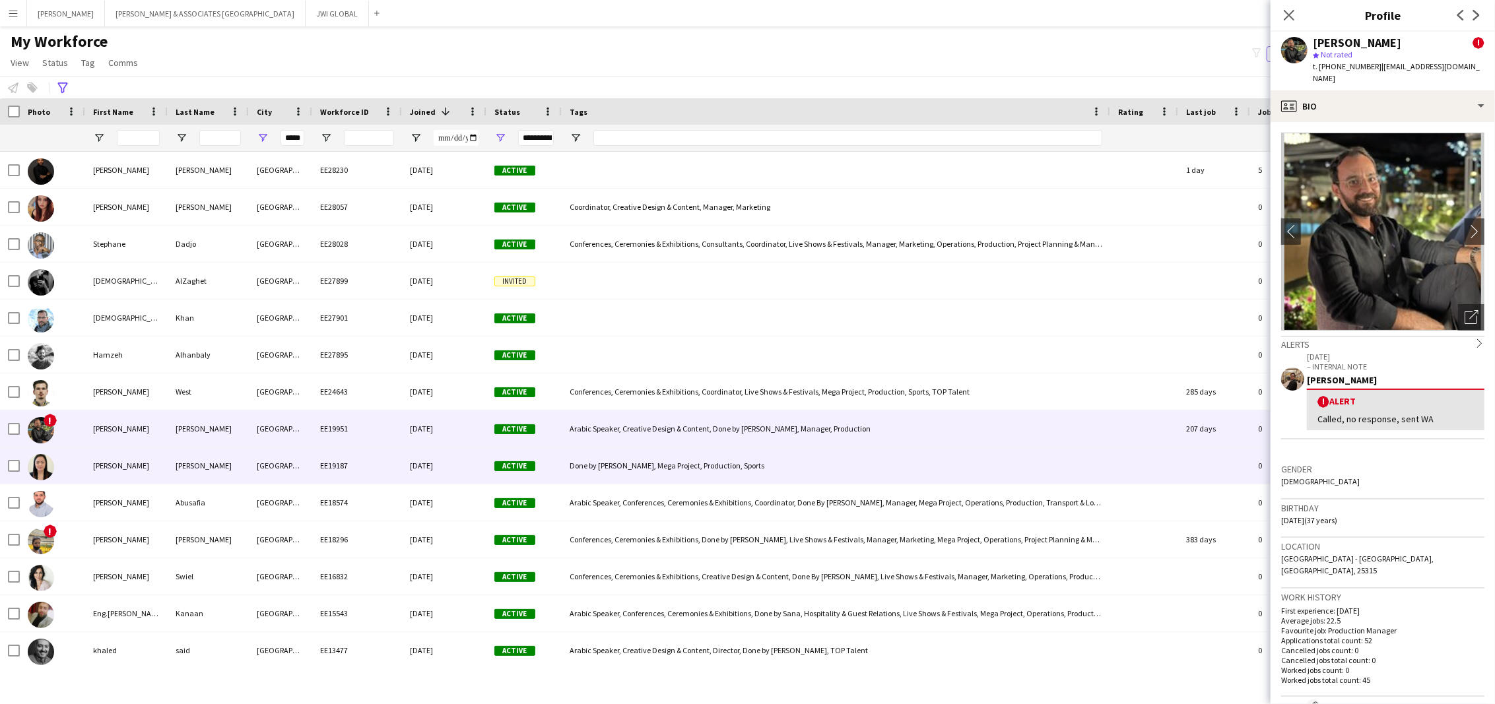
click at [147, 469] on div "[PERSON_NAME]" at bounding box center [126, 466] width 83 height 36
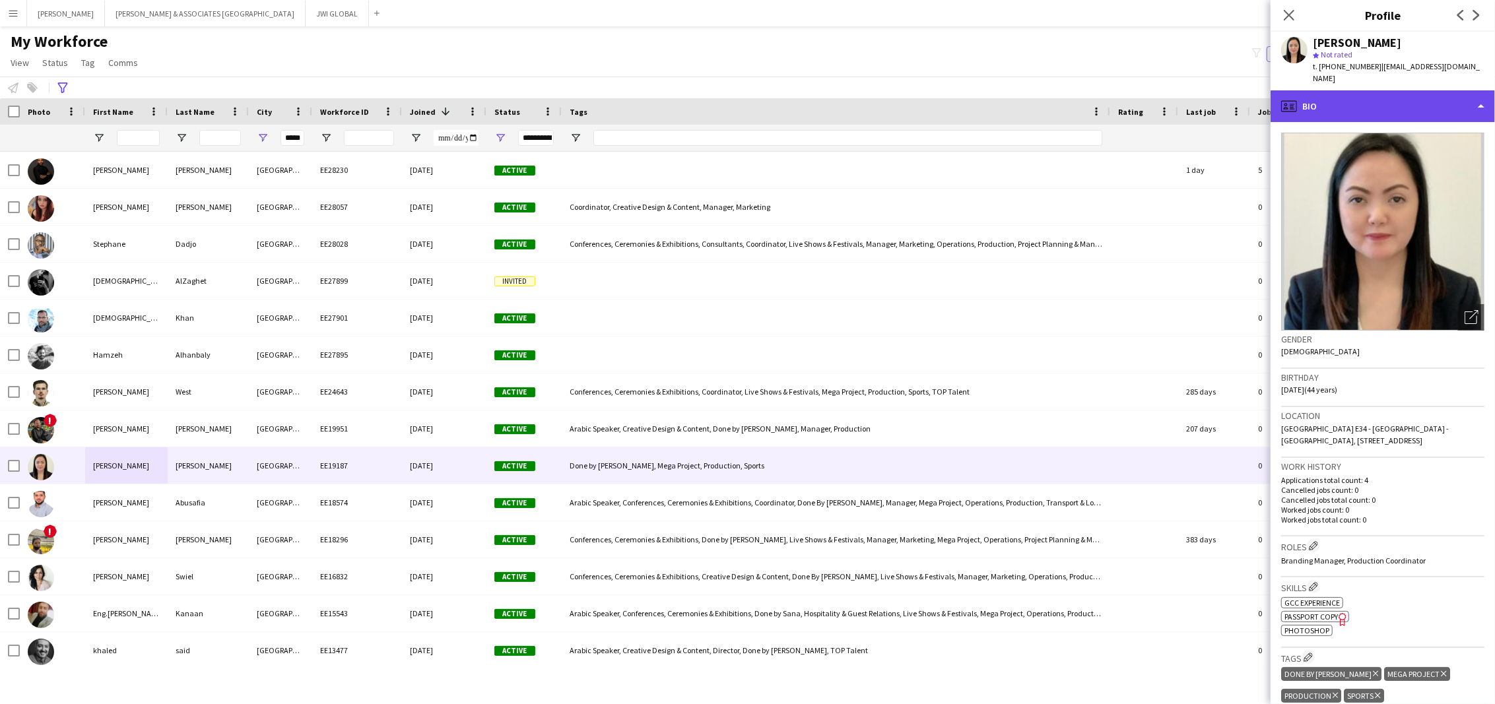
click at [1343, 90] on div "profile Bio" at bounding box center [1383, 106] width 224 height 32
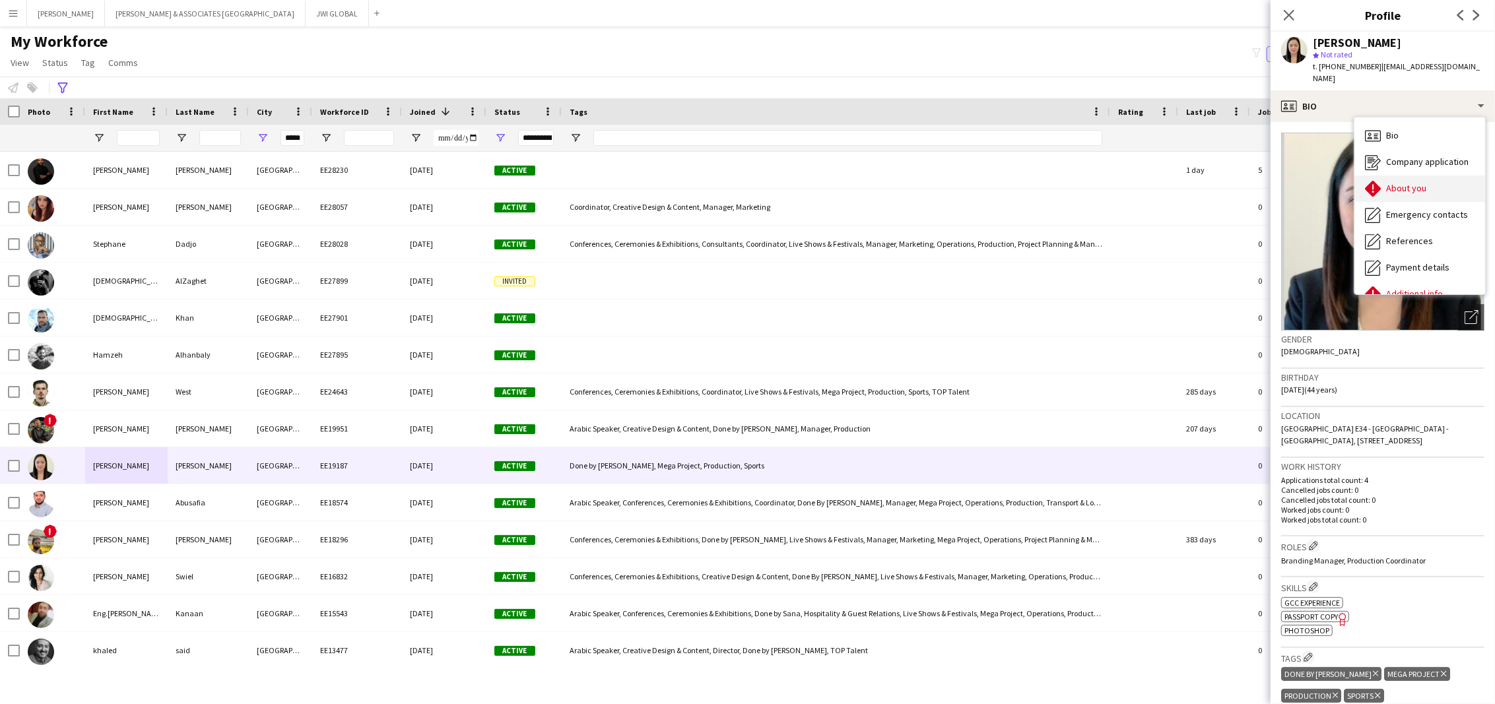
click at [1405, 182] on span "About you" at bounding box center [1406, 188] width 40 height 12
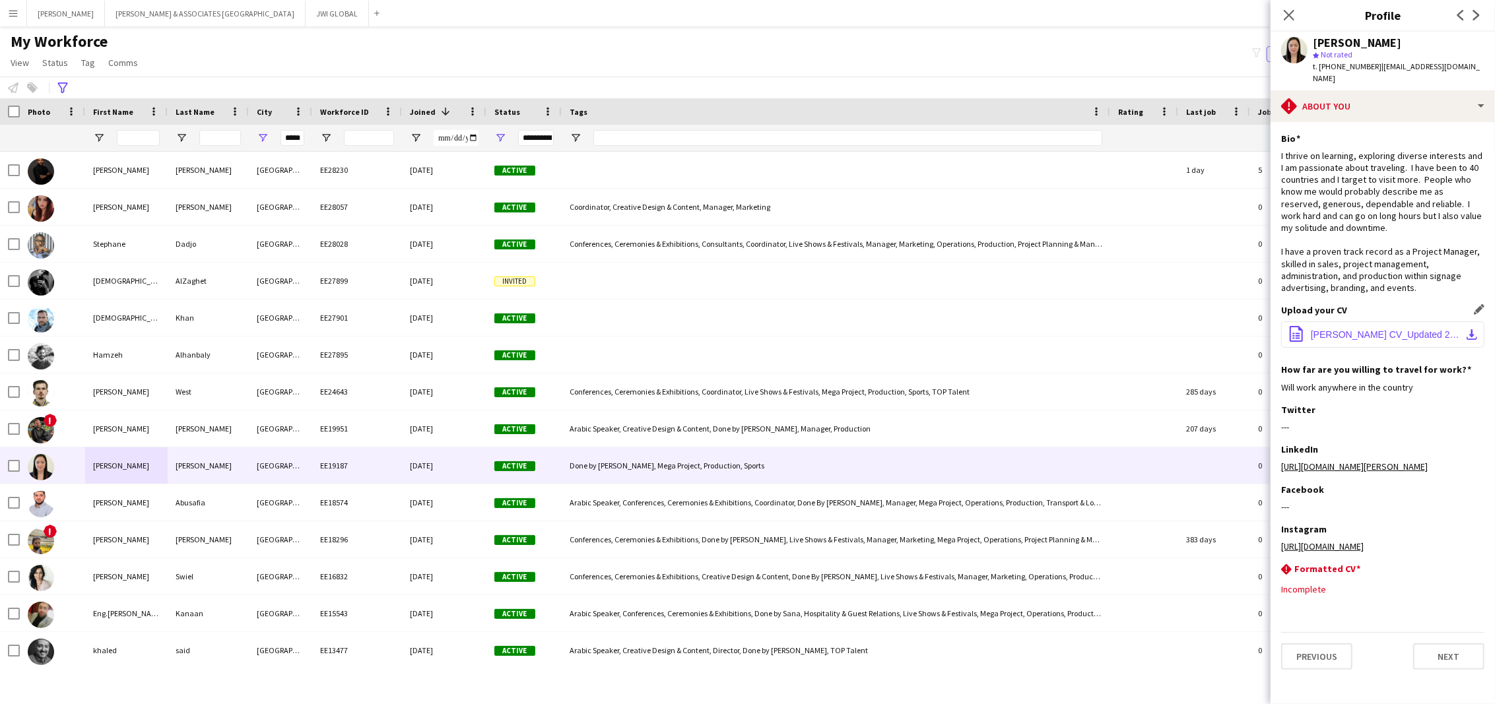
click at [1355, 329] on span "[PERSON_NAME] CV_Updated 2024.pdf" at bounding box center [1385, 334] width 149 height 11
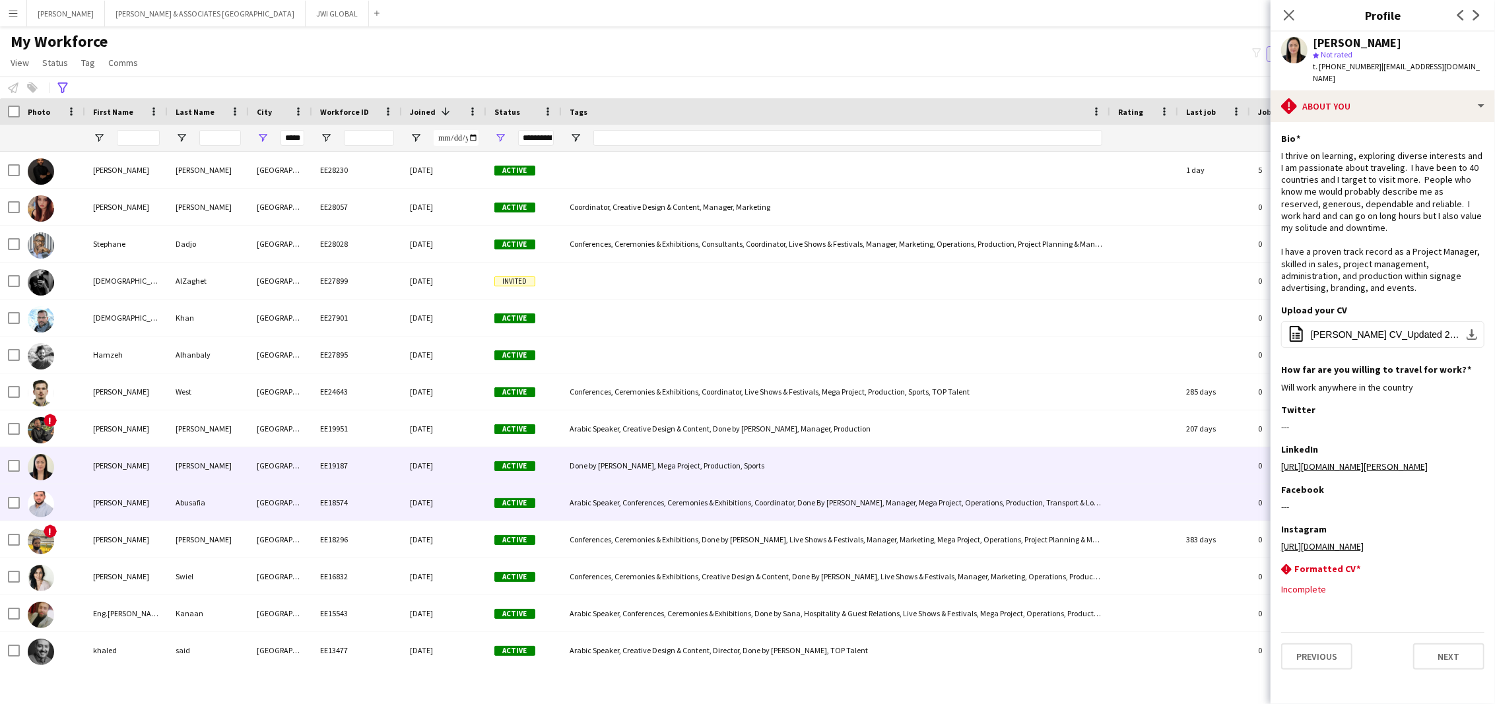
click at [209, 494] on div "Abusafia" at bounding box center [208, 502] width 81 height 36
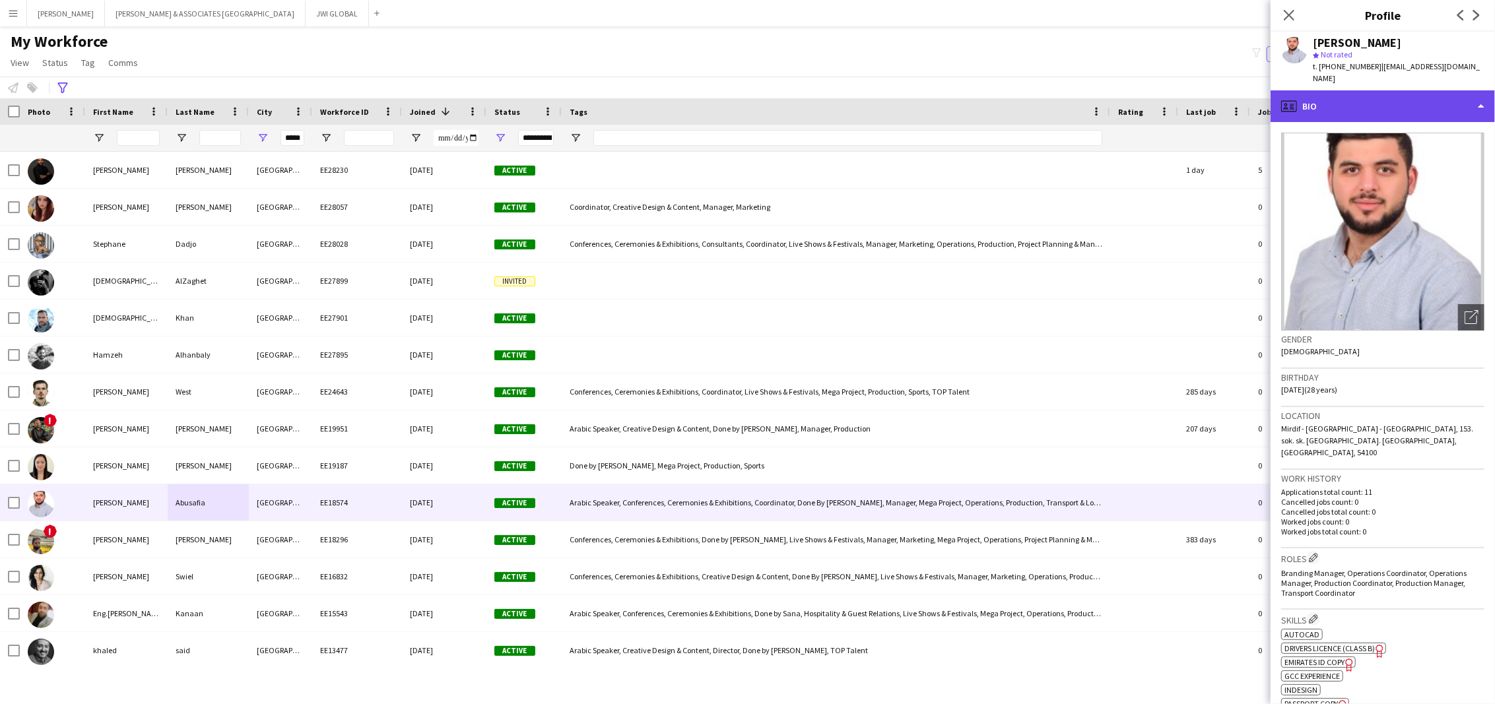
click at [1451, 92] on div "profile Bio" at bounding box center [1383, 106] width 224 height 32
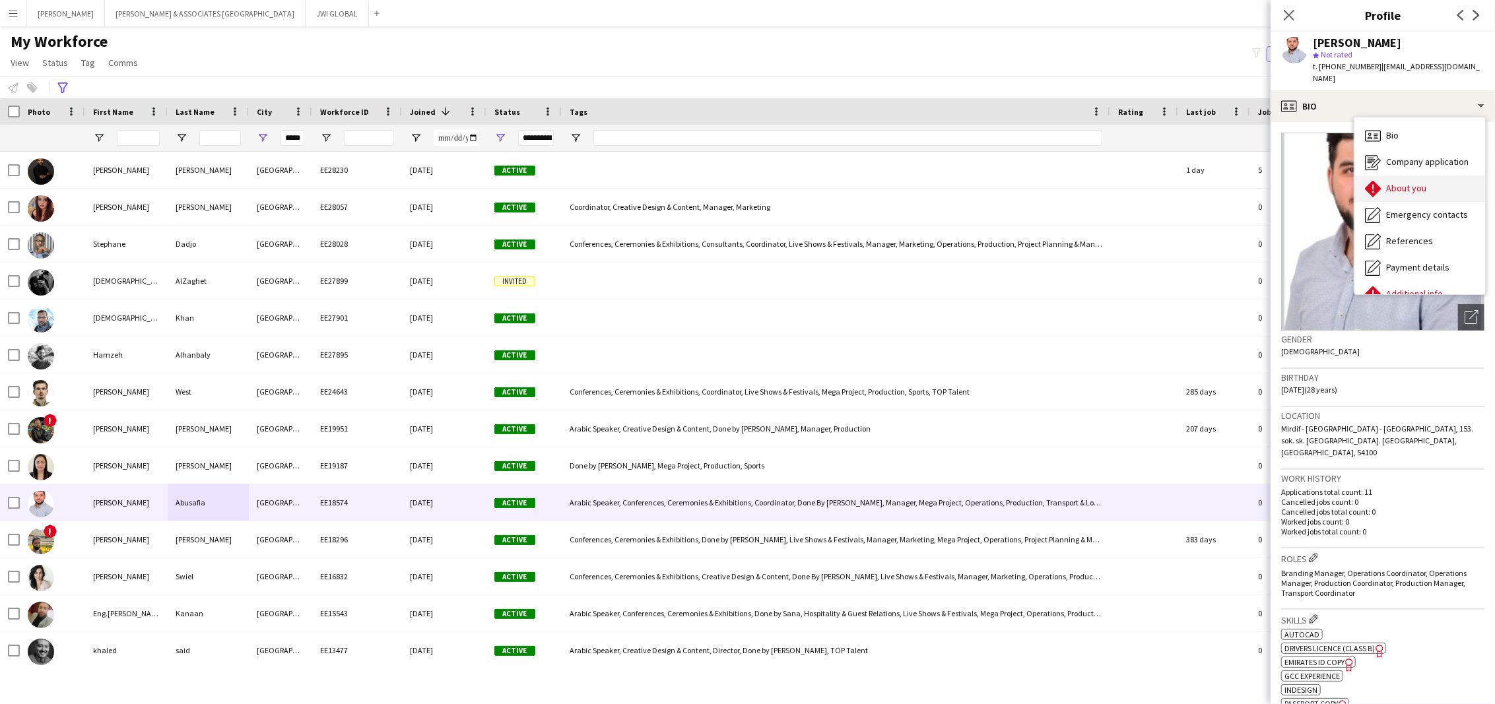
click at [1442, 176] on div "About you About you" at bounding box center [1419, 189] width 131 height 26
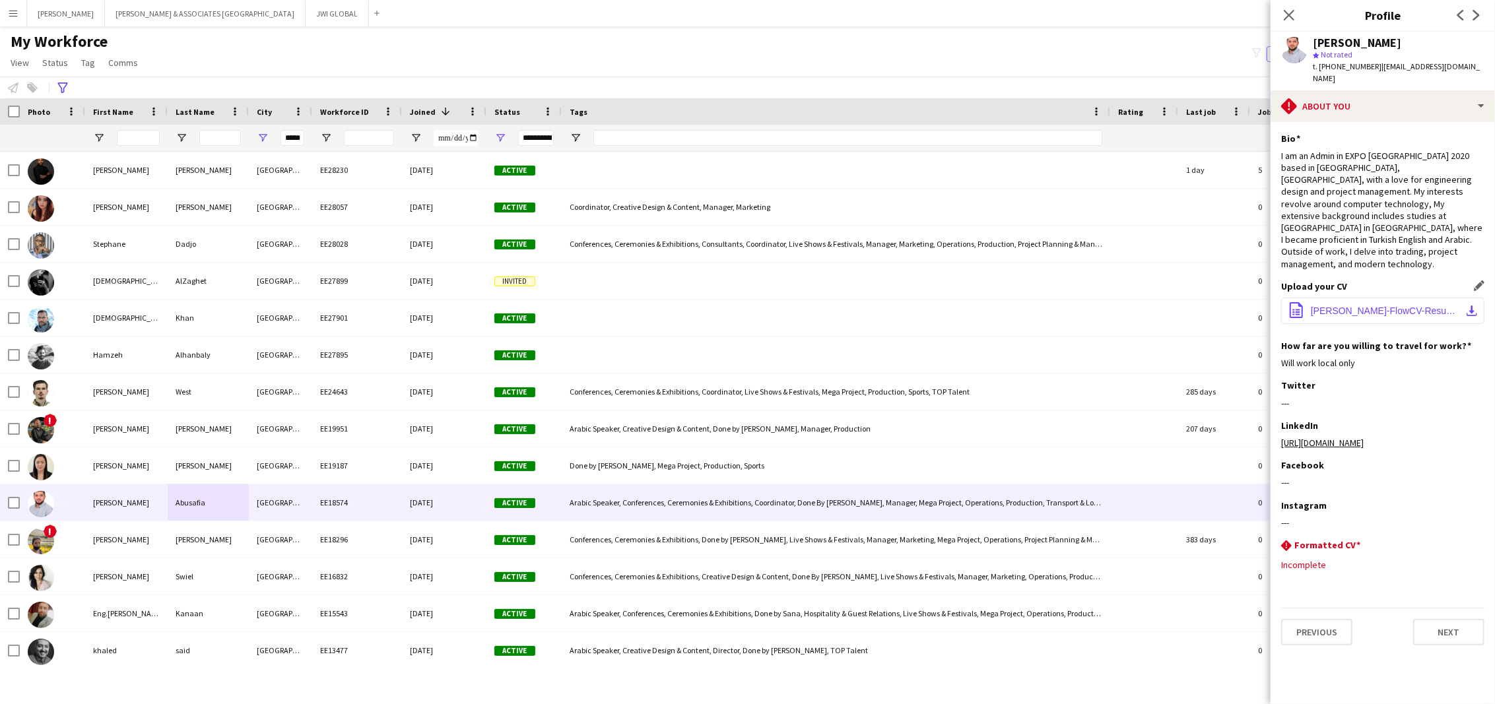
click at [1407, 306] on span "[PERSON_NAME]-FlowCV-Resume-20231211.pdf" at bounding box center [1385, 311] width 149 height 11
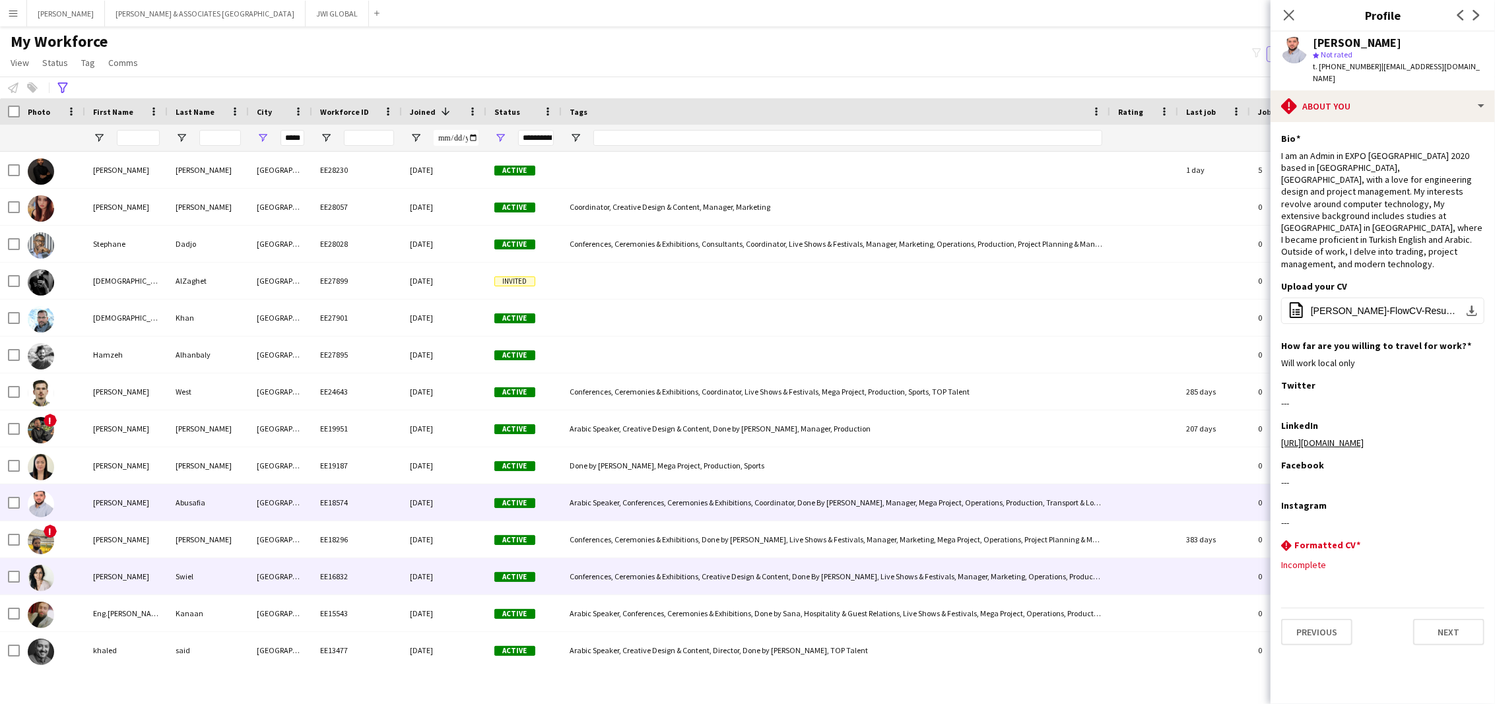
click at [192, 575] on div "Swiel" at bounding box center [208, 576] width 81 height 36
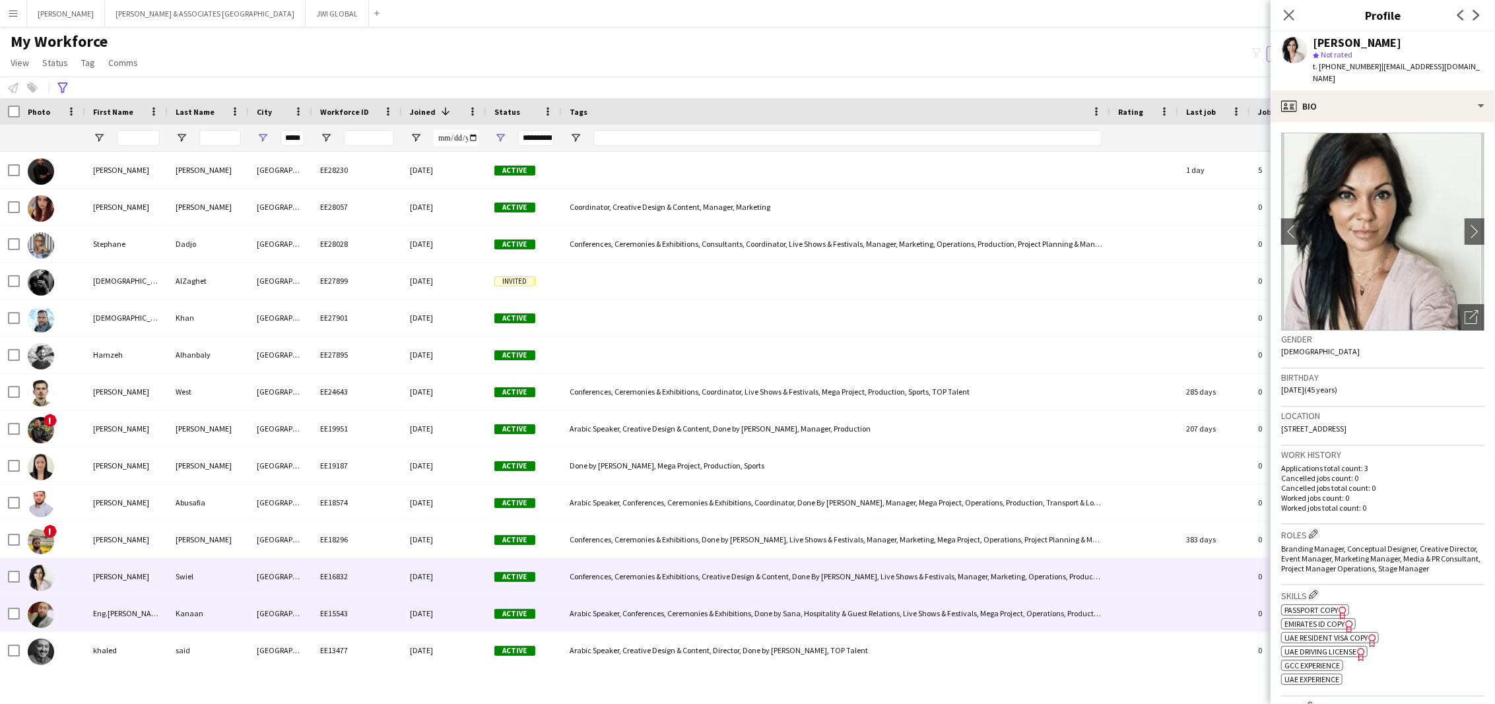
click at [203, 618] on div "Kanaan" at bounding box center [208, 613] width 81 height 36
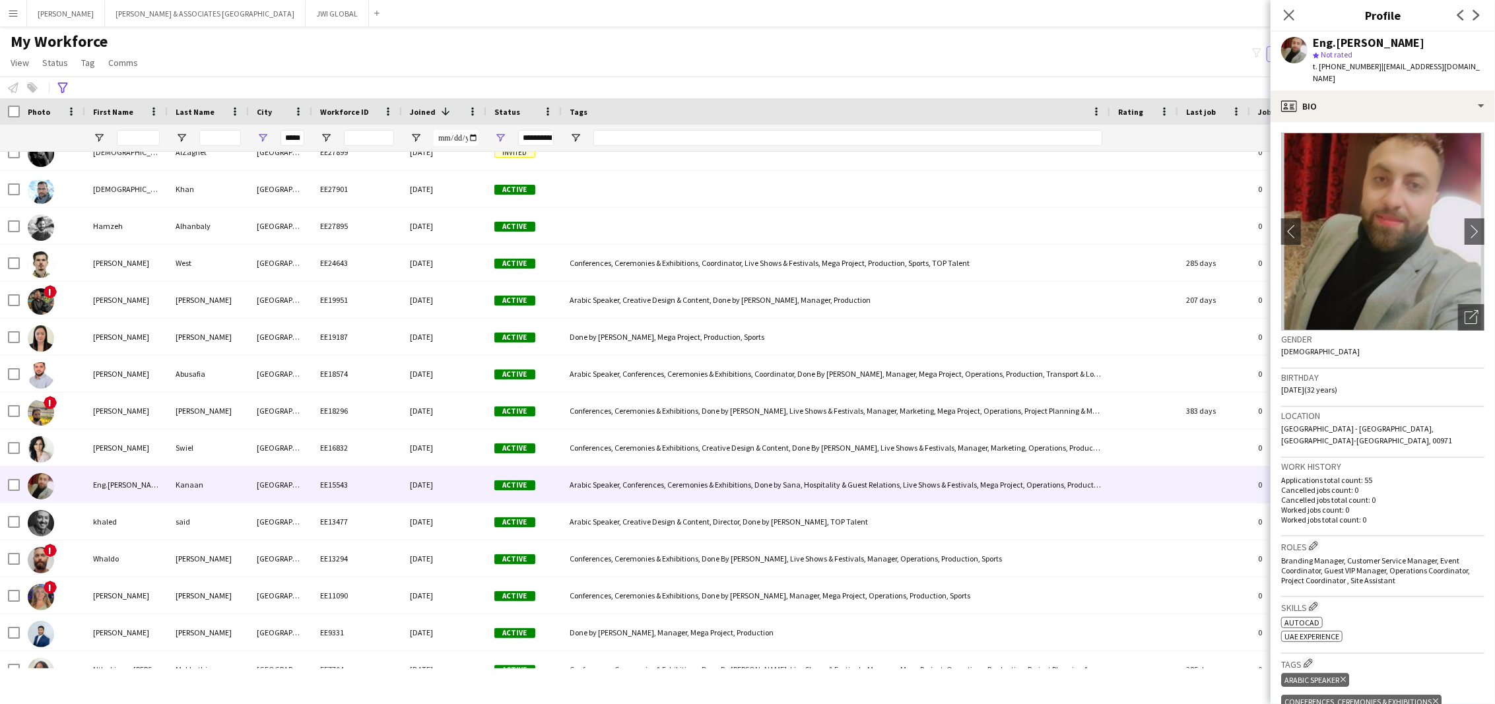
scroll to position [275, 0]
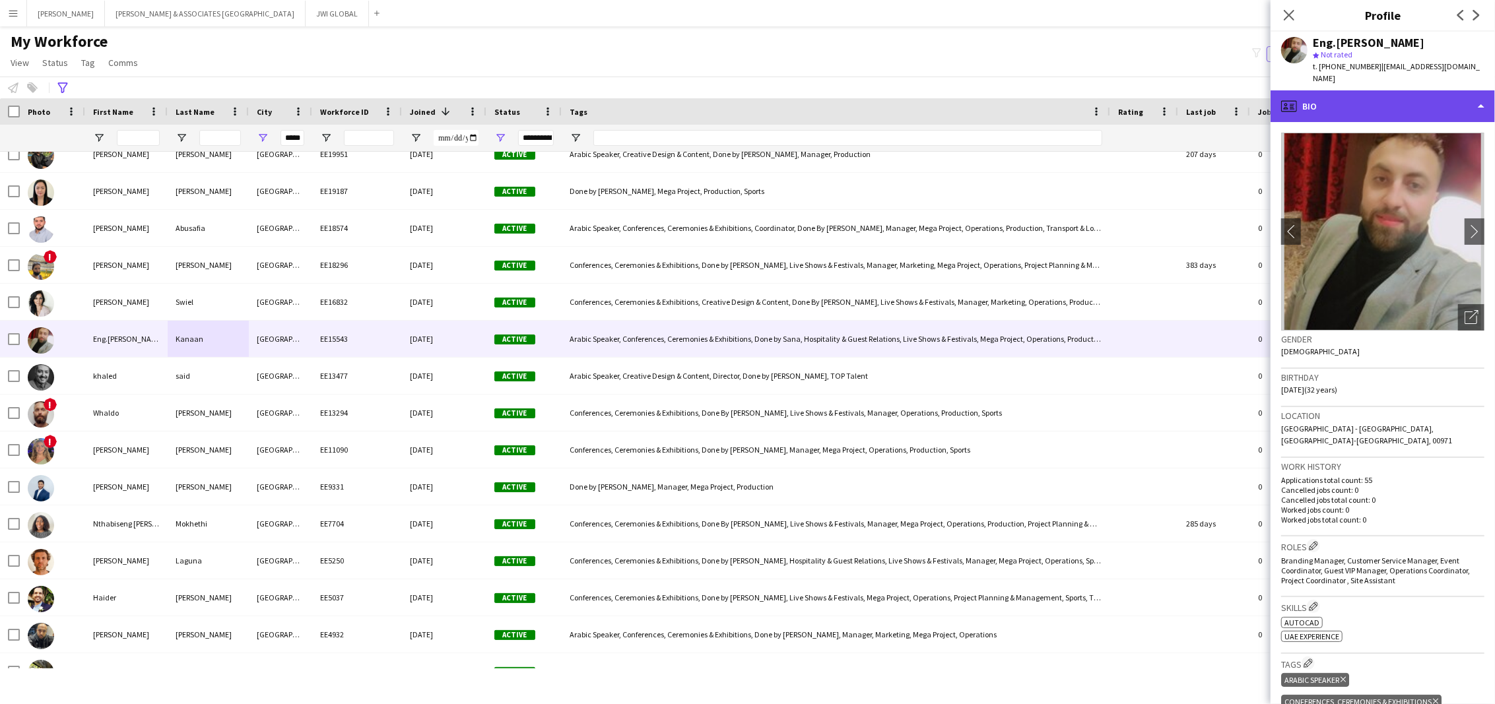
click at [1335, 90] on div "profile Bio" at bounding box center [1383, 106] width 224 height 32
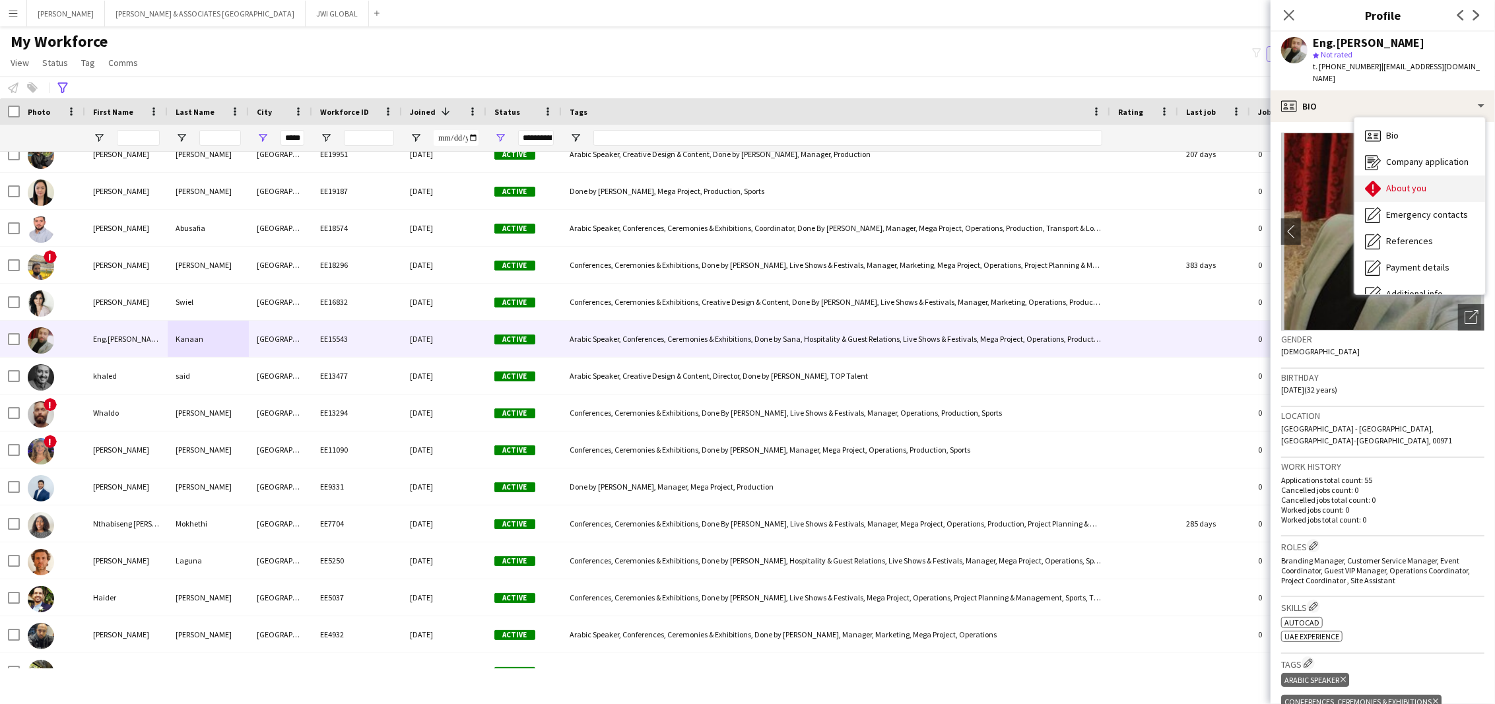
click at [1413, 182] on span "About you" at bounding box center [1406, 188] width 40 height 12
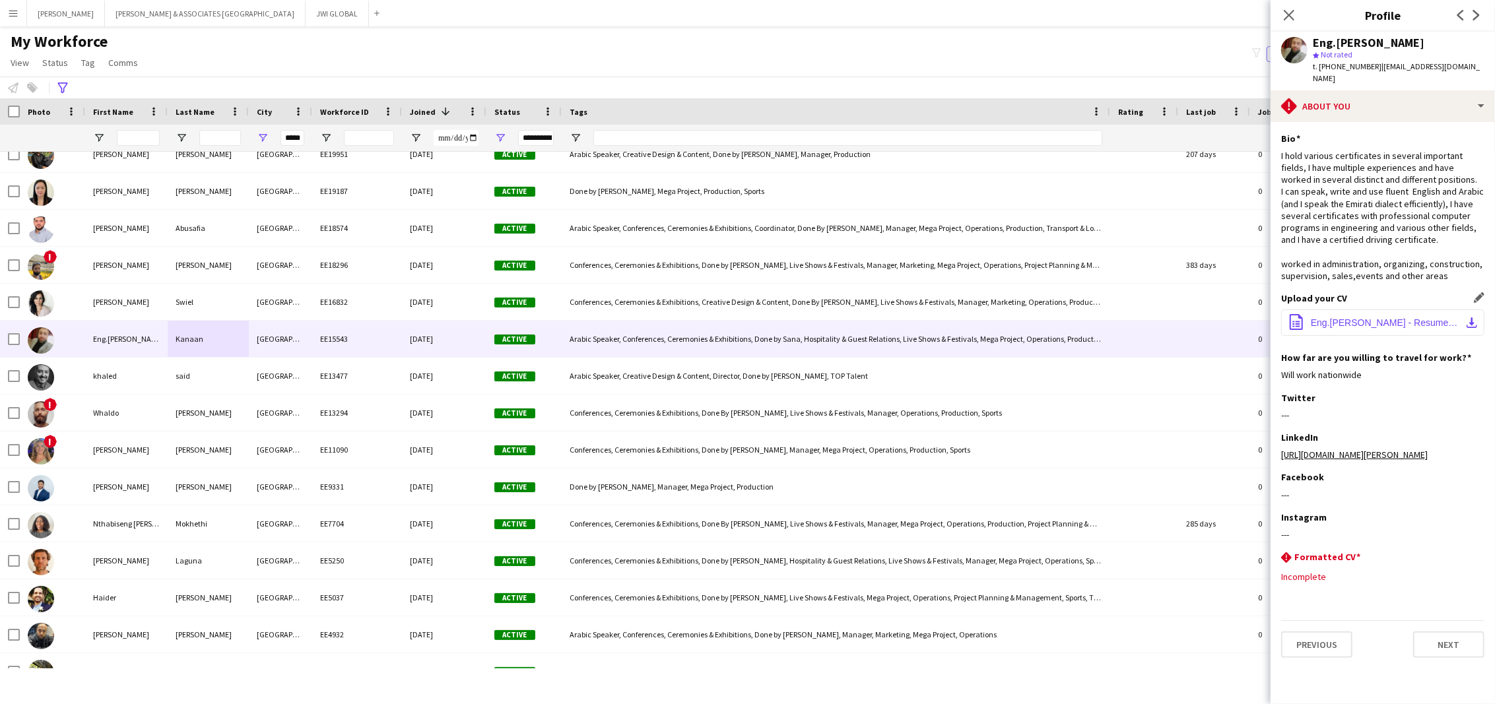
click at [1395, 317] on span "Eng.[PERSON_NAME] - Resume (1).pdf.pdf" at bounding box center [1385, 322] width 149 height 11
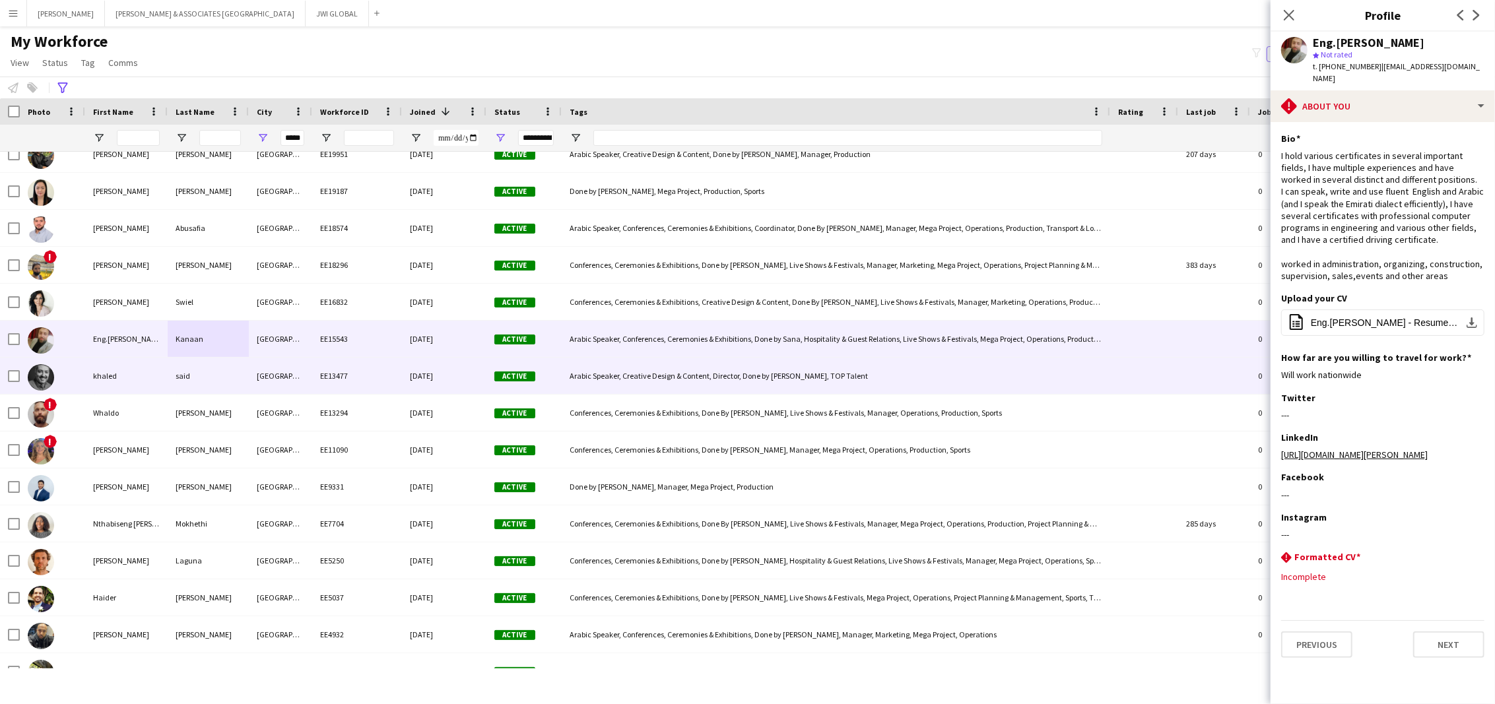
click at [159, 369] on div "khaled" at bounding box center [126, 376] width 83 height 36
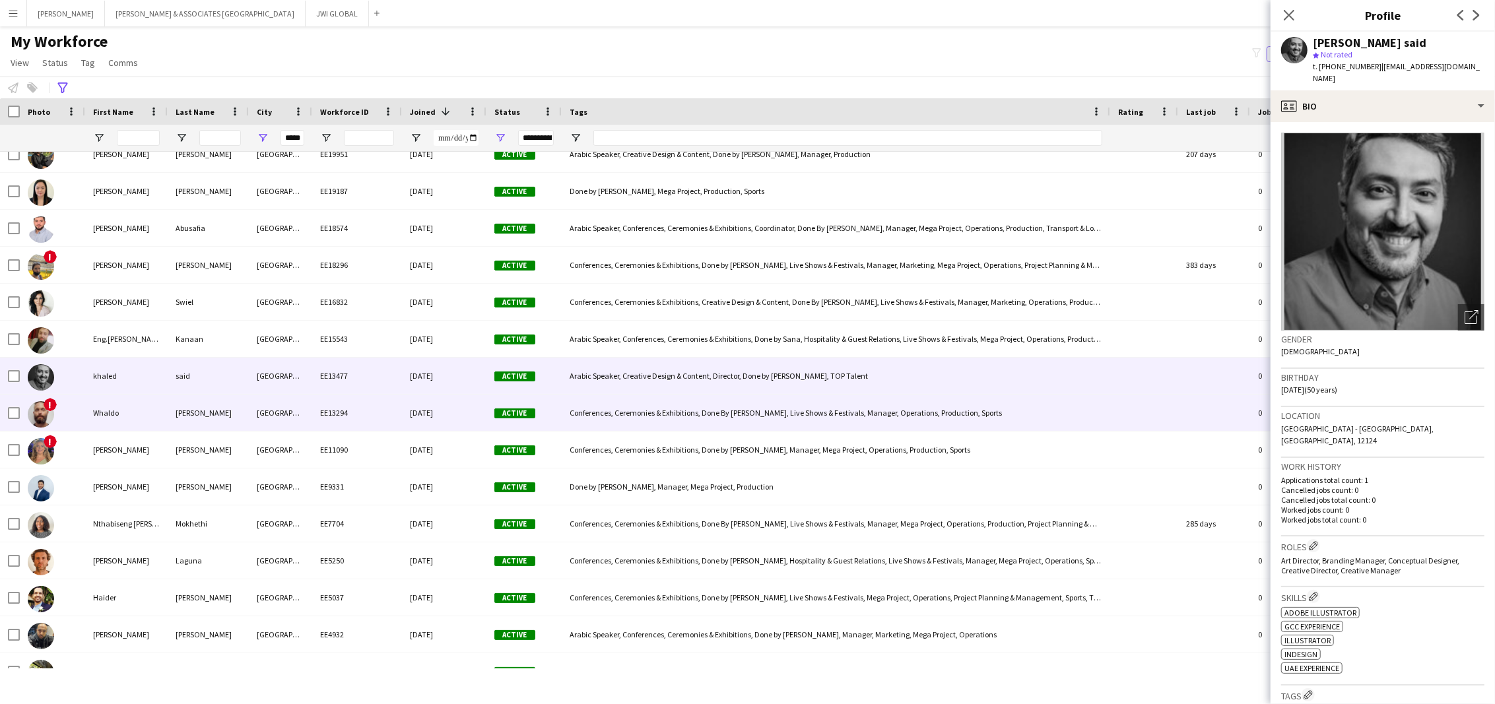
click at [223, 415] on div "[PERSON_NAME]" at bounding box center [208, 413] width 81 height 36
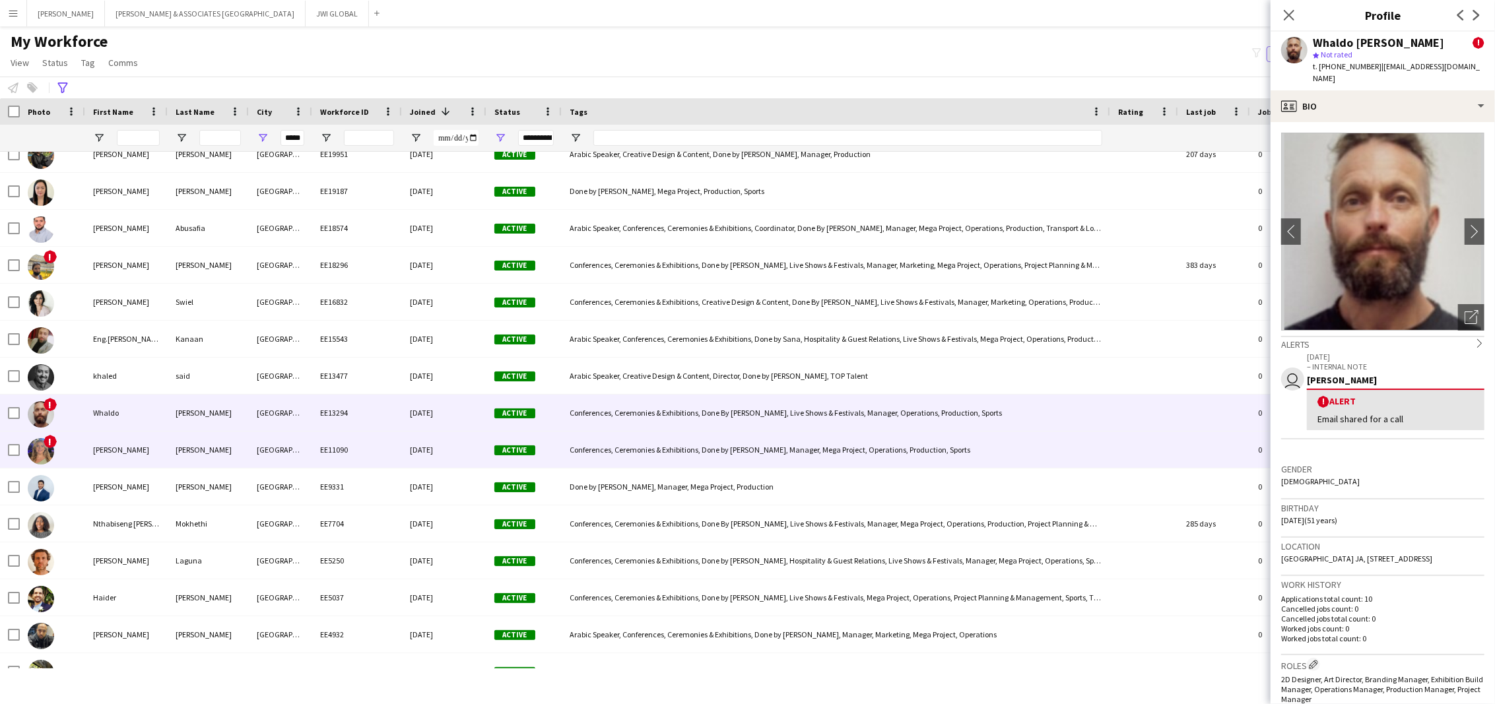
click at [244, 451] on div "[PERSON_NAME]" at bounding box center [208, 450] width 81 height 36
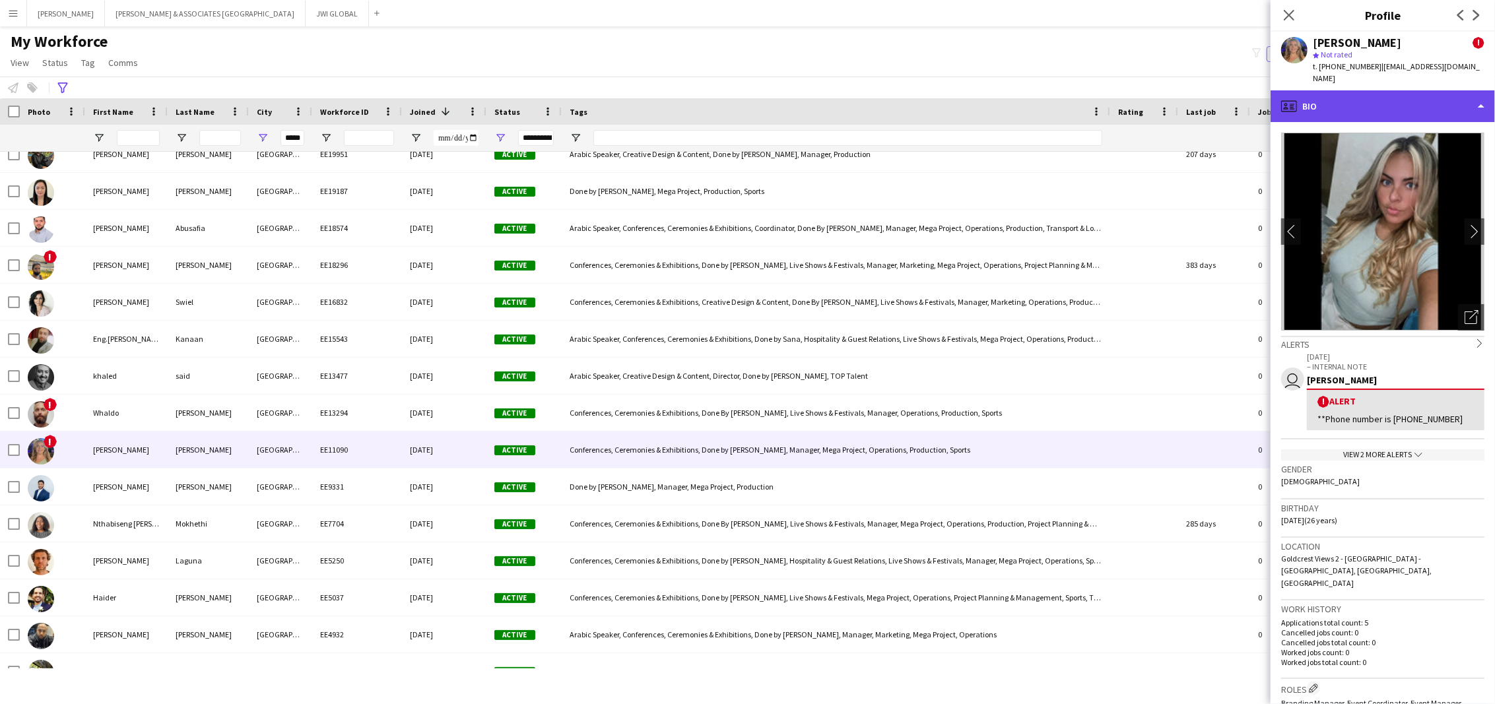
click at [1425, 93] on div "profile Bio" at bounding box center [1383, 106] width 224 height 32
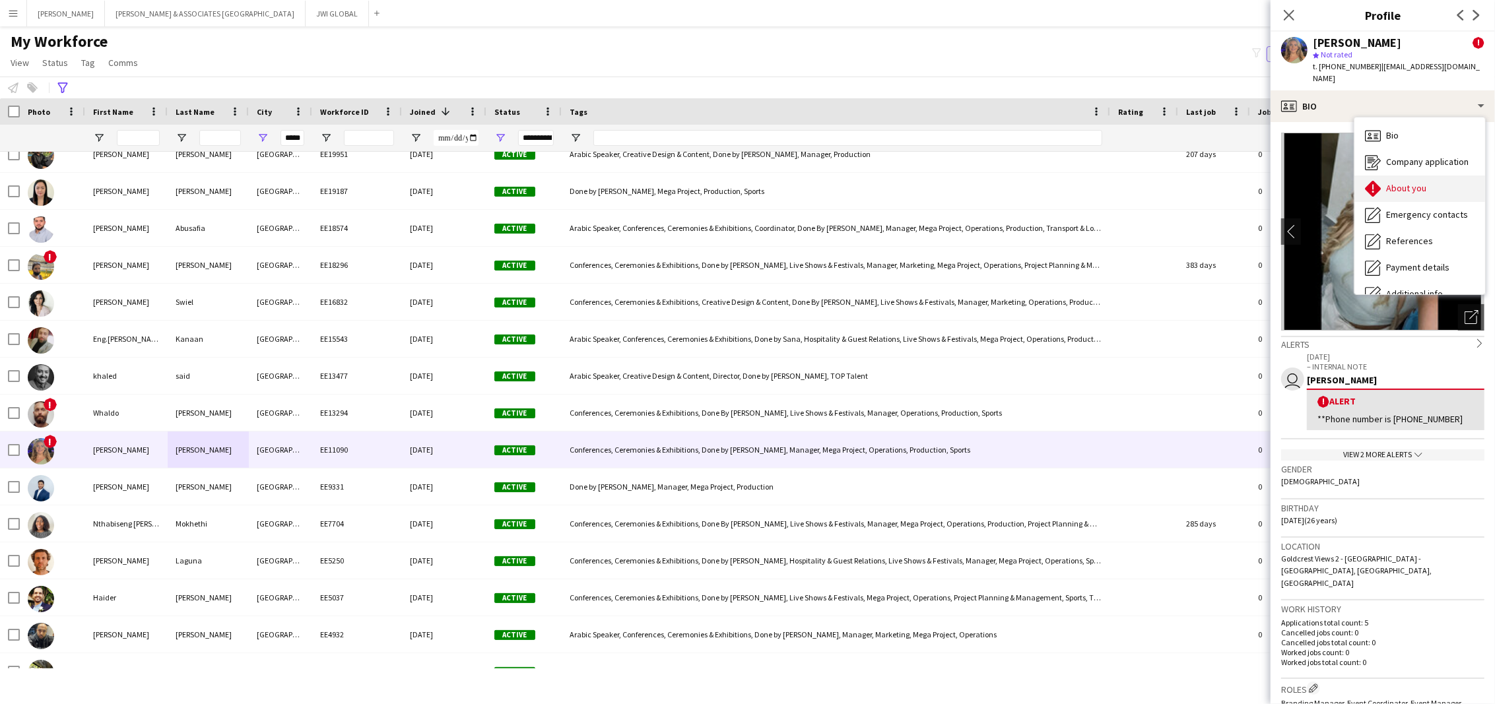
click at [1427, 176] on div "About you About you" at bounding box center [1419, 189] width 131 height 26
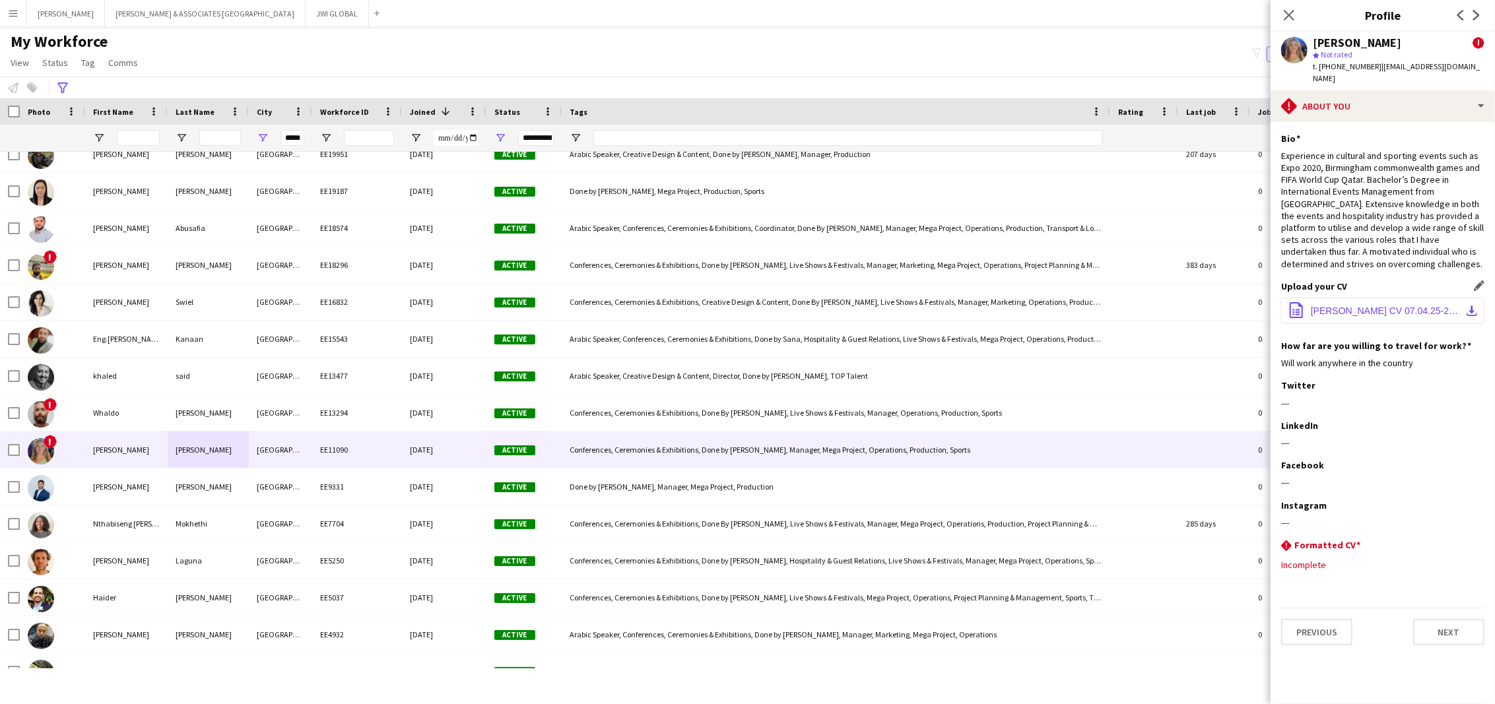
drag, startPoint x: 1404, startPoint y: 317, endPoint x: 1403, endPoint y: 304, distance: 12.6
click at [1404, 316] on button "office-file-sheet [PERSON_NAME] CV 07.04.25-2 2.pdf download-bottom" at bounding box center [1382, 311] width 203 height 26
click at [1403, 316] on span "[PERSON_NAME] CV 07.04.25-2 2.pdf" at bounding box center [1385, 311] width 149 height 11
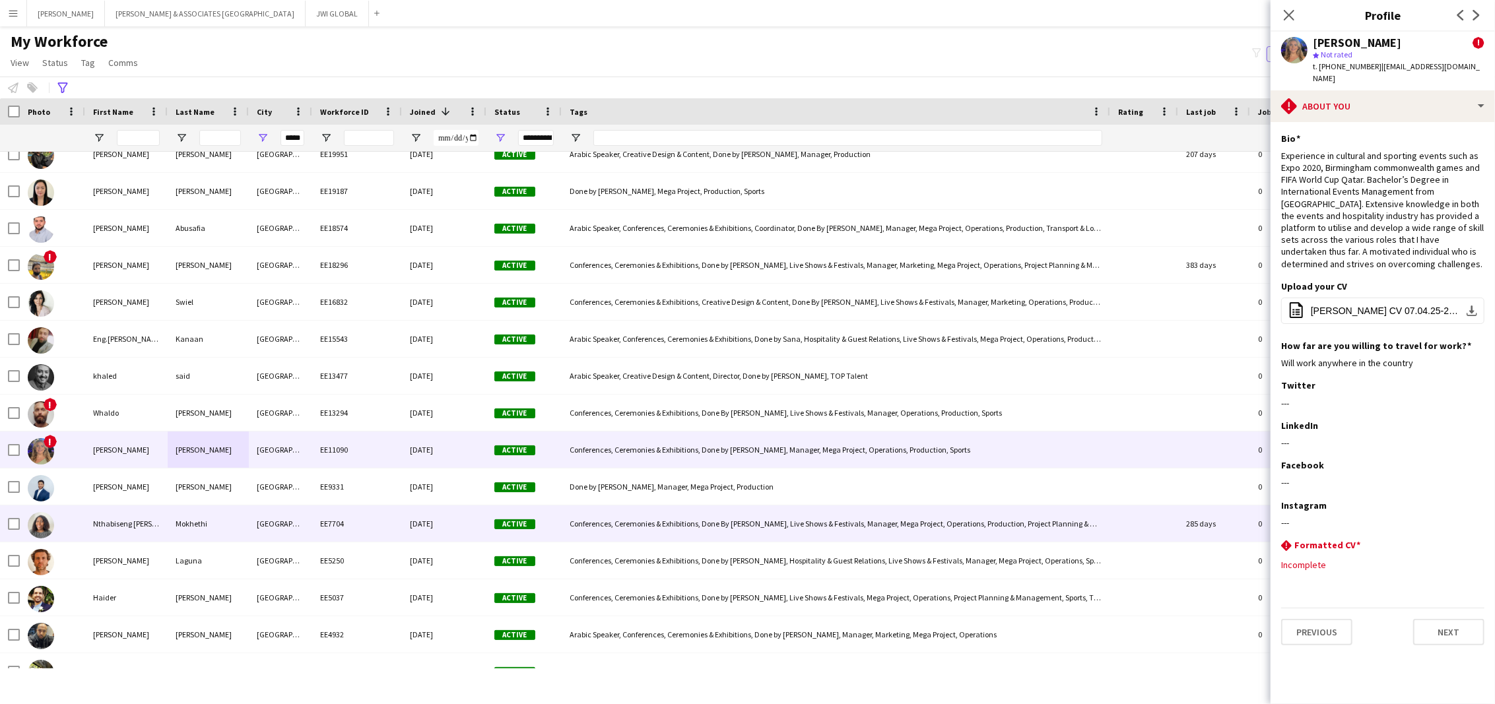
click at [172, 527] on div "Mokhethi" at bounding box center [208, 524] width 81 height 36
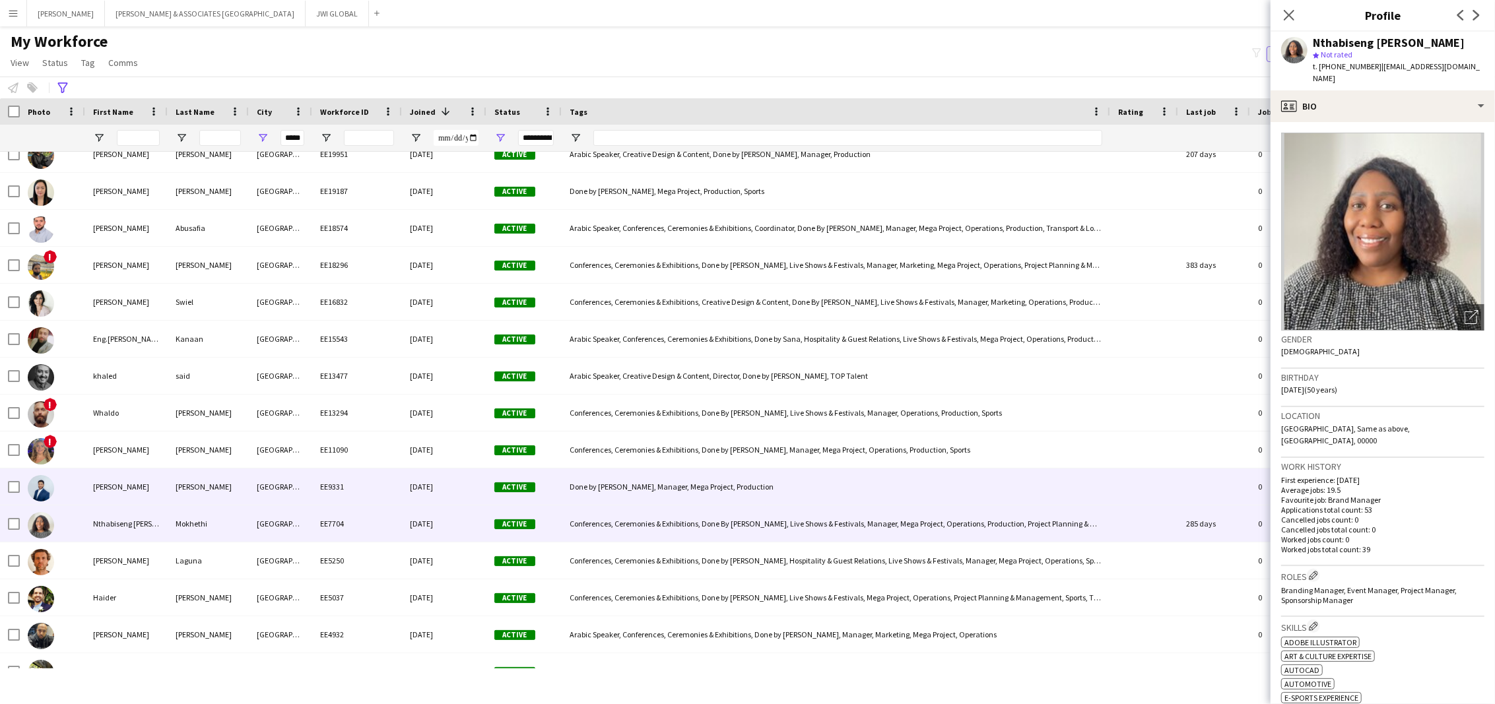
click at [184, 491] on div "[PERSON_NAME]" at bounding box center [208, 487] width 81 height 36
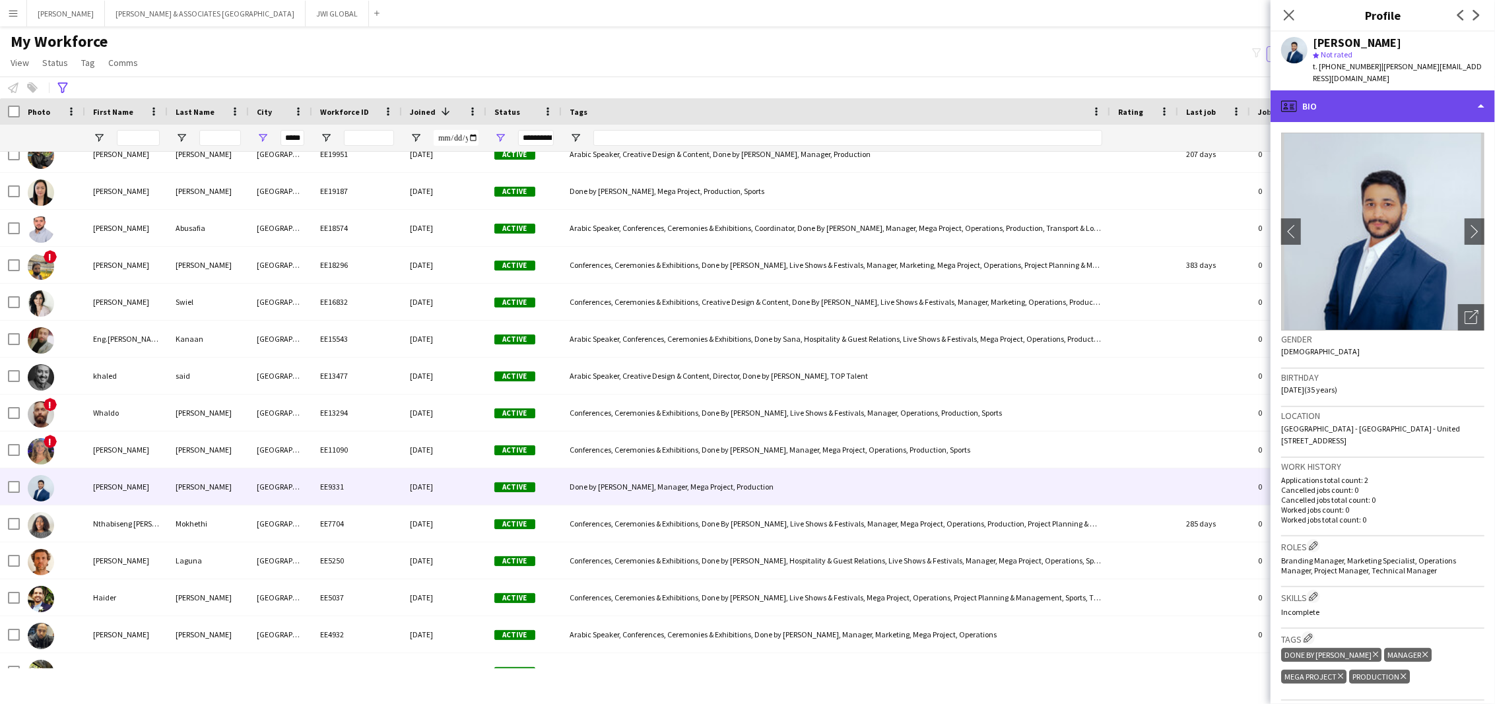
click at [1375, 90] on div "profile Bio" at bounding box center [1383, 106] width 224 height 32
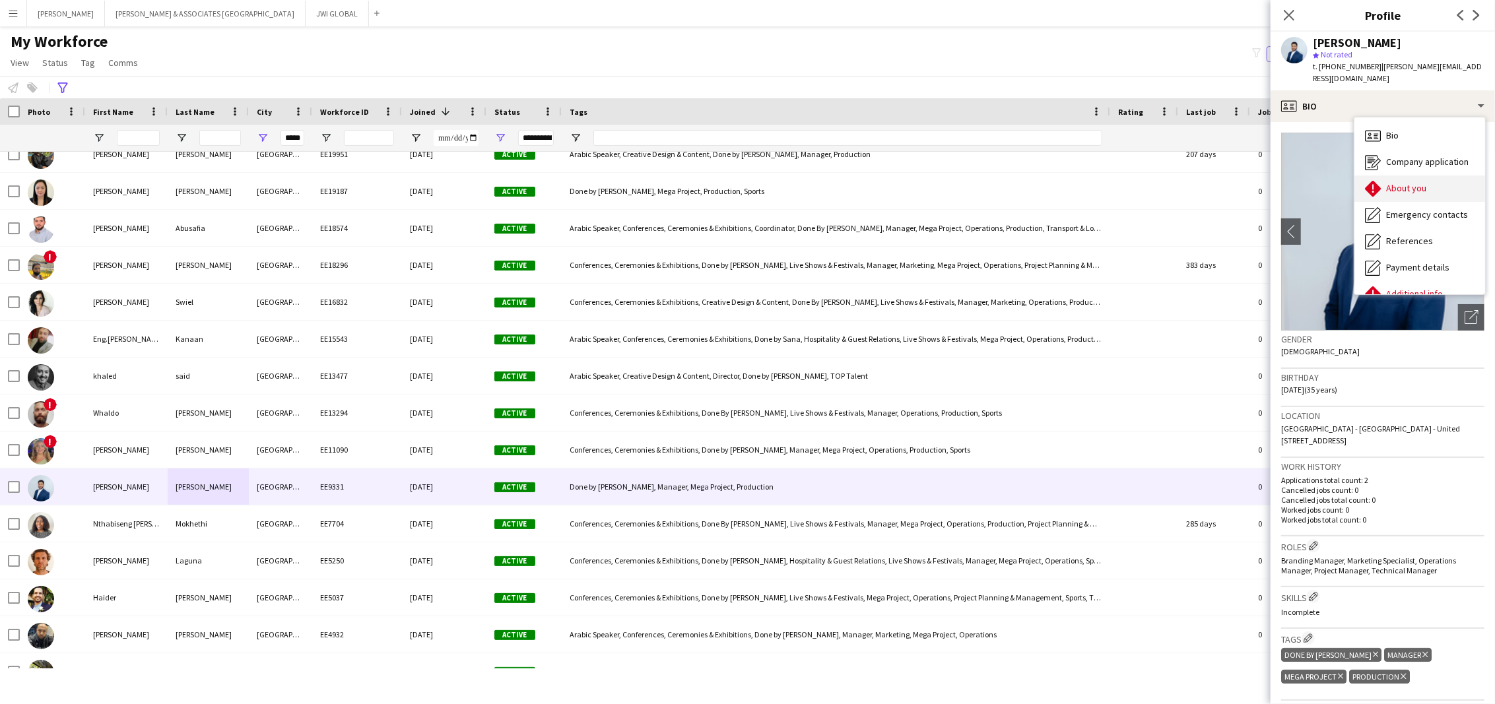
click at [1440, 180] on div "About you About you" at bounding box center [1419, 189] width 131 height 26
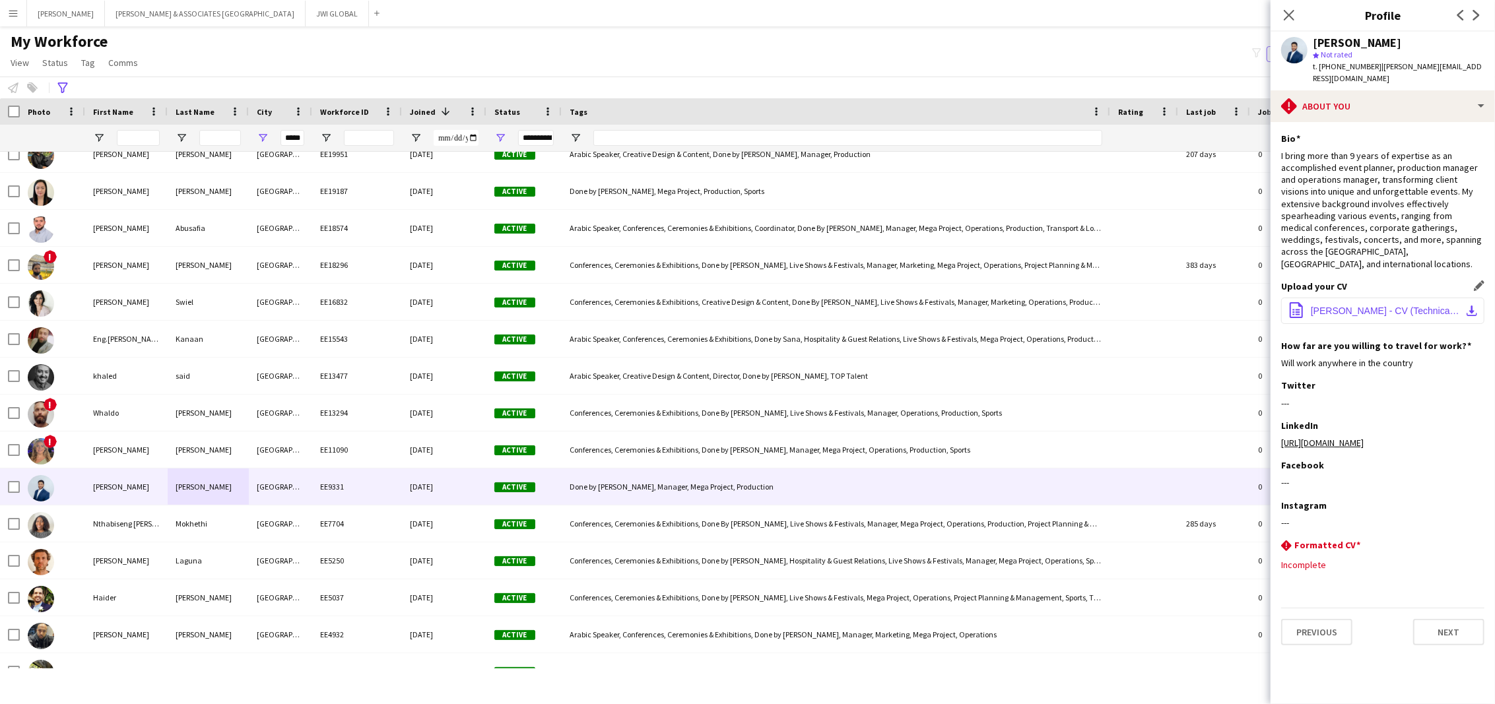
click at [1434, 306] on span "[PERSON_NAME] - CV (Technical Production Manager).pdf" at bounding box center [1385, 311] width 149 height 11
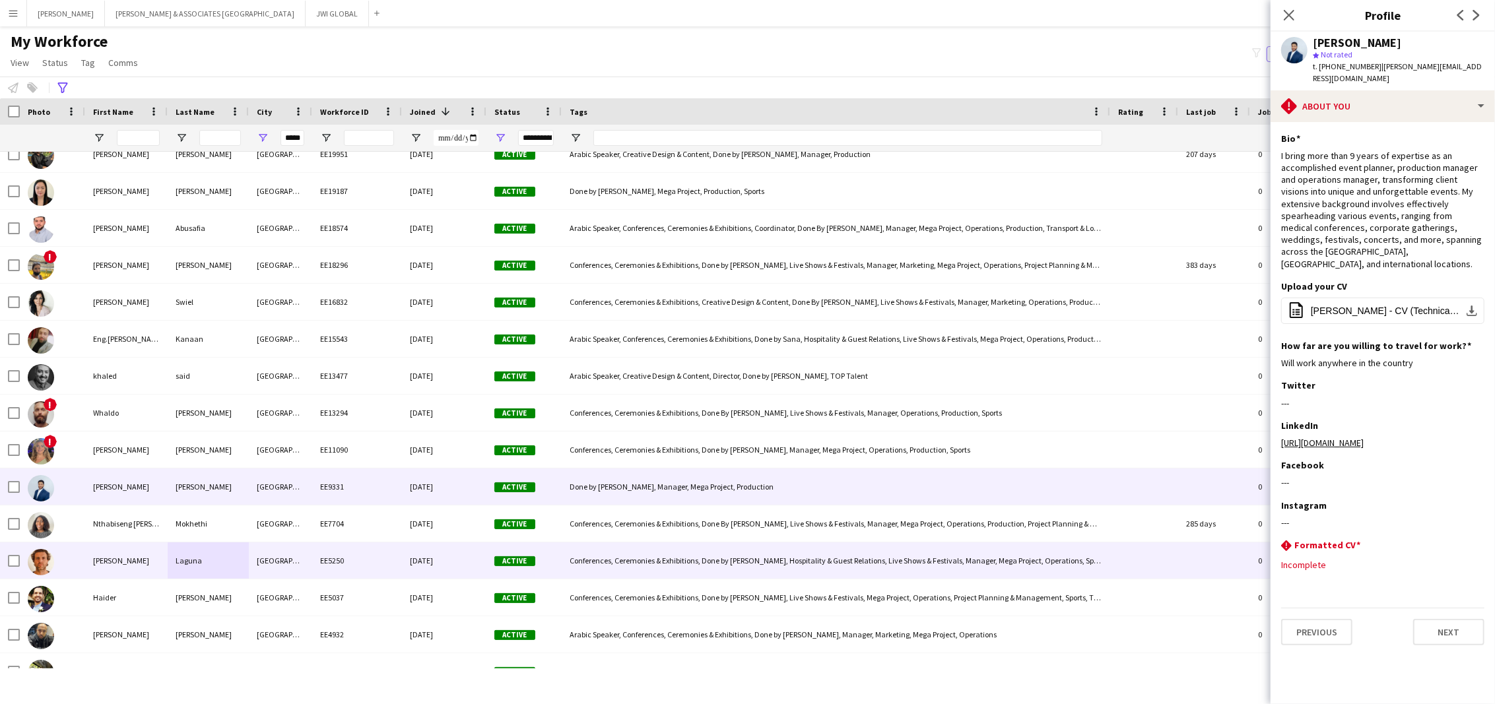
click at [241, 562] on div "Laguna" at bounding box center [208, 561] width 81 height 36
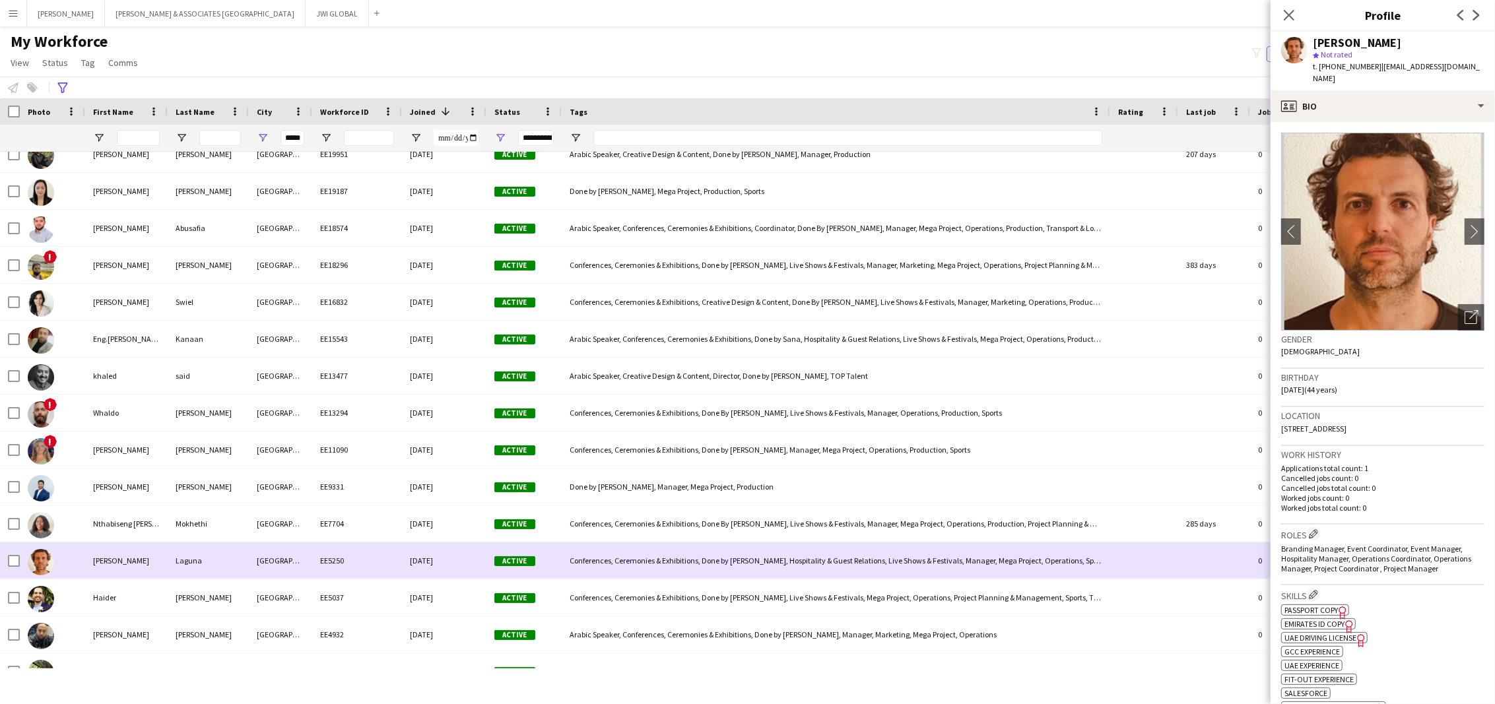
click at [284, 558] on div "[GEOGRAPHIC_DATA]" at bounding box center [280, 561] width 63 height 36
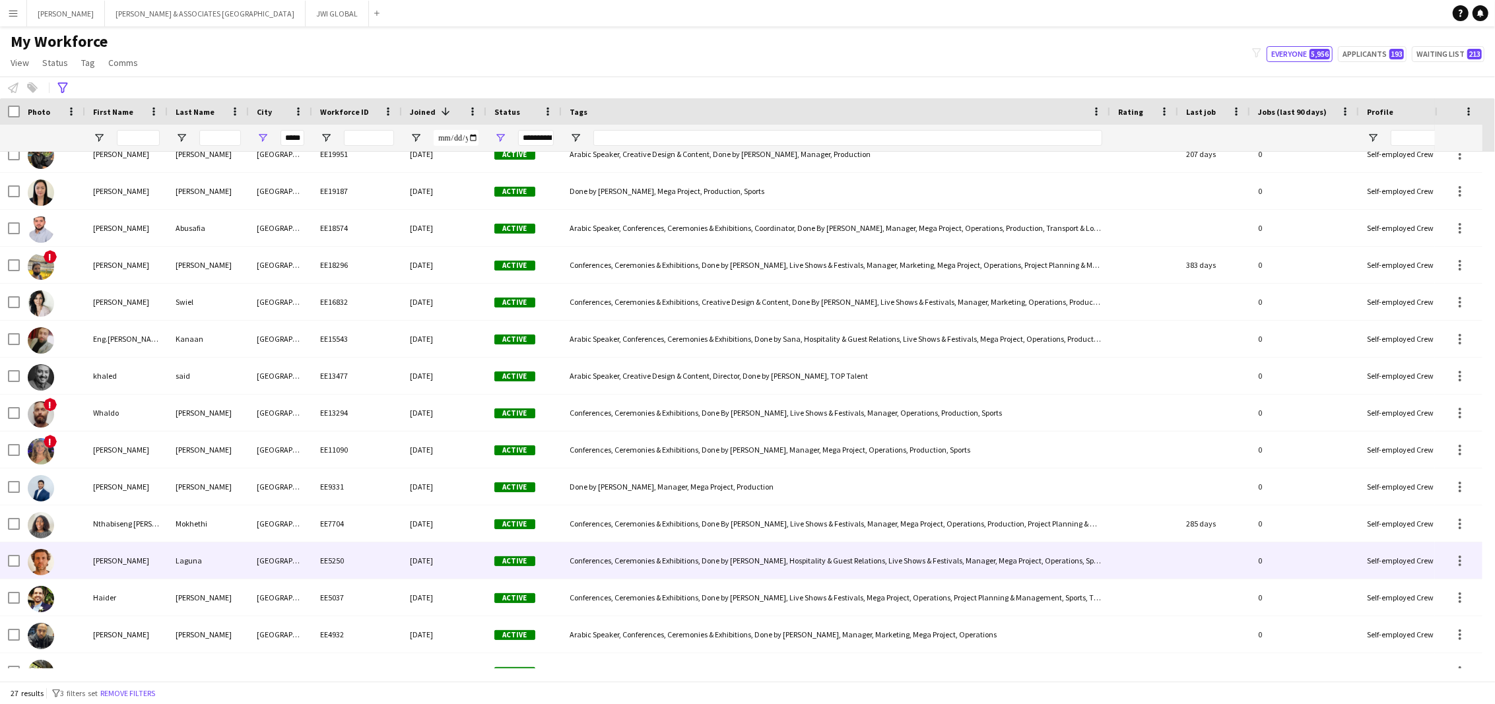
click at [231, 577] on div "Laguna" at bounding box center [208, 561] width 81 height 36
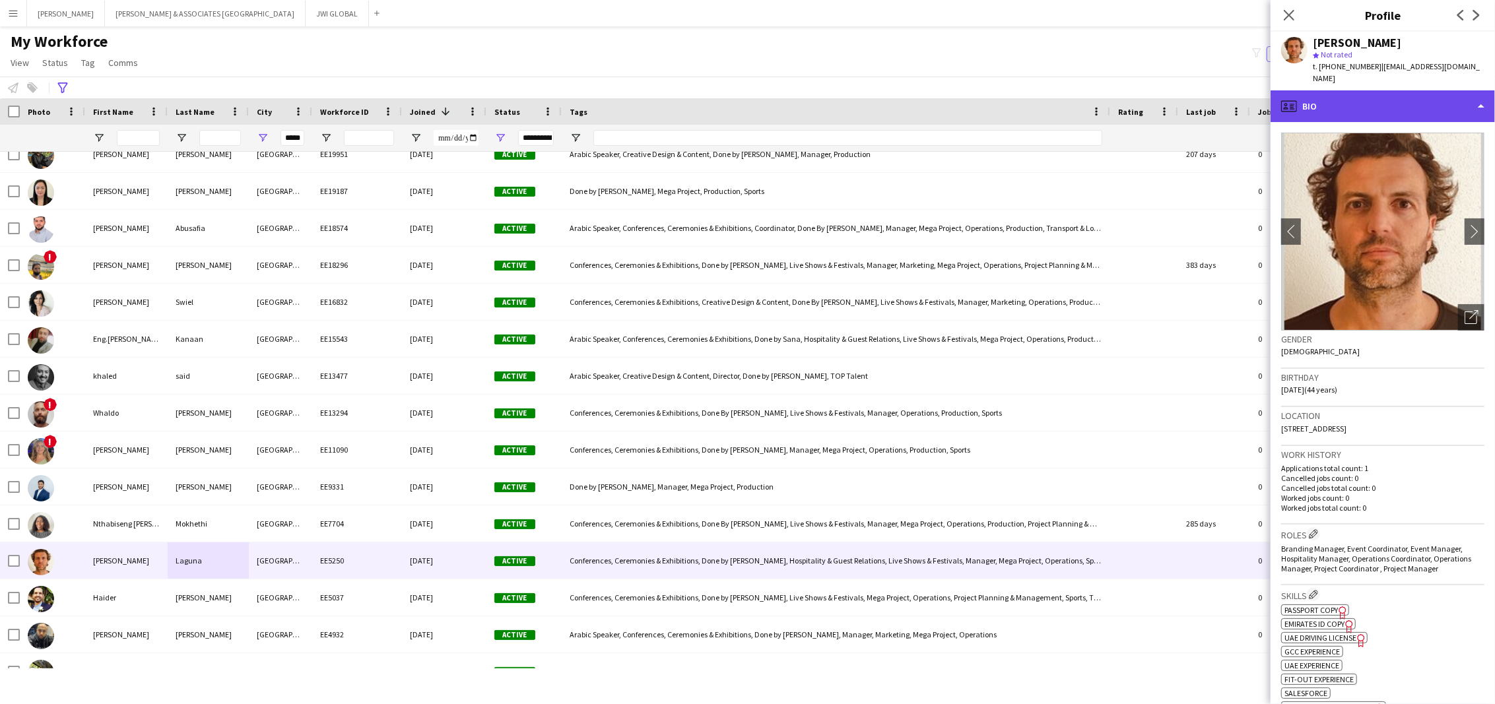
click at [1391, 90] on div "profile Bio" at bounding box center [1383, 106] width 224 height 32
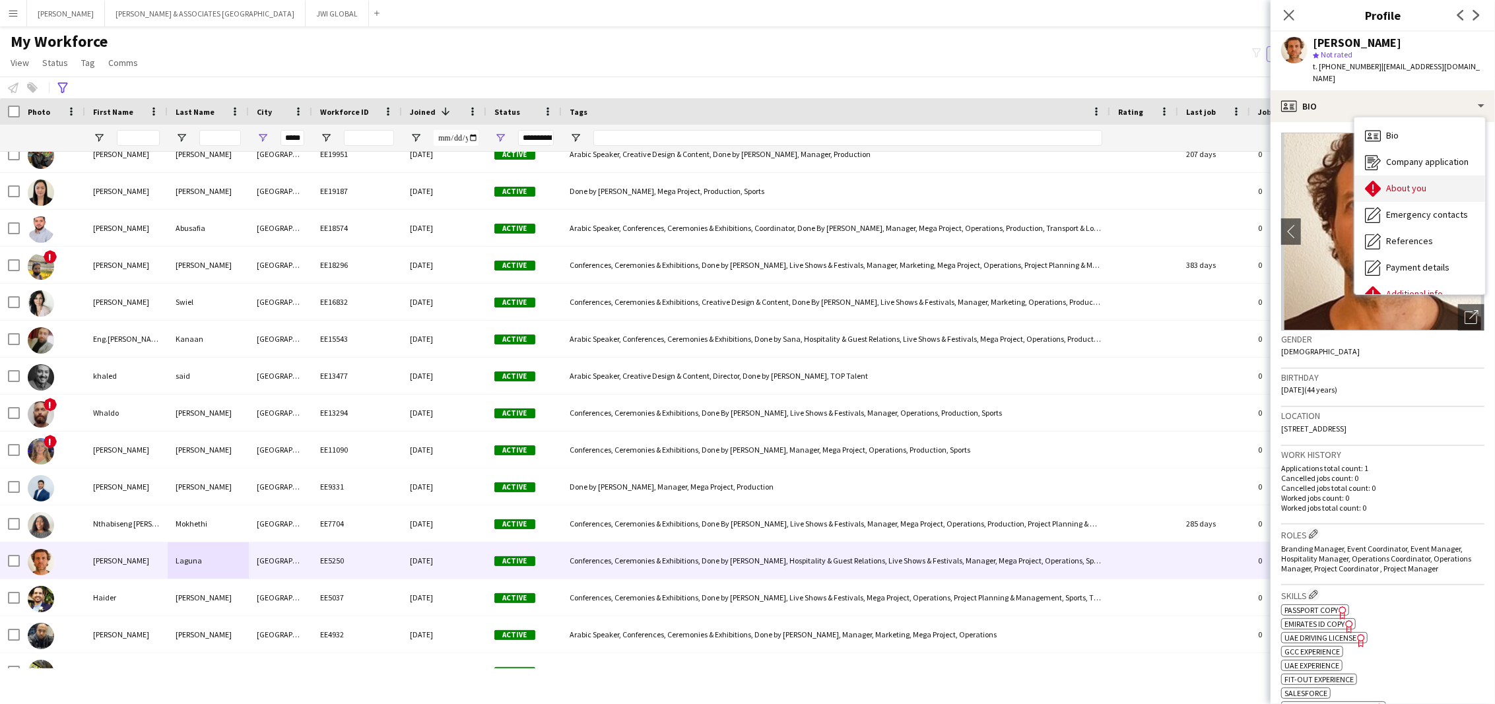
click at [1362, 178] on div "About you About you" at bounding box center [1419, 189] width 131 height 26
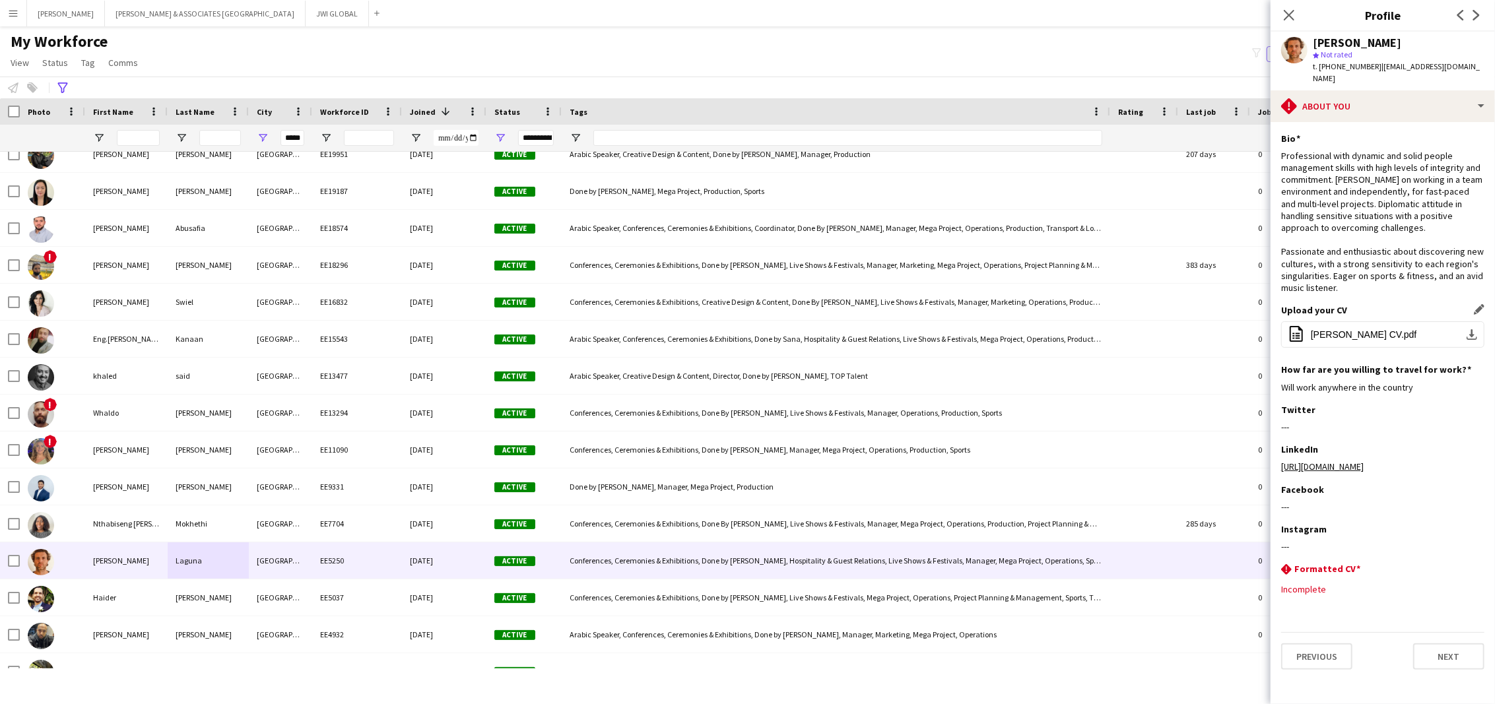
click at [1360, 316] on div "Upload your CV Edit this field" at bounding box center [1382, 310] width 203 height 12
click at [1360, 348] on button "office-file-sheet [PERSON_NAME] CV.pdf download-bottom" at bounding box center [1382, 334] width 203 height 26
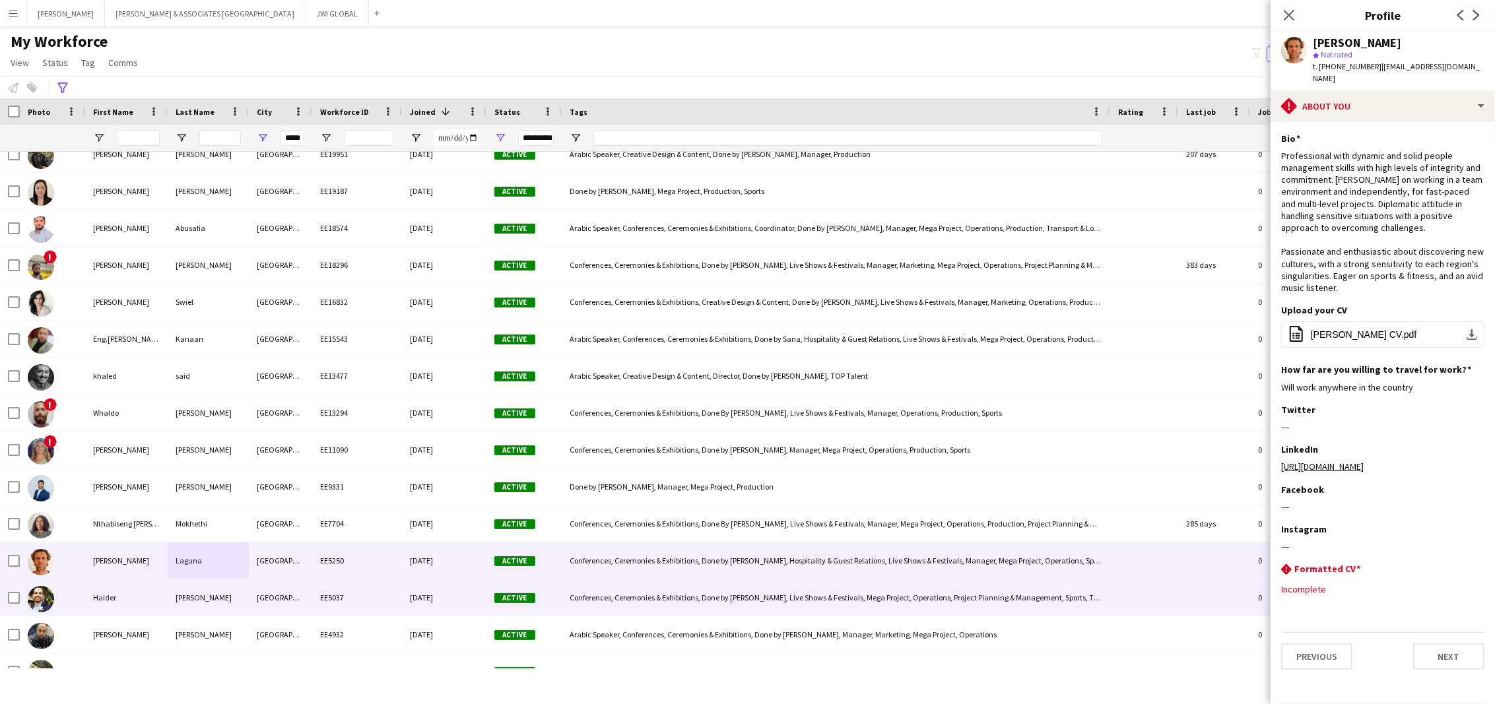
click at [205, 603] on div "[PERSON_NAME]" at bounding box center [208, 598] width 81 height 36
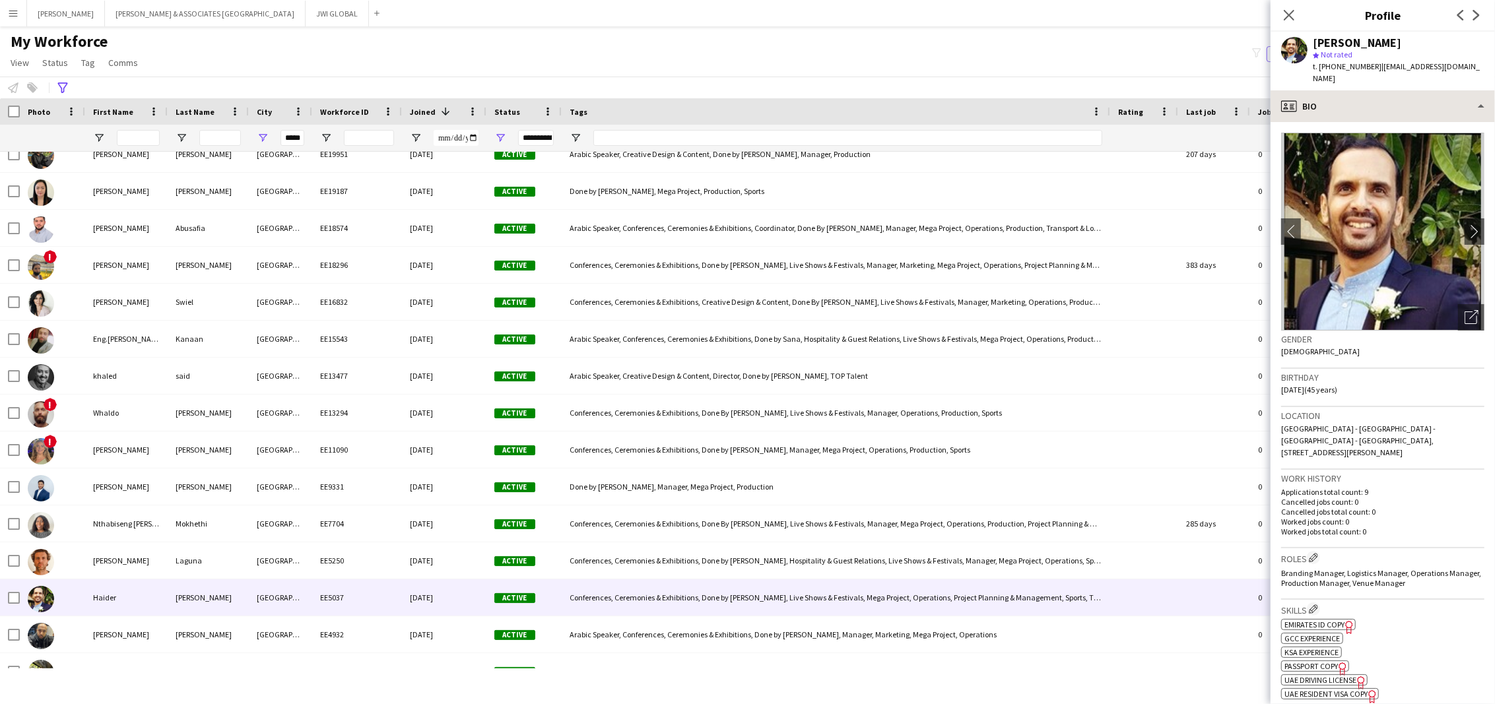
drag, startPoint x: 1376, startPoint y: 59, endPoint x: 1374, endPoint y: 80, distance: 20.6
click at [1375, 65] on div "[PERSON_NAME] star Not rated t. [PHONE_NUMBER] | [EMAIL_ADDRESS][DOMAIN_NAME]" at bounding box center [1399, 61] width 172 height 48
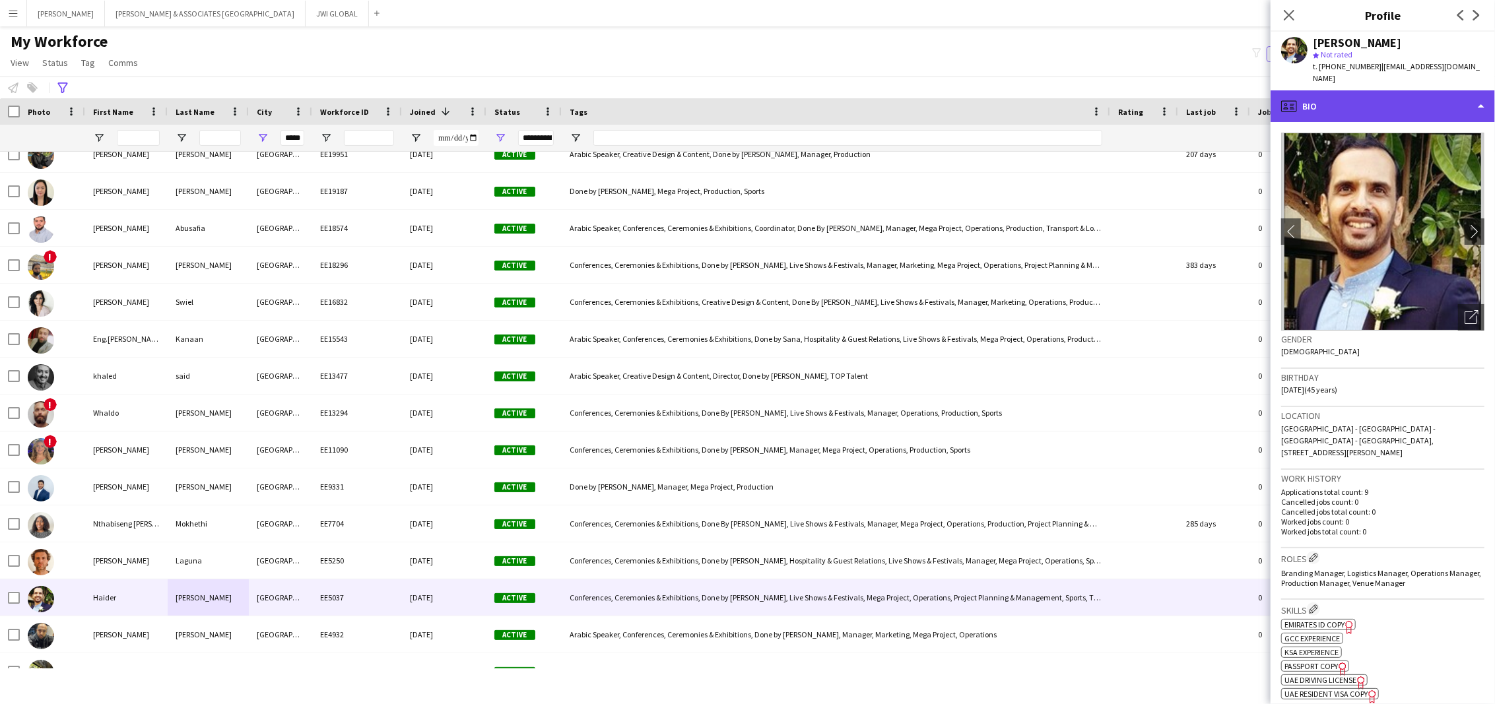
click at [1374, 95] on div "profile Bio" at bounding box center [1383, 106] width 224 height 32
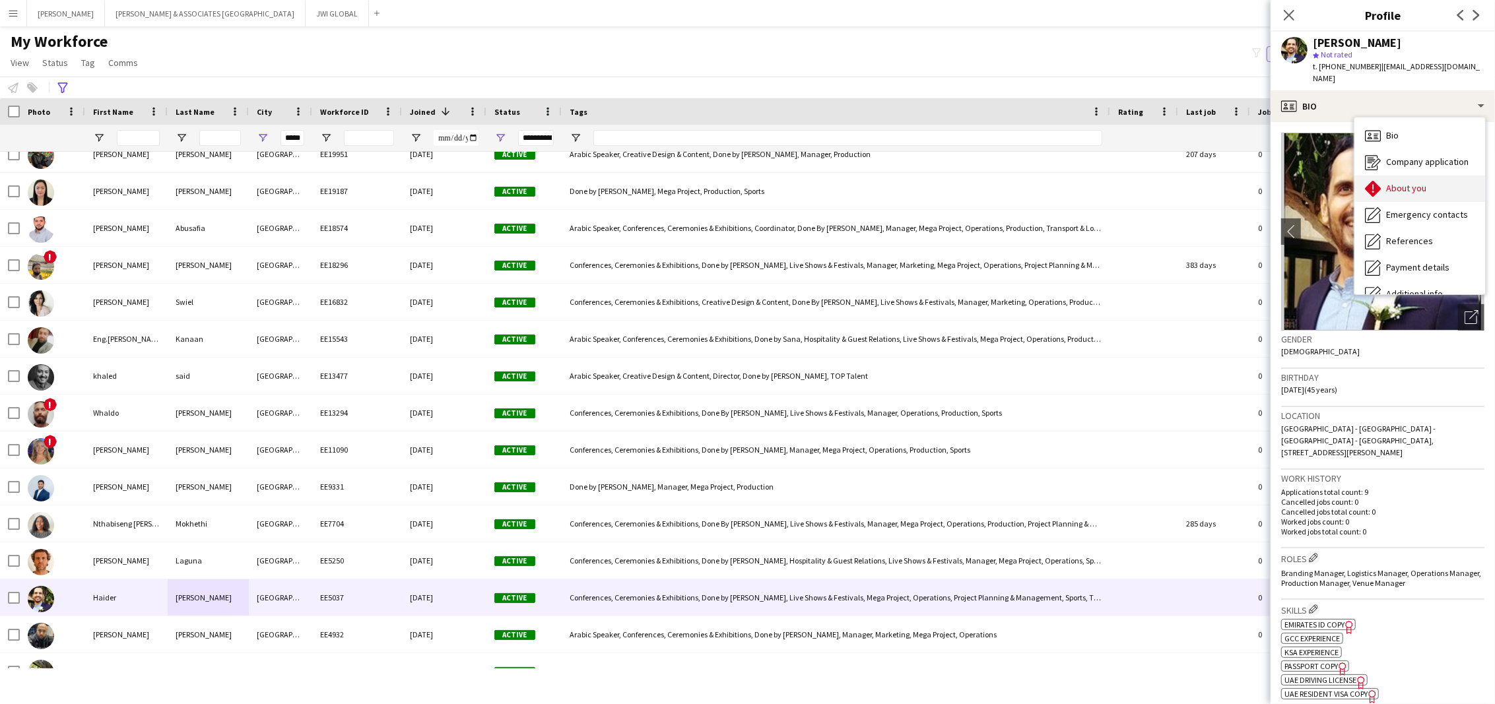
click at [1370, 181] on icon at bounding box center [1373, 189] width 16 height 16
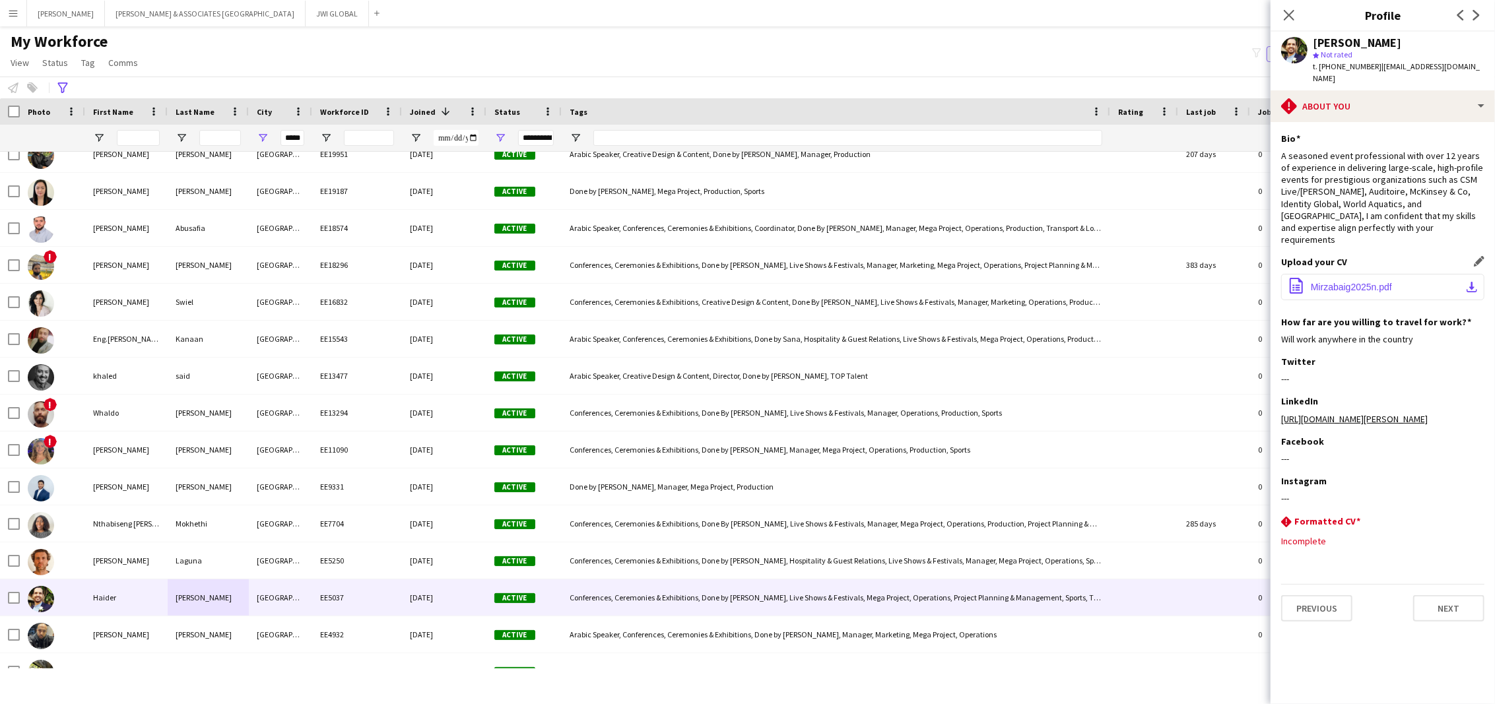
click at [1358, 274] on button "office-file-sheet Mirzabaig2025n.pdf download-bottom" at bounding box center [1382, 287] width 203 height 26
